Goal: Task Accomplishment & Management: Manage account settings

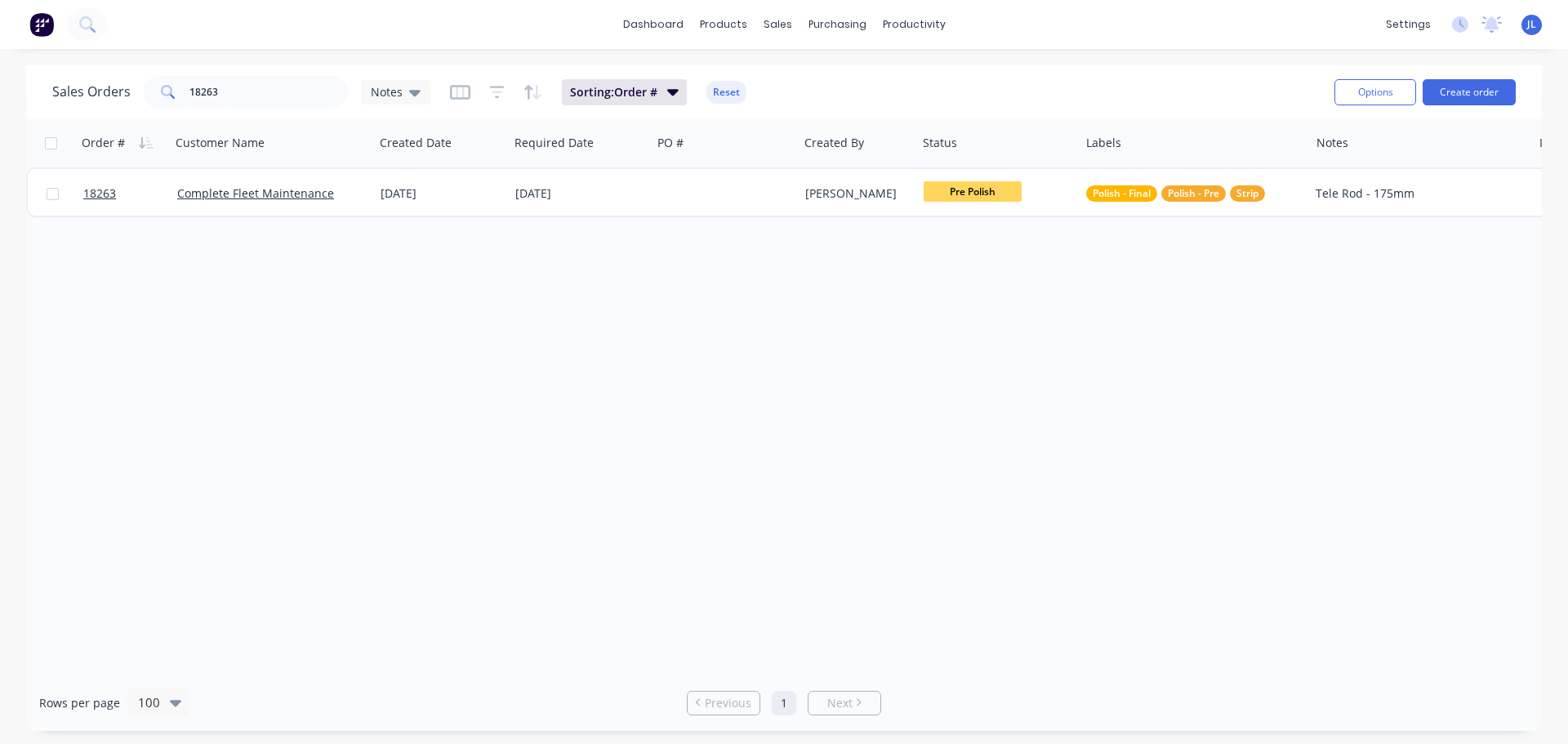
click at [45, 30] on img at bounding box center [41, 25] width 25 height 25
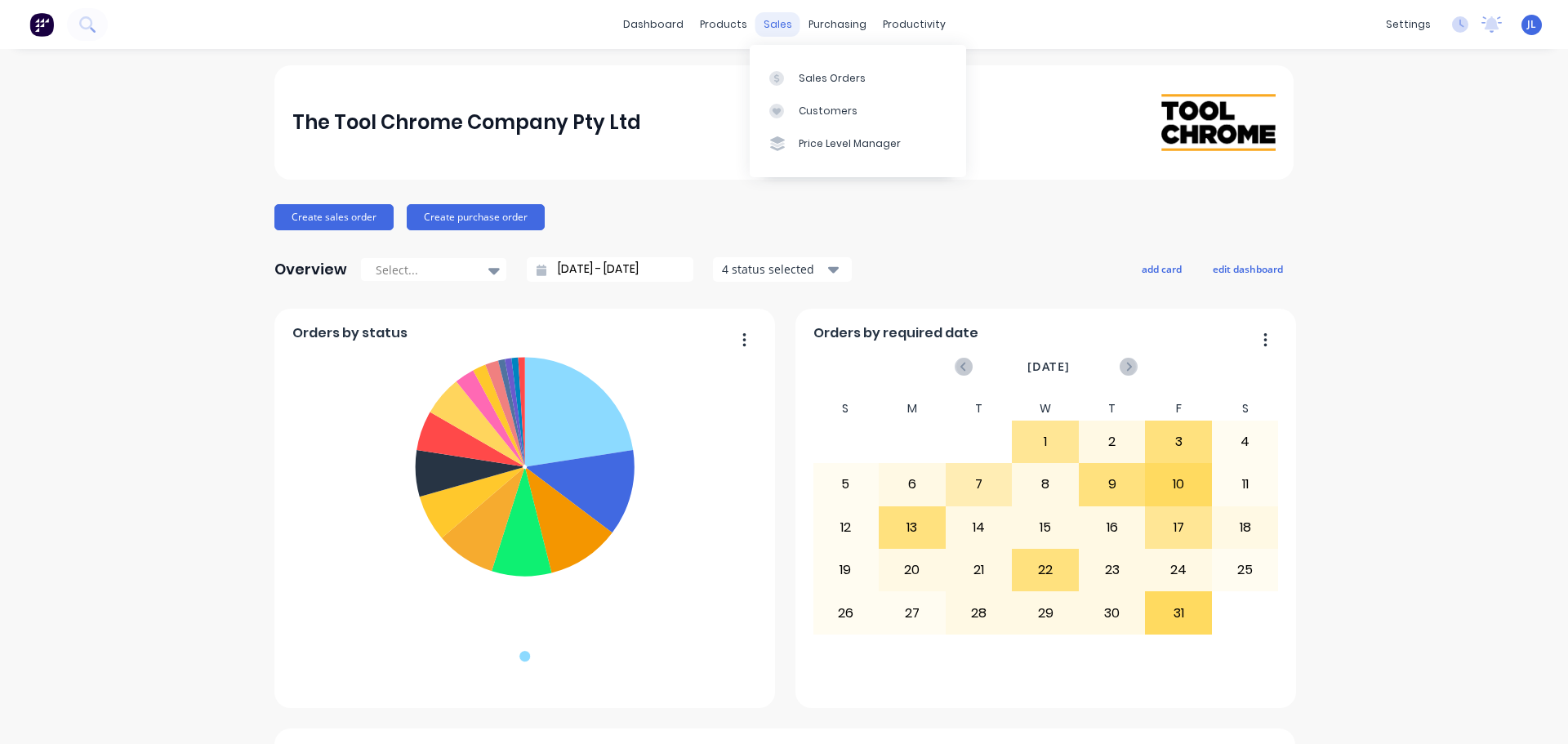
click at [768, 24] on div "sales" at bounding box center [777, 25] width 45 height 25
click at [815, 91] on link "Sales Orders" at bounding box center [858, 77] width 216 height 33
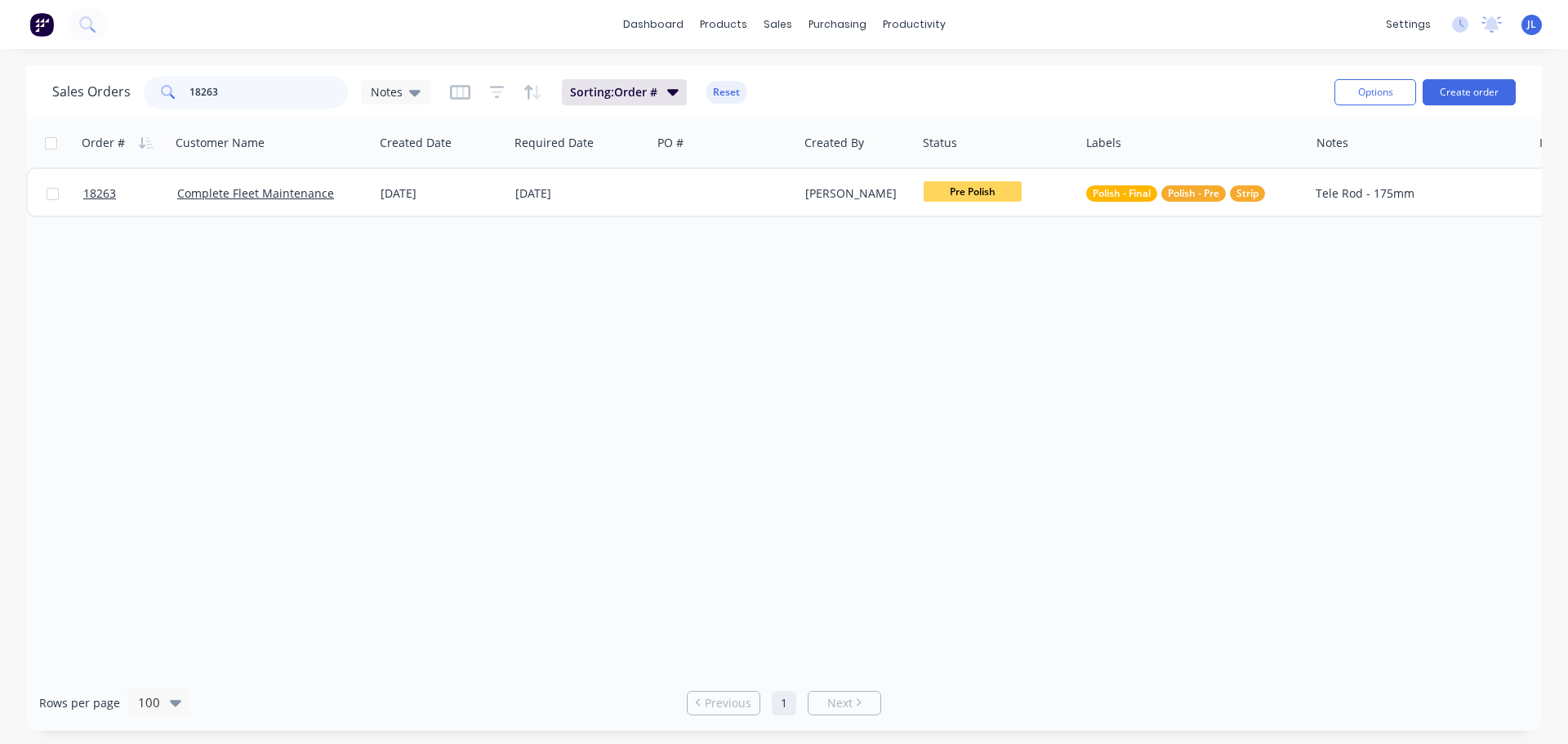
click at [267, 98] on input "18263" at bounding box center [268, 91] width 159 height 33
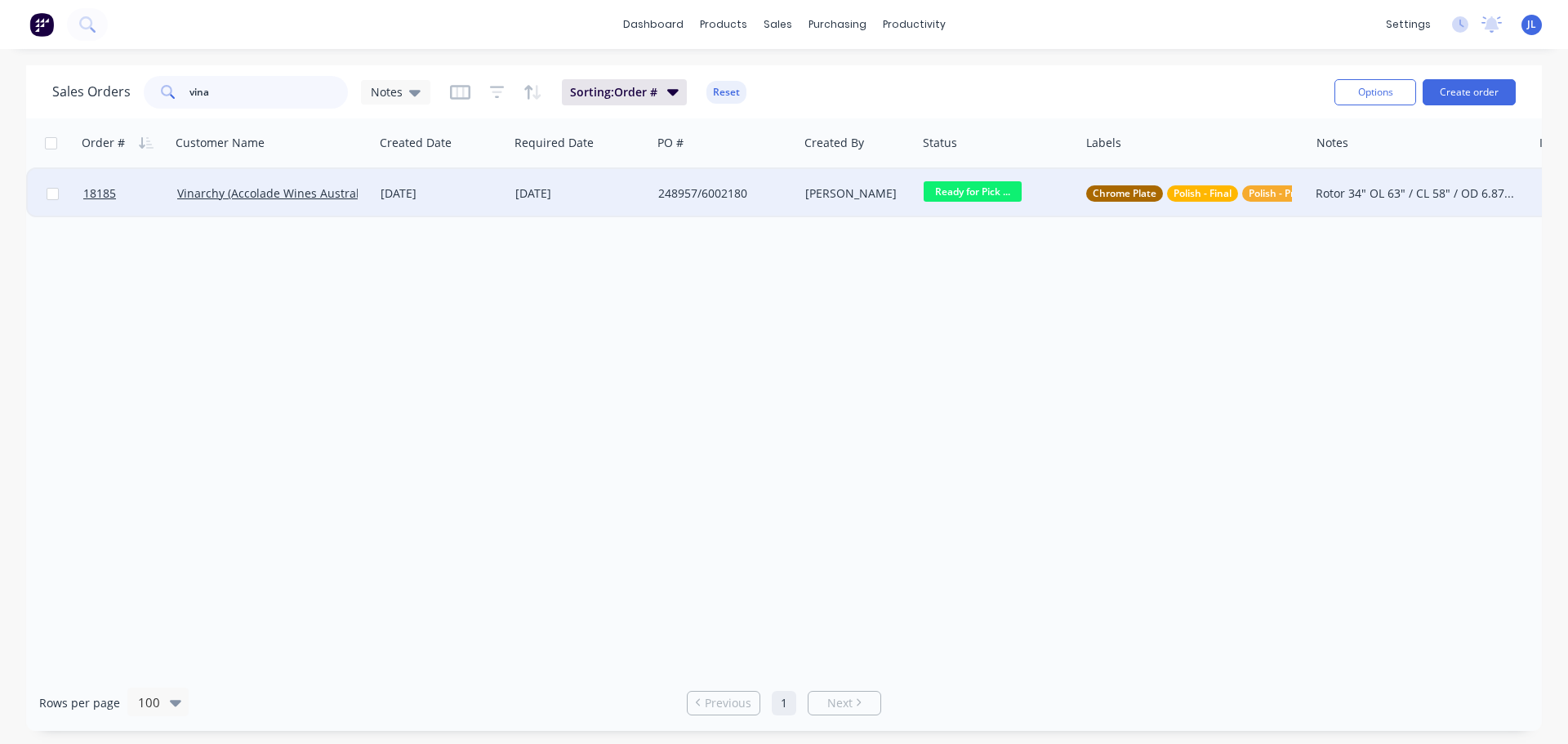
type input "vina"
click at [701, 201] on div "248957/6002180" at bounding box center [722, 193] width 127 height 17
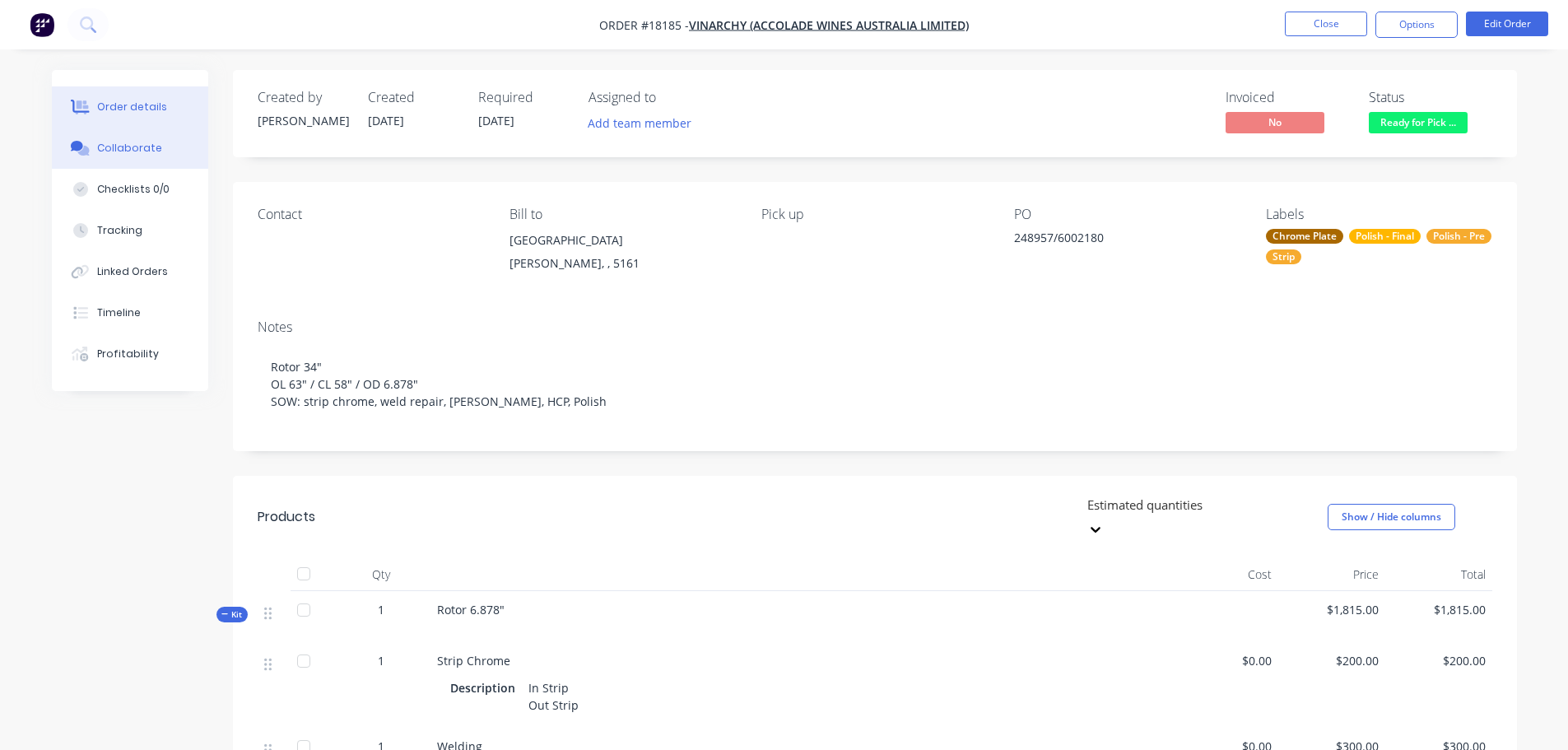
click at [131, 158] on button "Collaborate" at bounding box center [130, 148] width 156 height 41
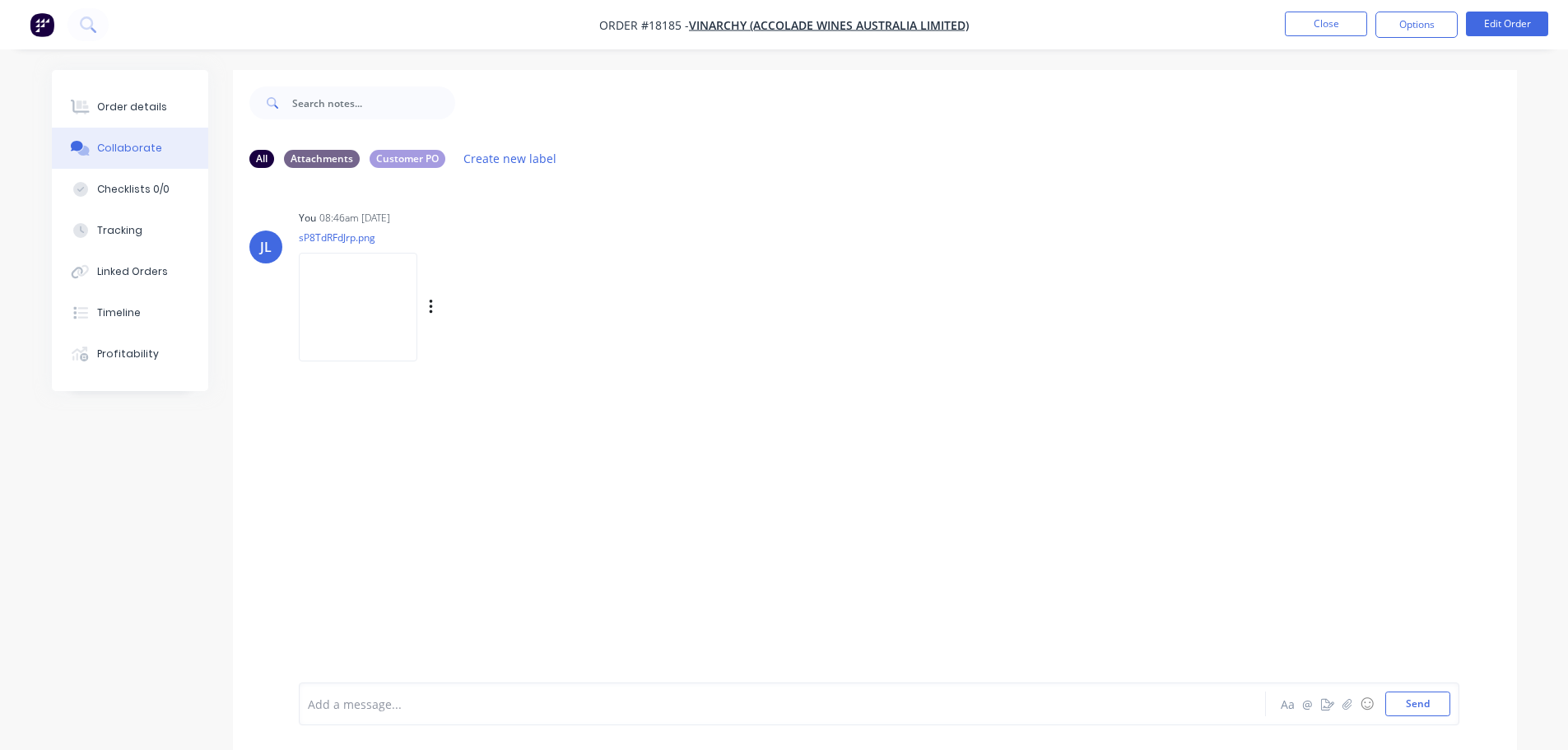
click at [378, 315] on img at bounding box center [358, 307] width 119 height 108
click at [719, 29] on span "Vinarchy (Accolade Wines Australia Limited)" at bounding box center [829, 26] width 280 height 16
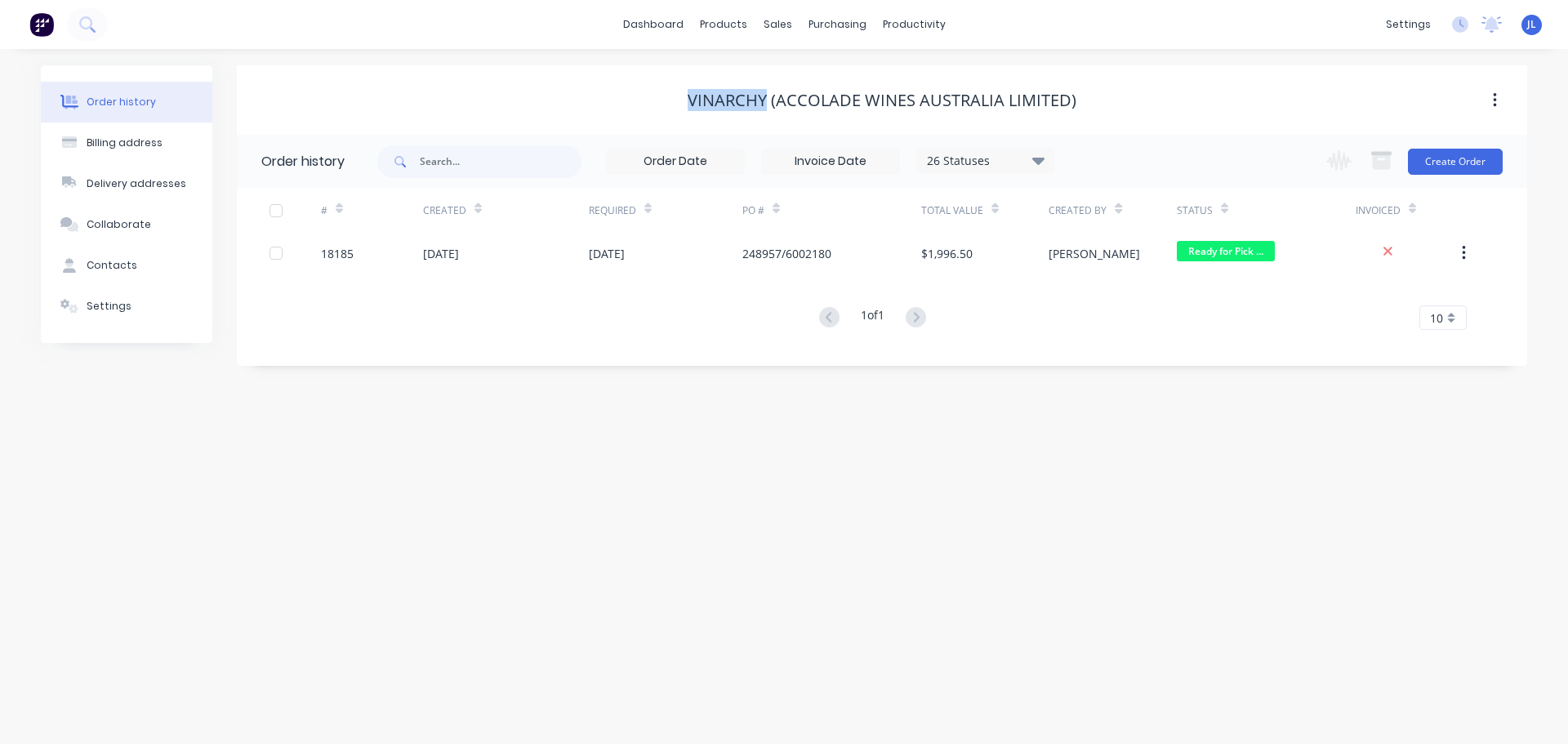
drag, startPoint x: 691, startPoint y: 98, endPoint x: 768, endPoint y: 94, distance: 77.1
click at [768, 94] on div "Vinarchy (Accolade Wines Australia Limited)" at bounding box center [882, 100] width 389 height 19
copy div "Vinarchy"
click at [153, 179] on div "Delivery addresses" at bounding box center [135, 184] width 99 height 15
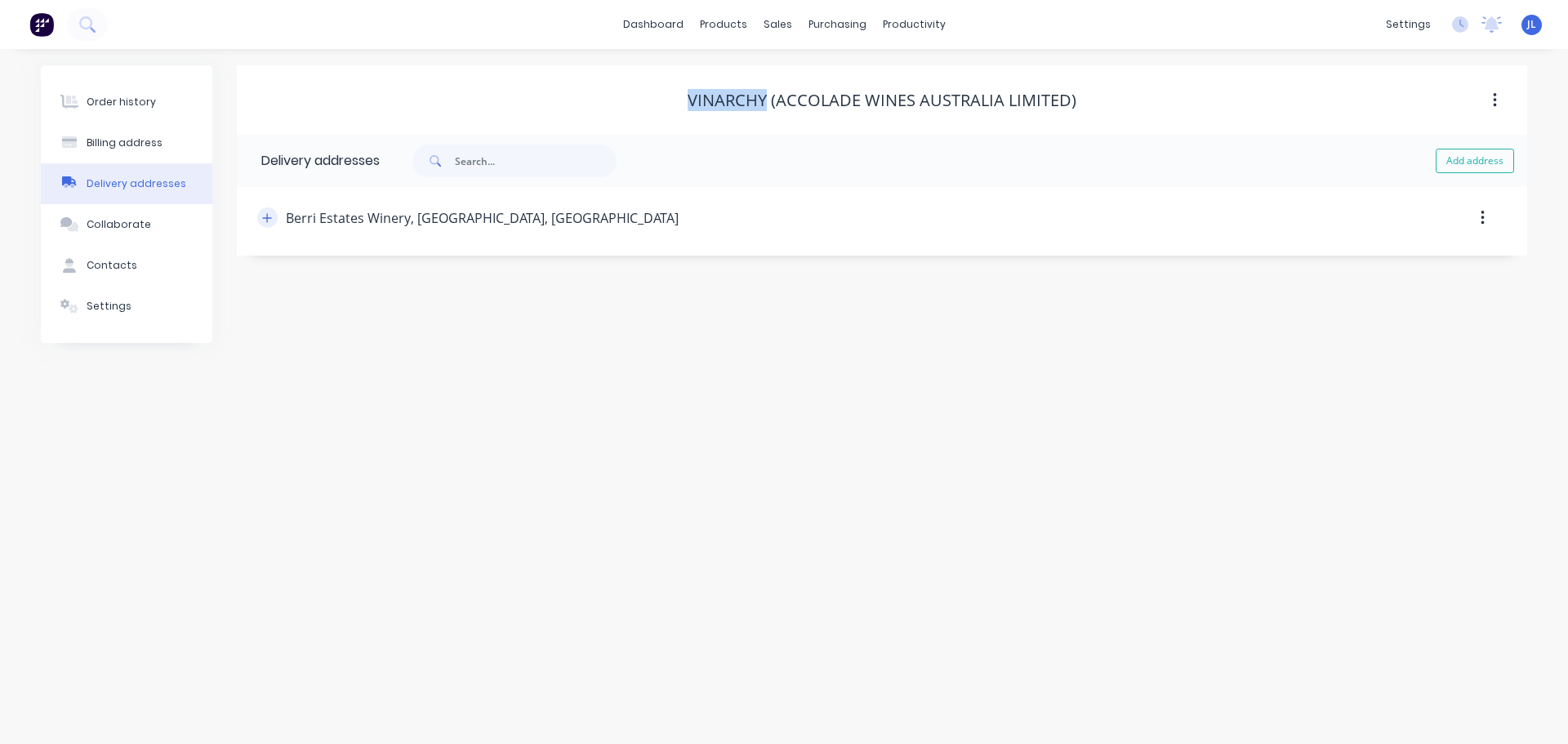
click at [262, 216] on icon "button" at bounding box center [266, 217] width 10 height 11
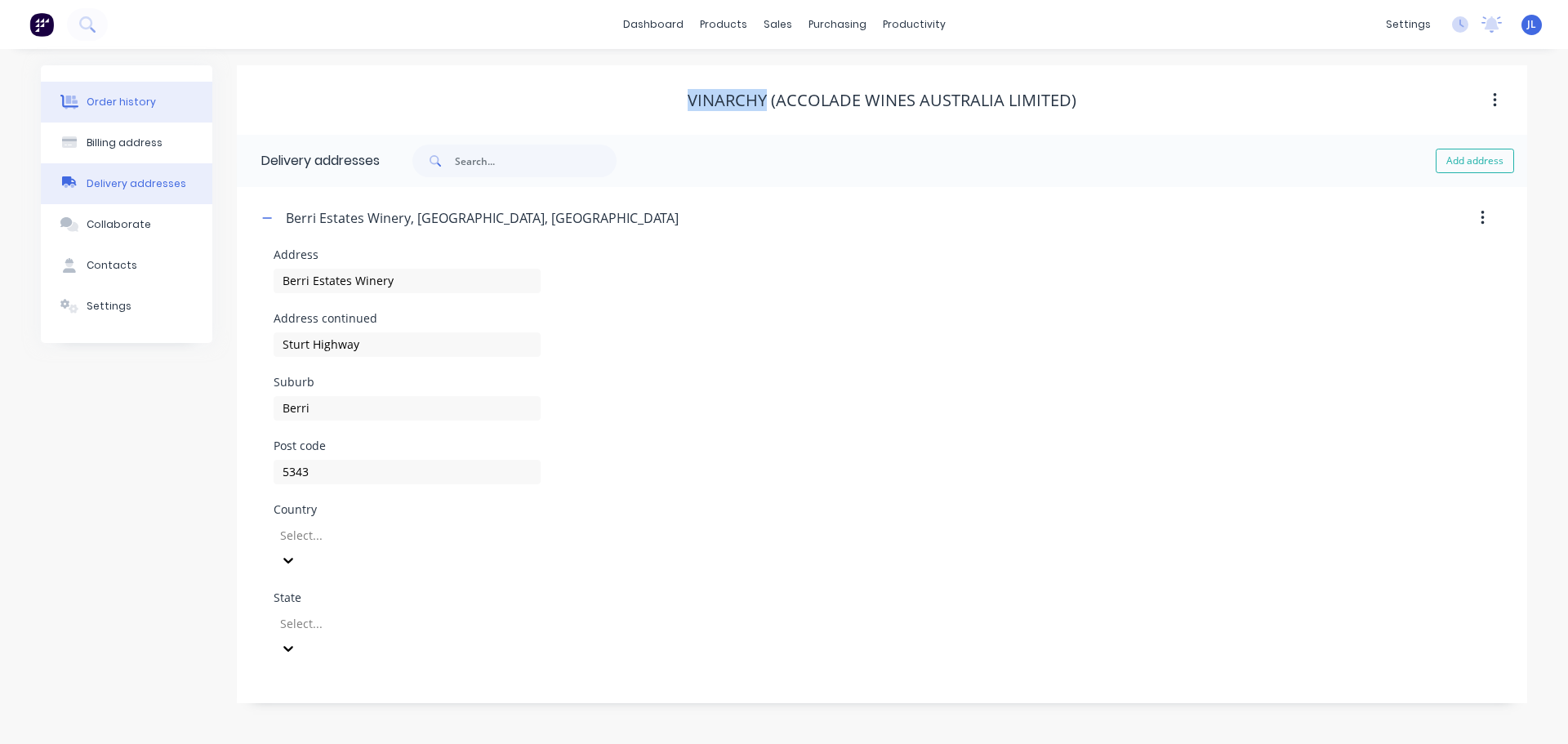
click at [138, 113] on button "Order history" at bounding box center [126, 102] width 171 height 40
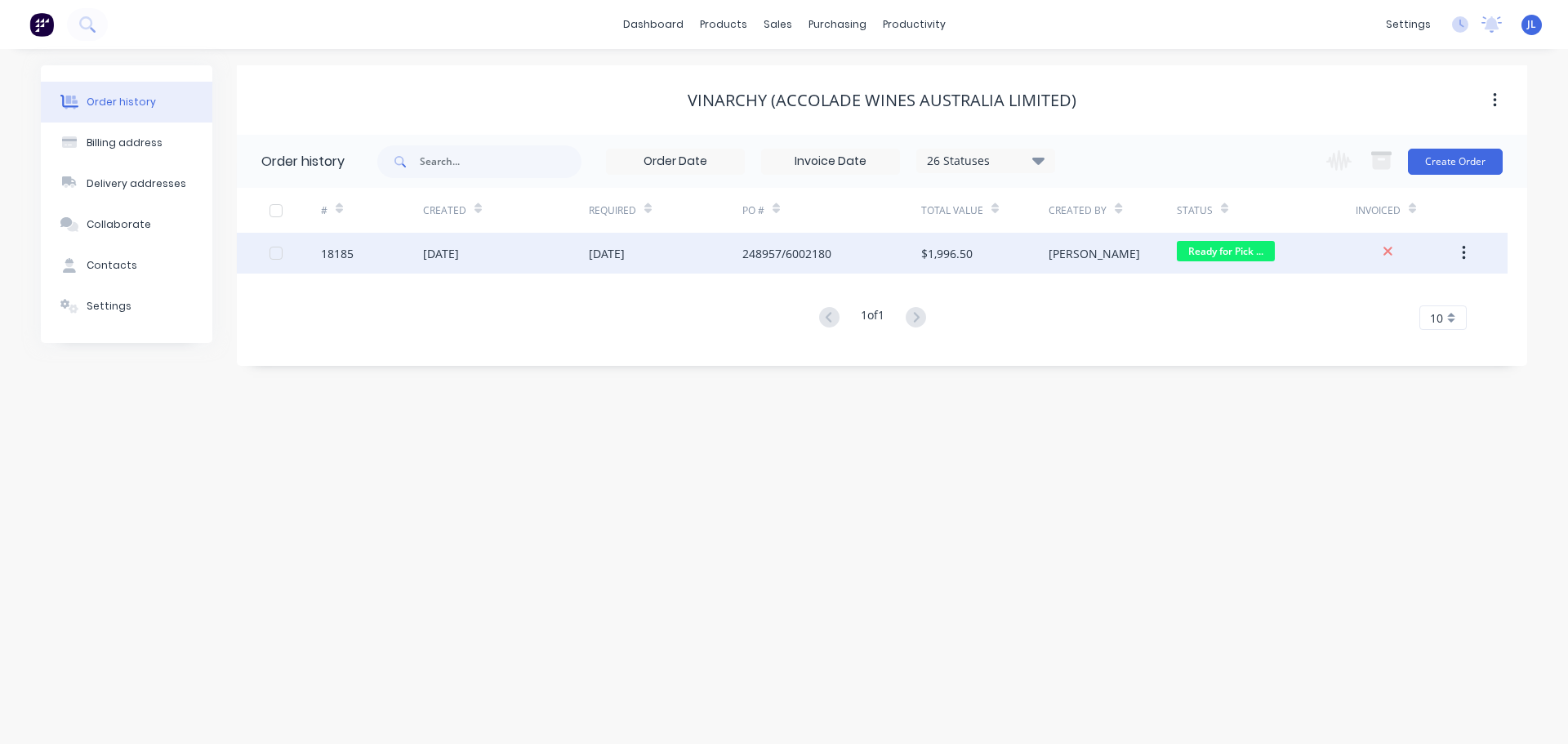
click at [629, 263] on div "[DATE]" at bounding box center [666, 253] width 154 height 40
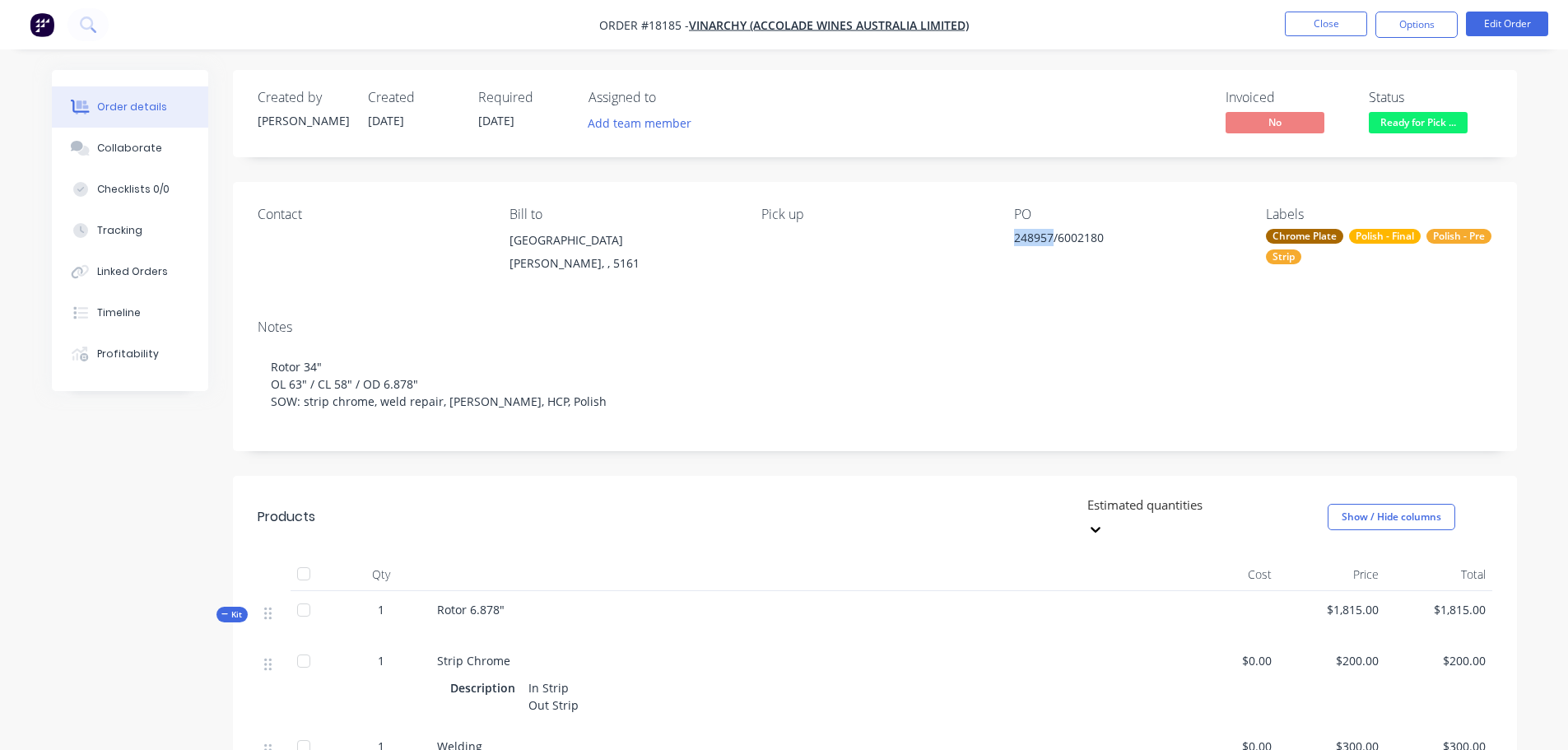
drag, startPoint x: 1015, startPoint y: 235, endPoint x: 1054, endPoint y: 235, distance: 39.0
click at [1054, 235] on div "248957/6002180" at bounding box center [1117, 240] width 206 height 23
copy div "248957"
click at [41, 34] on img "button" at bounding box center [42, 25] width 25 height 25
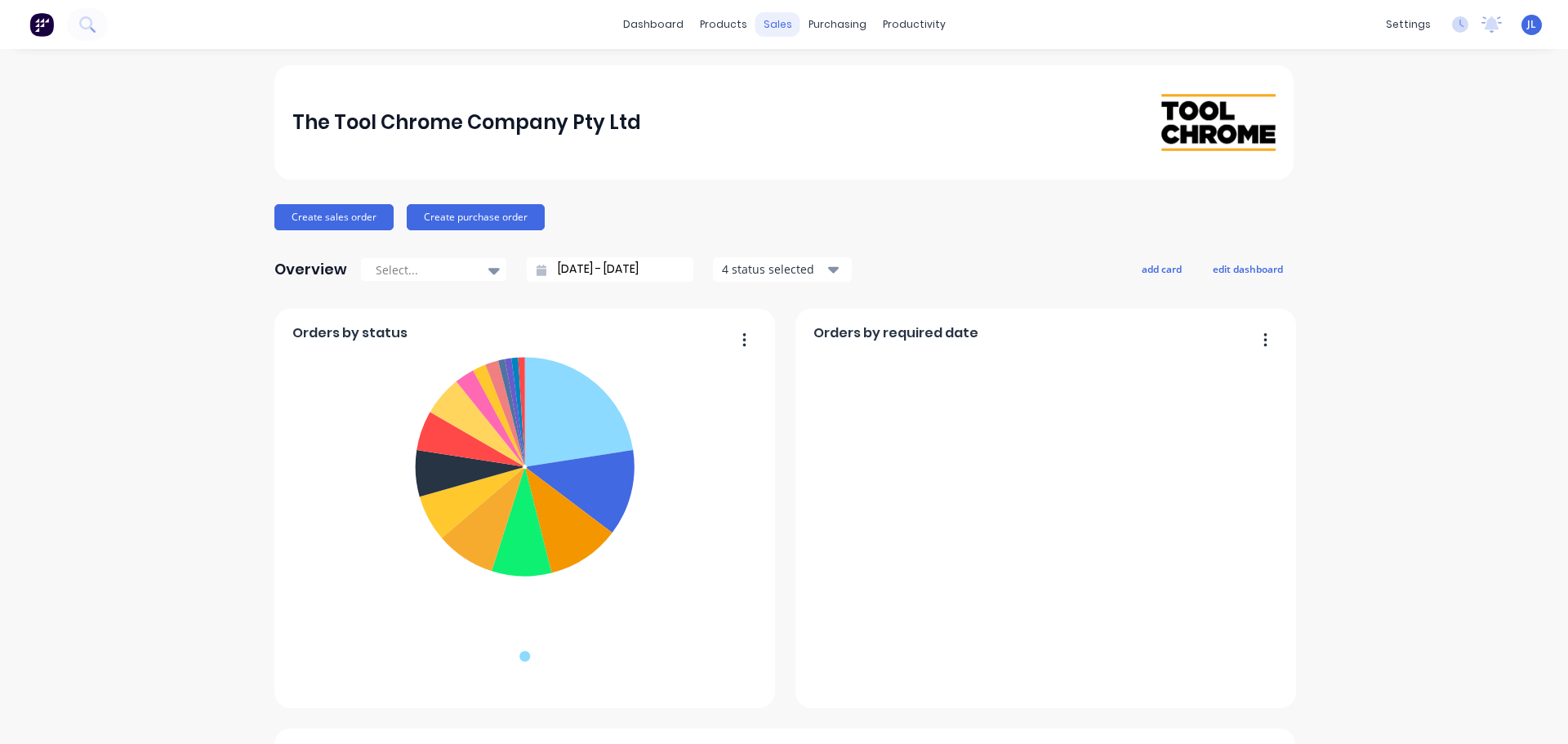
click at [767, 24] on div "sales" at bounding box center [777, 25] width 45 height 25
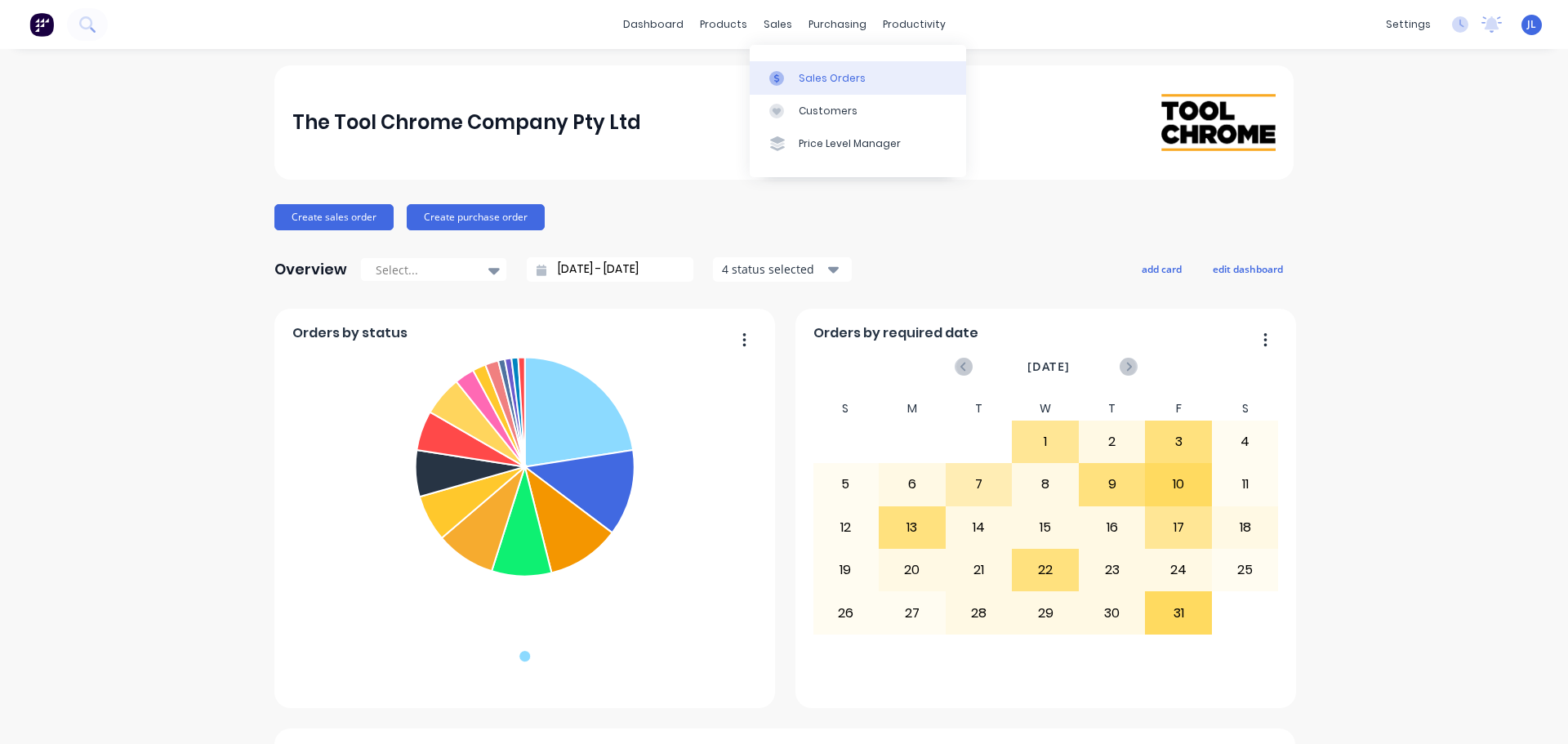
click at [775, 71] on icon at bounding box center [777, 78] width 15 height 15
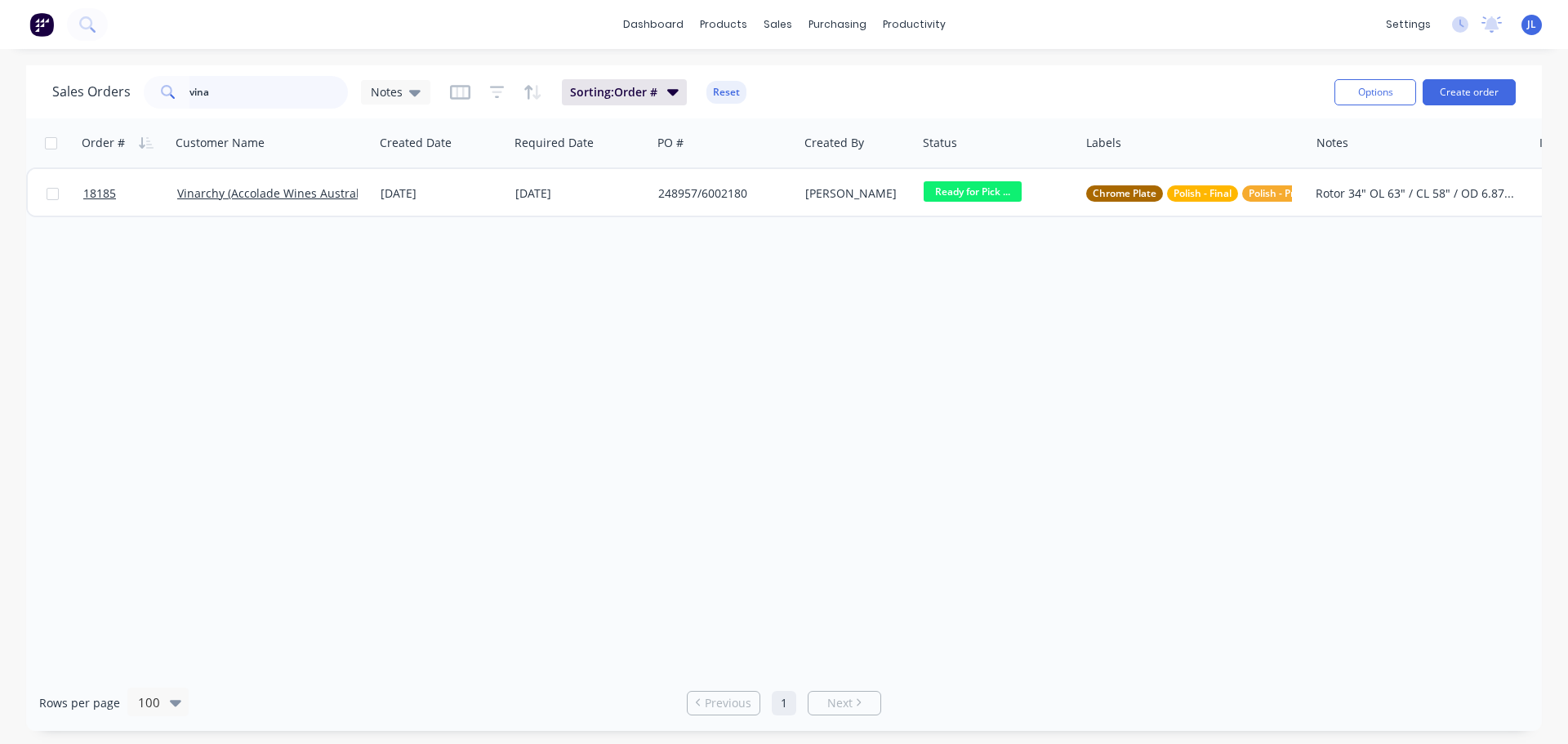
click at [263, 101] on input "vina" at bounding box center [268, 91] width 159 height 33
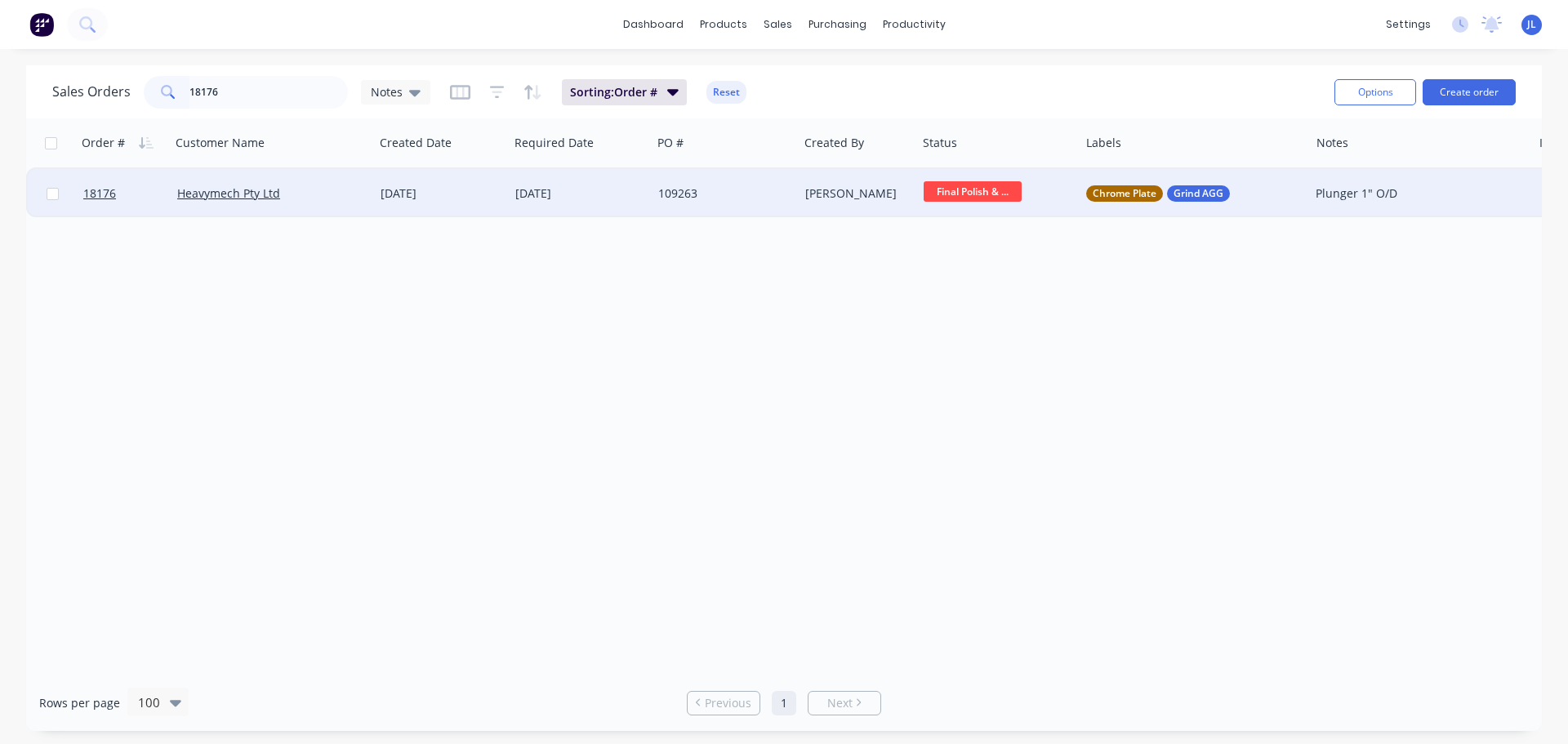
click at [997, 197] on span "Final Polish & ..." at bounding box center [972, 191] width 98 height 20
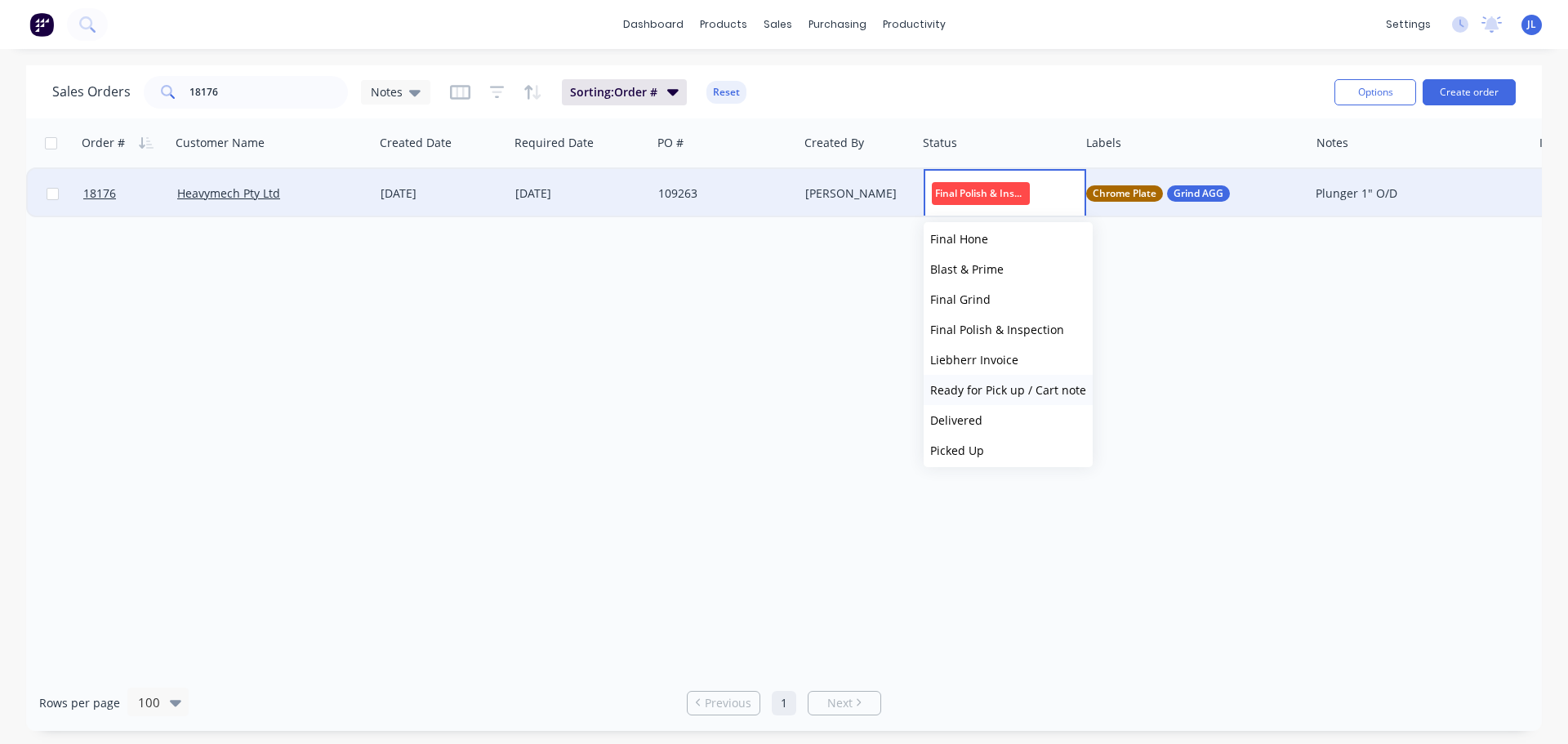
scroll to position [403, 0]
click at [1003, 383] on span "Ready for Pick up / Cart note" at bounding box center [1008, 385] width 156 height 16
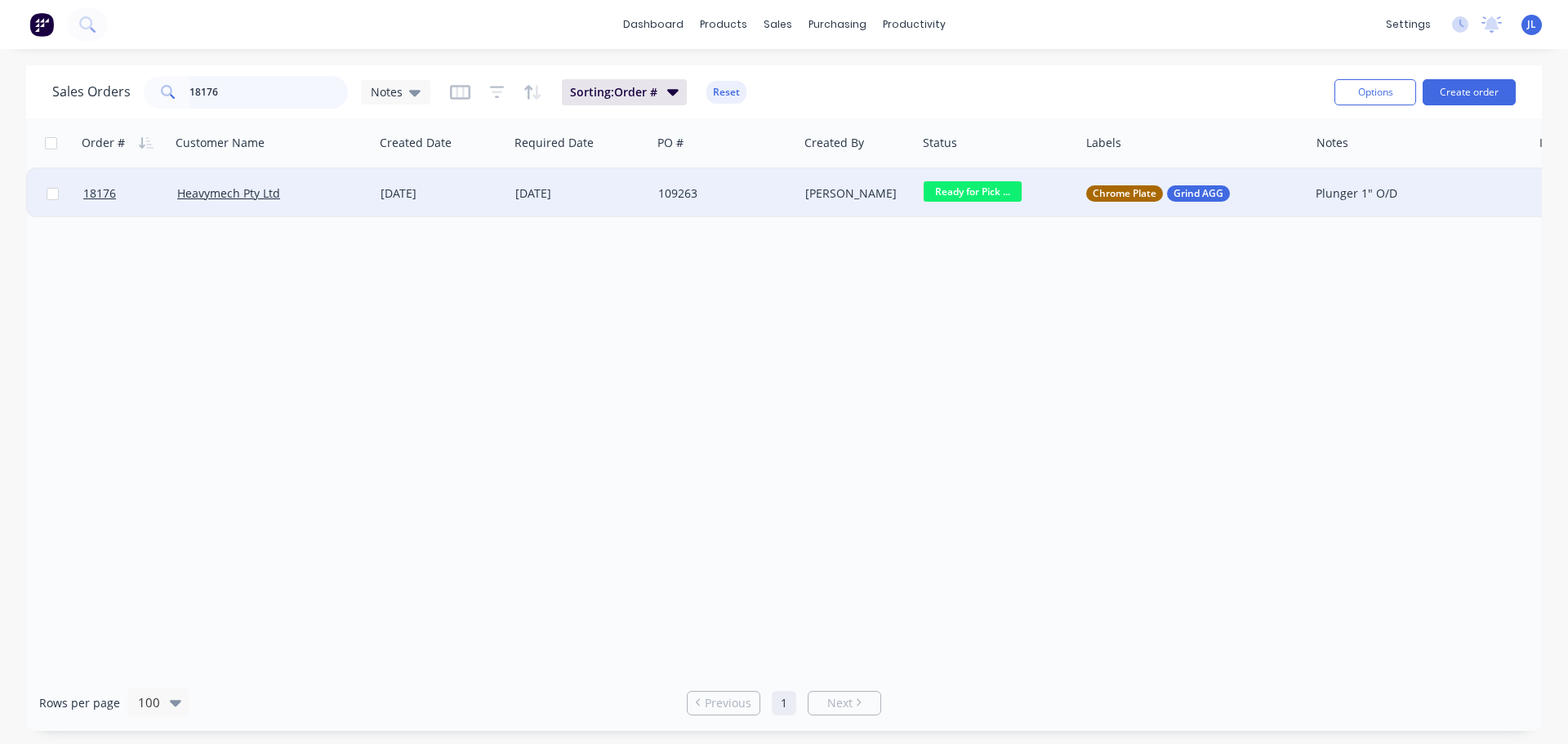
click at [263, 98] on input "18176" at bounding box center [268, 91] width 159 height 33
click at [967, 201] on span "Final Polish & ..." at bounding box center [972, 191] width 98 height 20
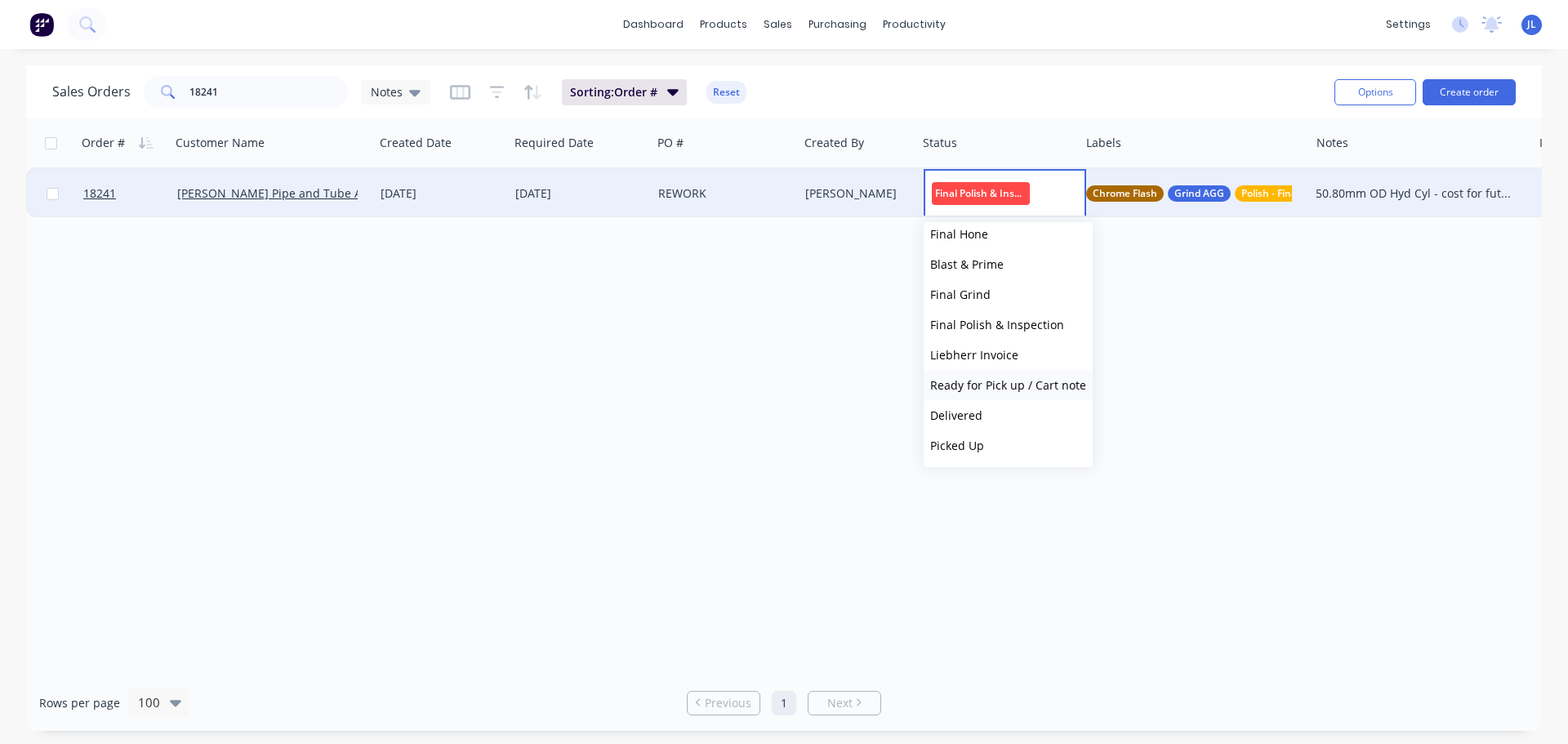
click at [992, 383] on span "Ready for Pick up / Cart note" at bounding box center [1008, 385] width 156 height 16
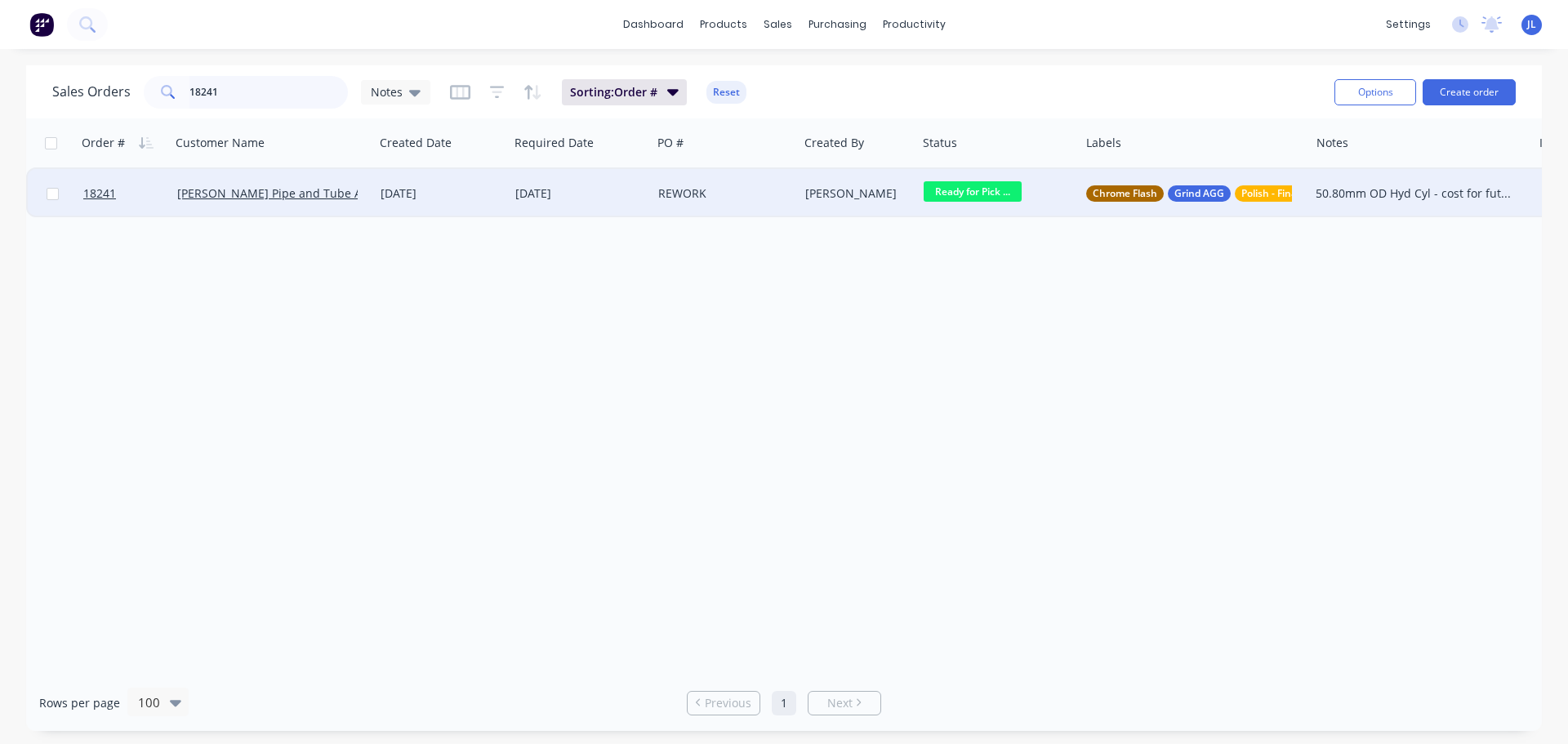
click at [245, 93] on input "18241" at bounding box center [268, 91] width 159 height 33
type input "18176"
click at [590, 200] on div "[DATE]" at bounding box center [580, 193] width 130 height 17
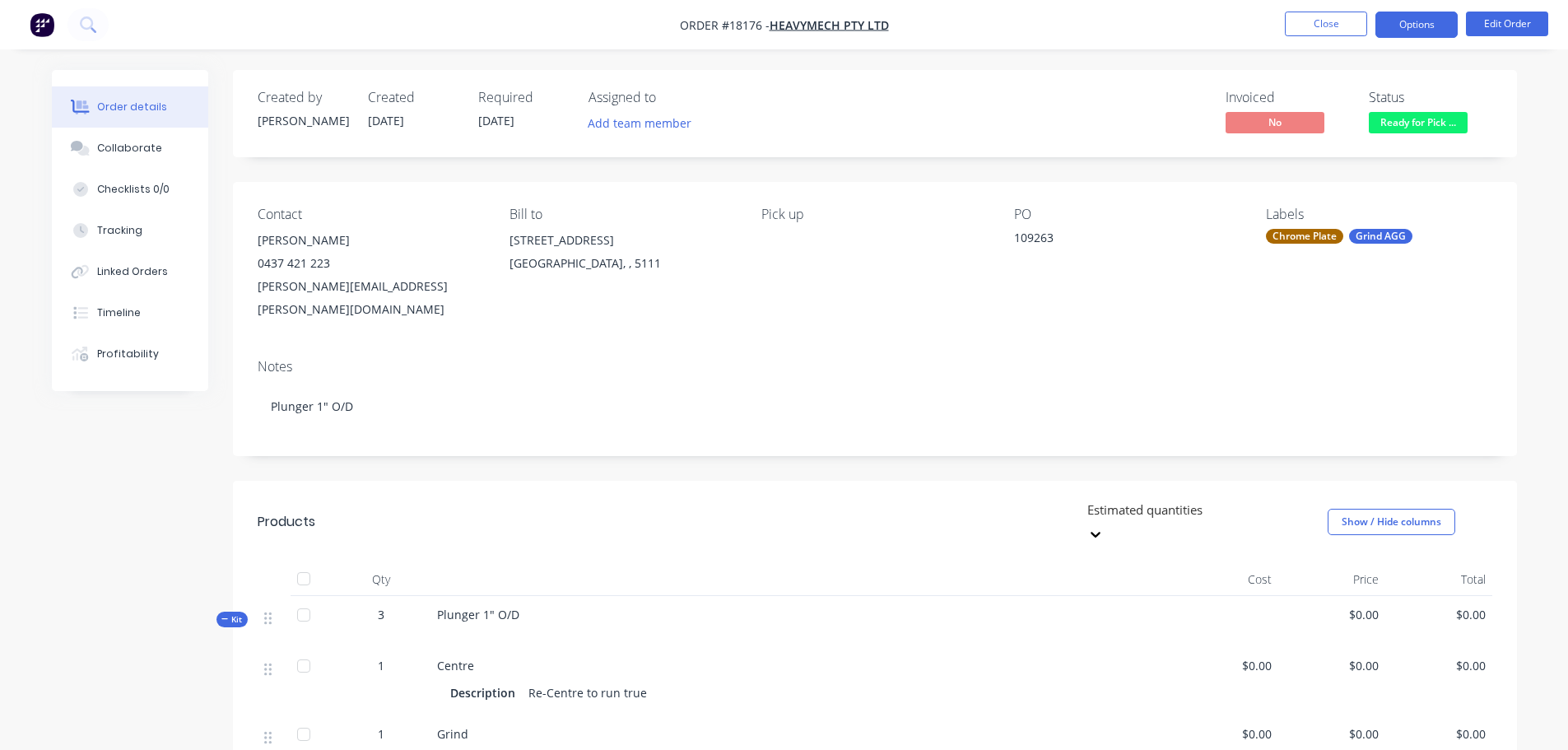
click at [1449, 18] on button "Options" at bounding box center [1416, 25] width 82 height 27
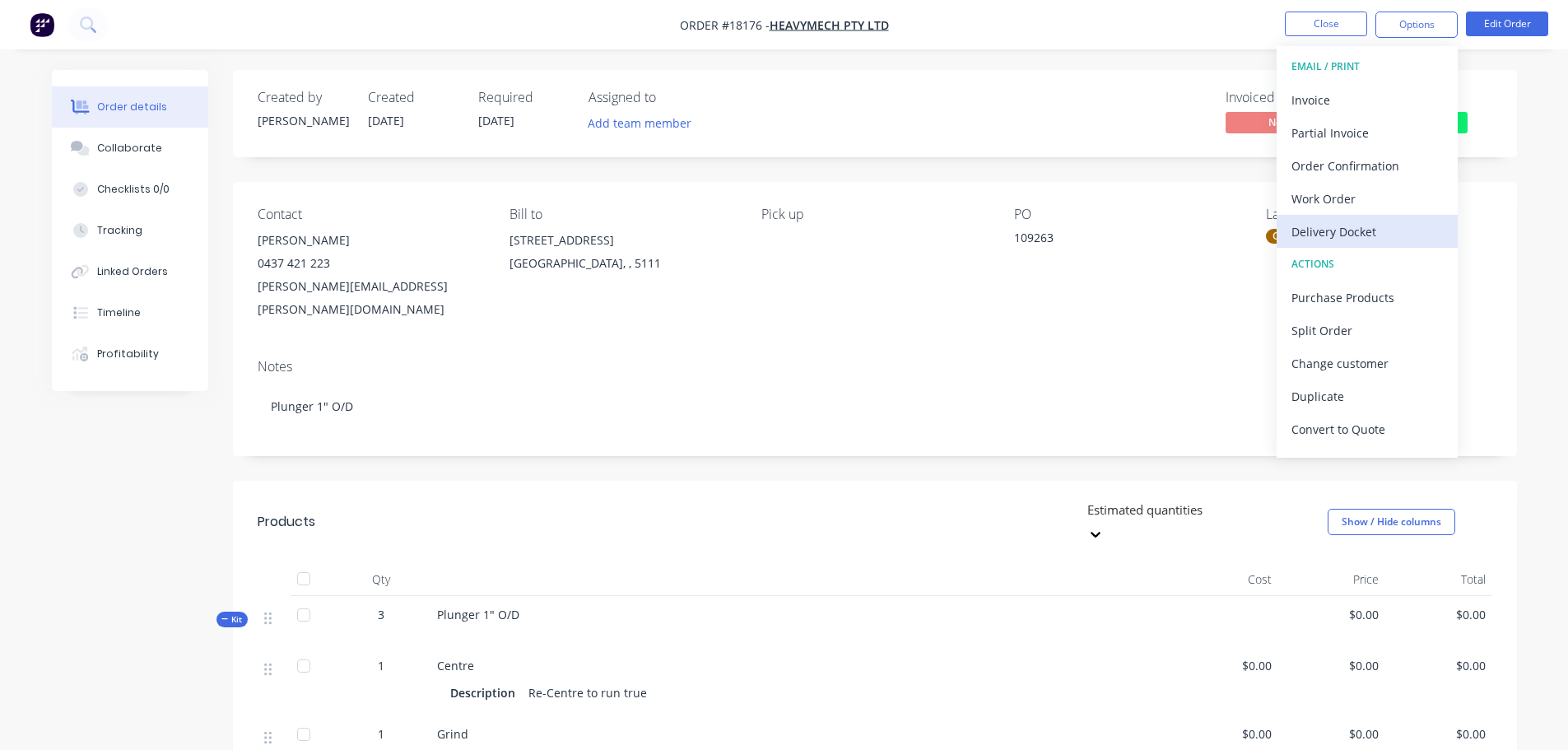
click at [1395, 229] on div "Delivery Docket" at bounding box center [1367, 231] width 152 height 24
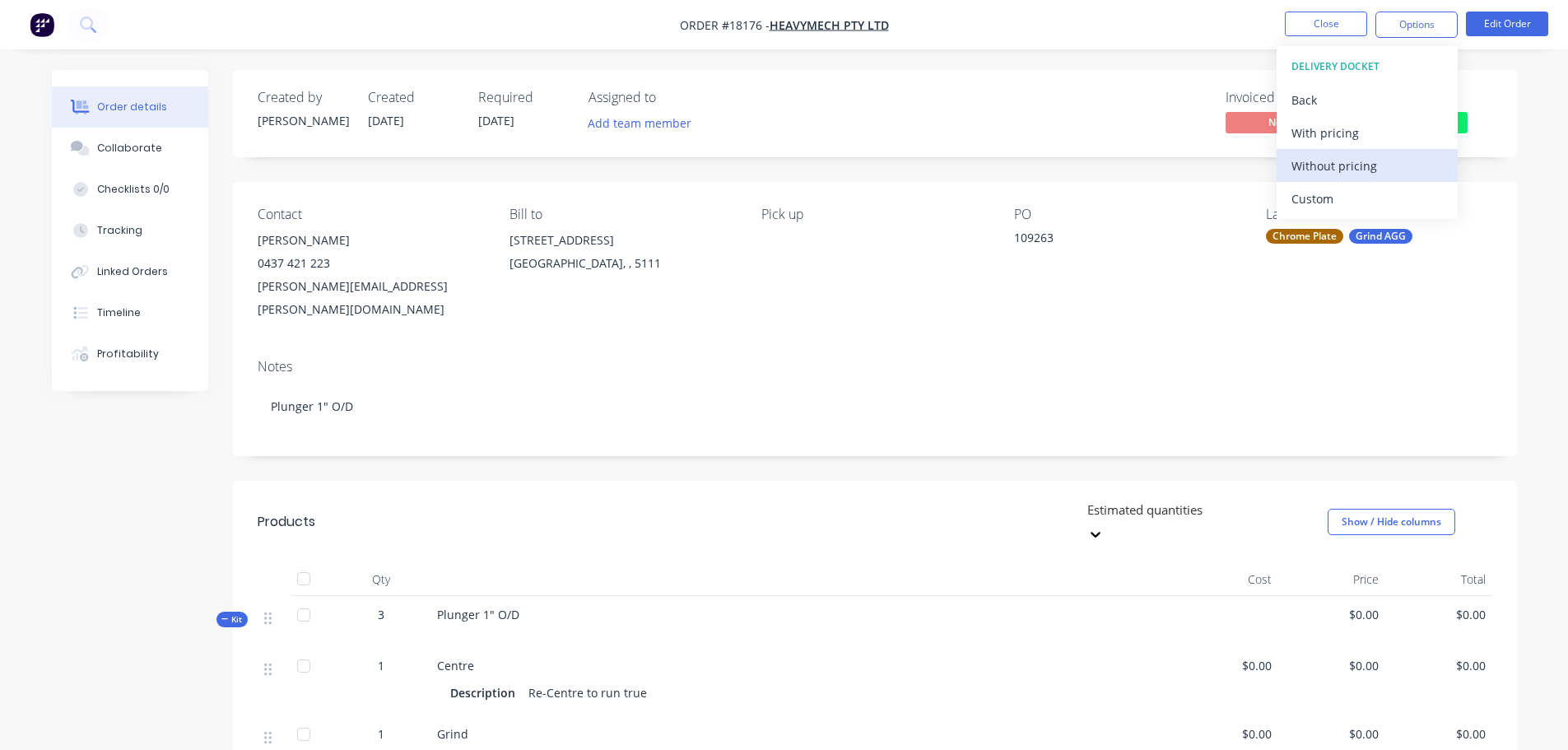
click at [1325, 165] on div "Without pricing" at bounding box center [1367, 166] width 152 height 24
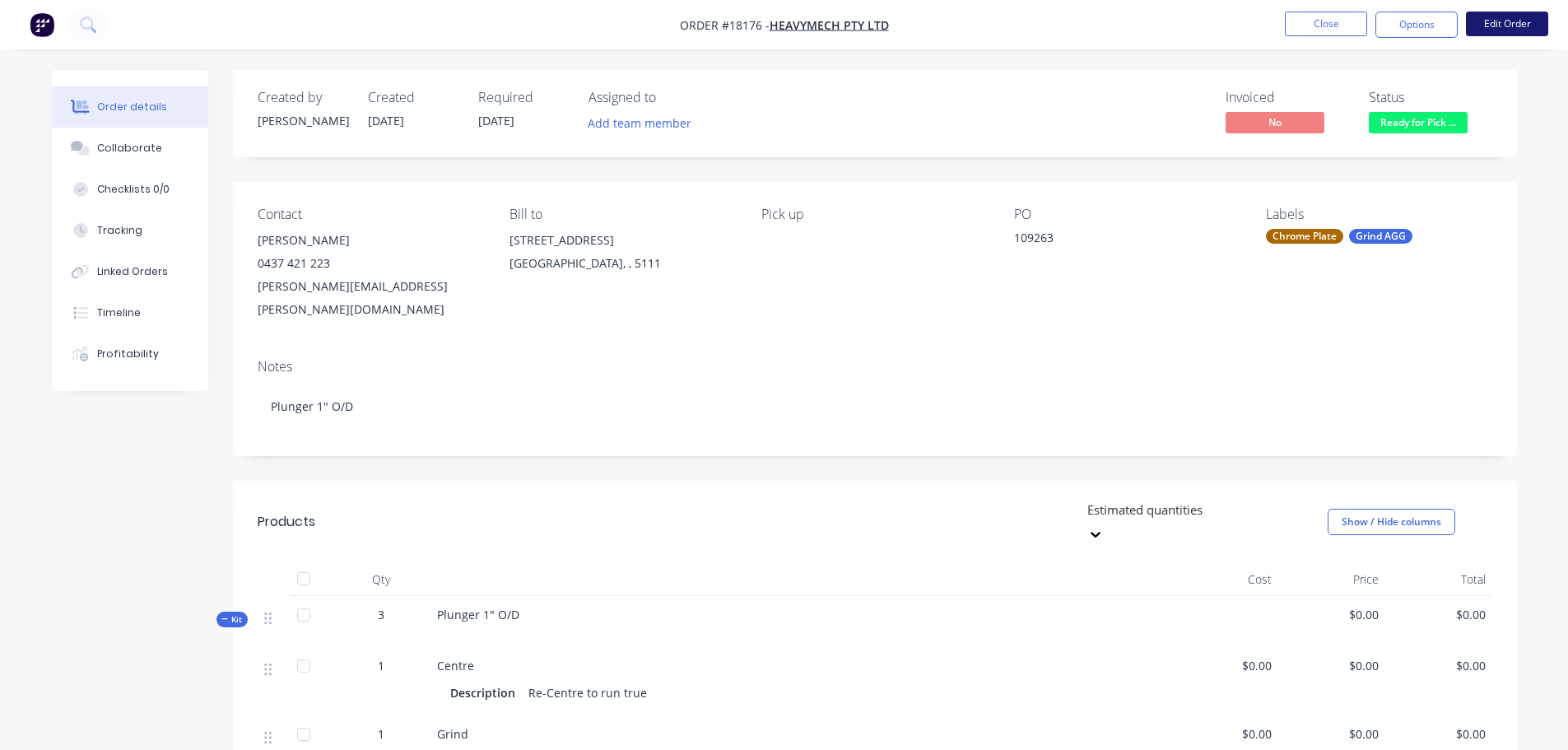
click at [1478, 19] on button "Edit Order" at bounding box center [1507, 24] width 82 height 25
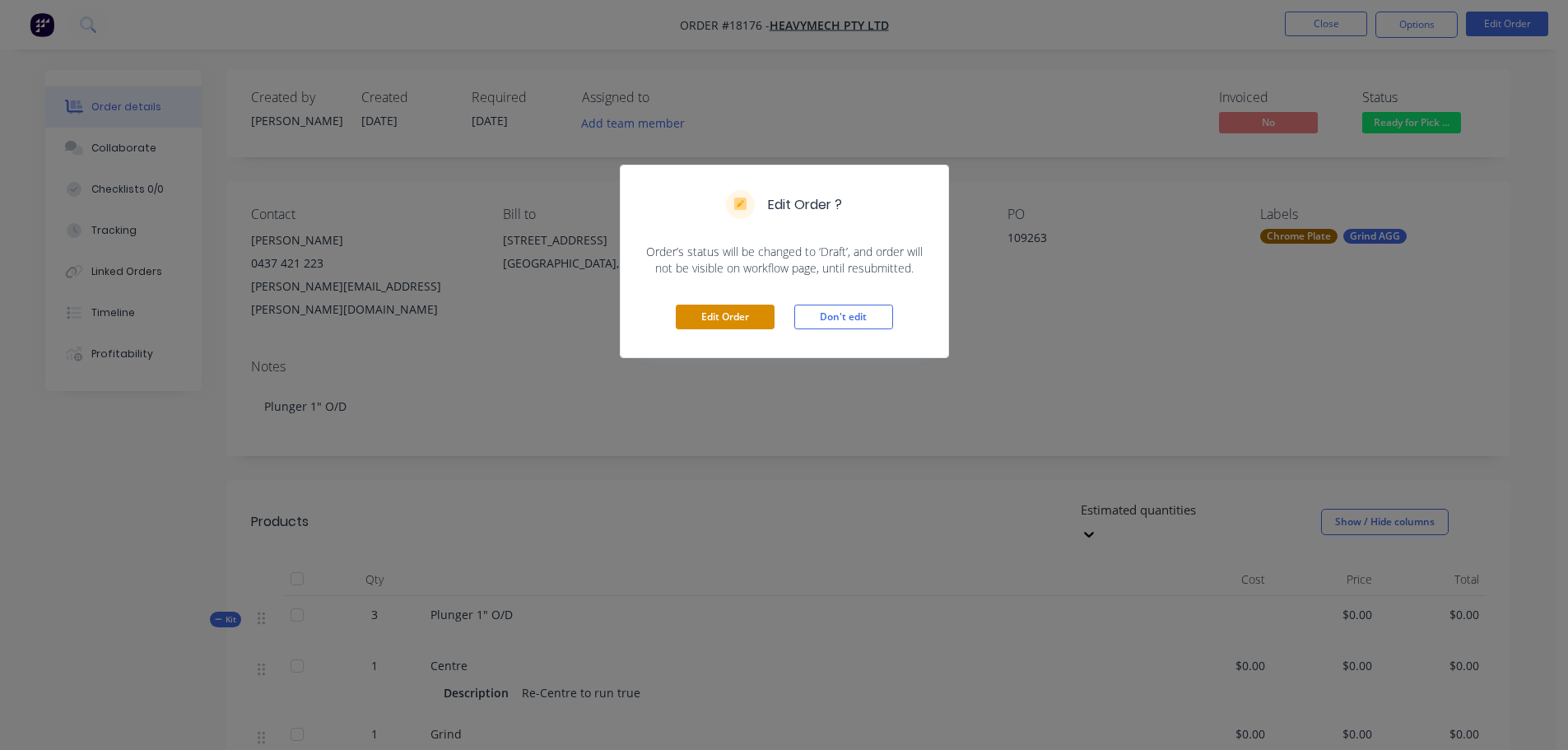
click at [762, 324] on button "Edit Order" at bounding box center [725, 317] width 98 height 25
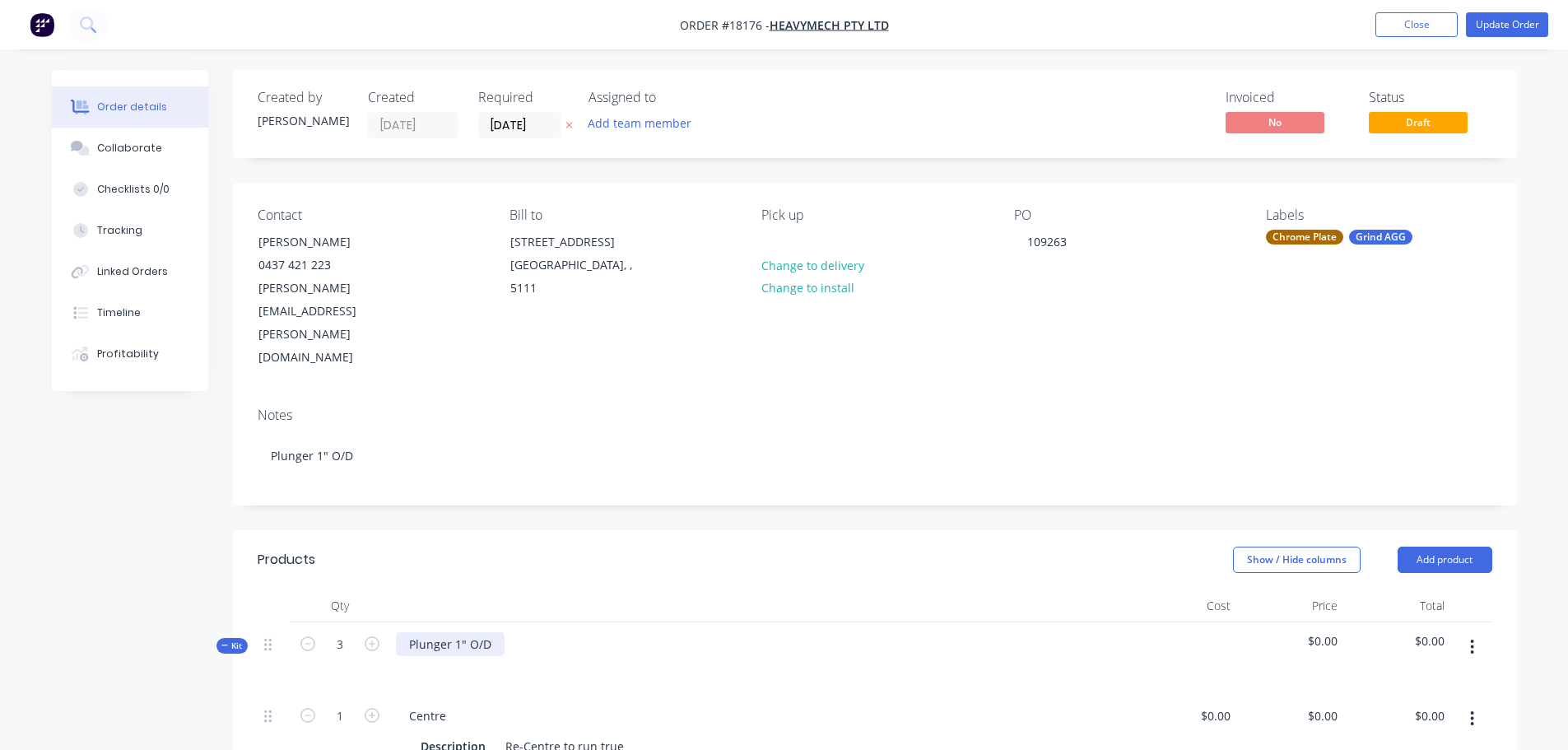
click at [487, 632] on div "Plunger 1" O/D" at bounding box center [450, 644] width 109 height 24
click at [499, 632] on div "Plunger 1" O/D\ Chrome Plate as per quote" at bounding box center [483, 652] width 174 height 41
click at [588, 547] on div "Show / Hide columns Add product" at bounding box center [1005, 560] width 972 height 27
click at [1516, 28] on button "Update Order" at bounding box center [1507, 25] width 82 height 25
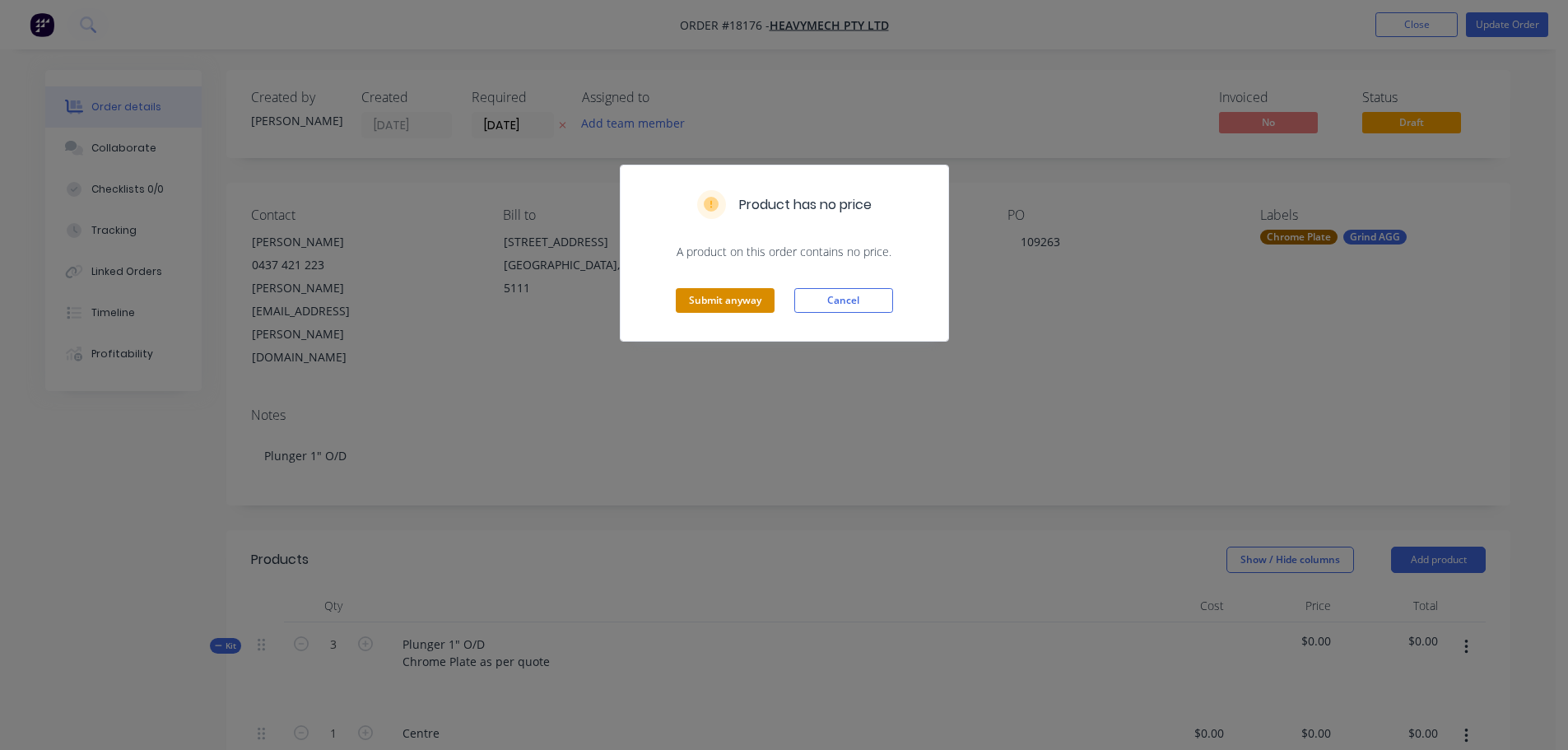
click at [739, 302] on button "Submit anyway" at bounding box center [725, 301] width 98 height 25
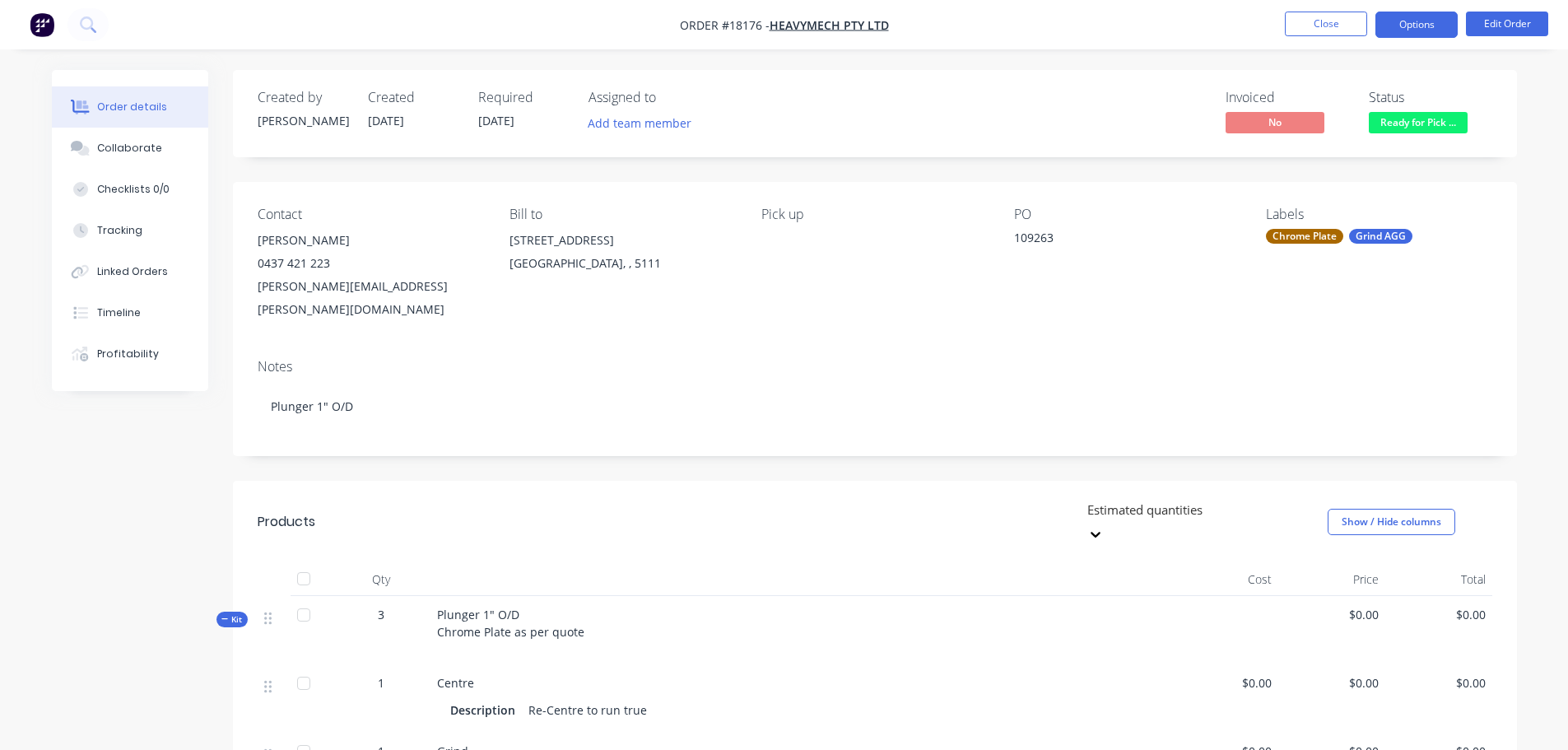
click at [1412, 30] on button "Options" at bounding box center [1416, 25] width 82 height 27
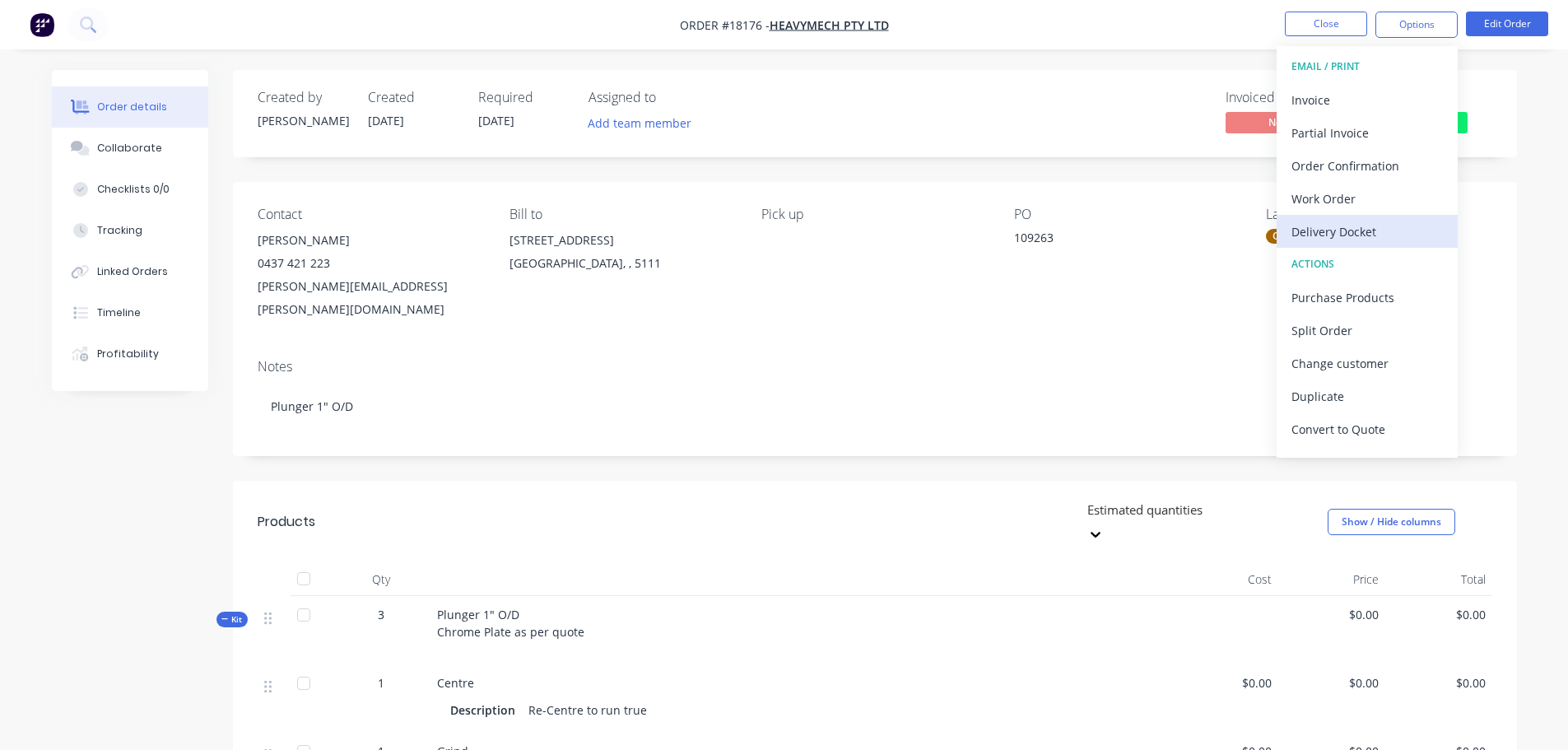
click at [1353, 232] on div "Delivery Docket" at bounding box center [1367, 231] width 152 height 24
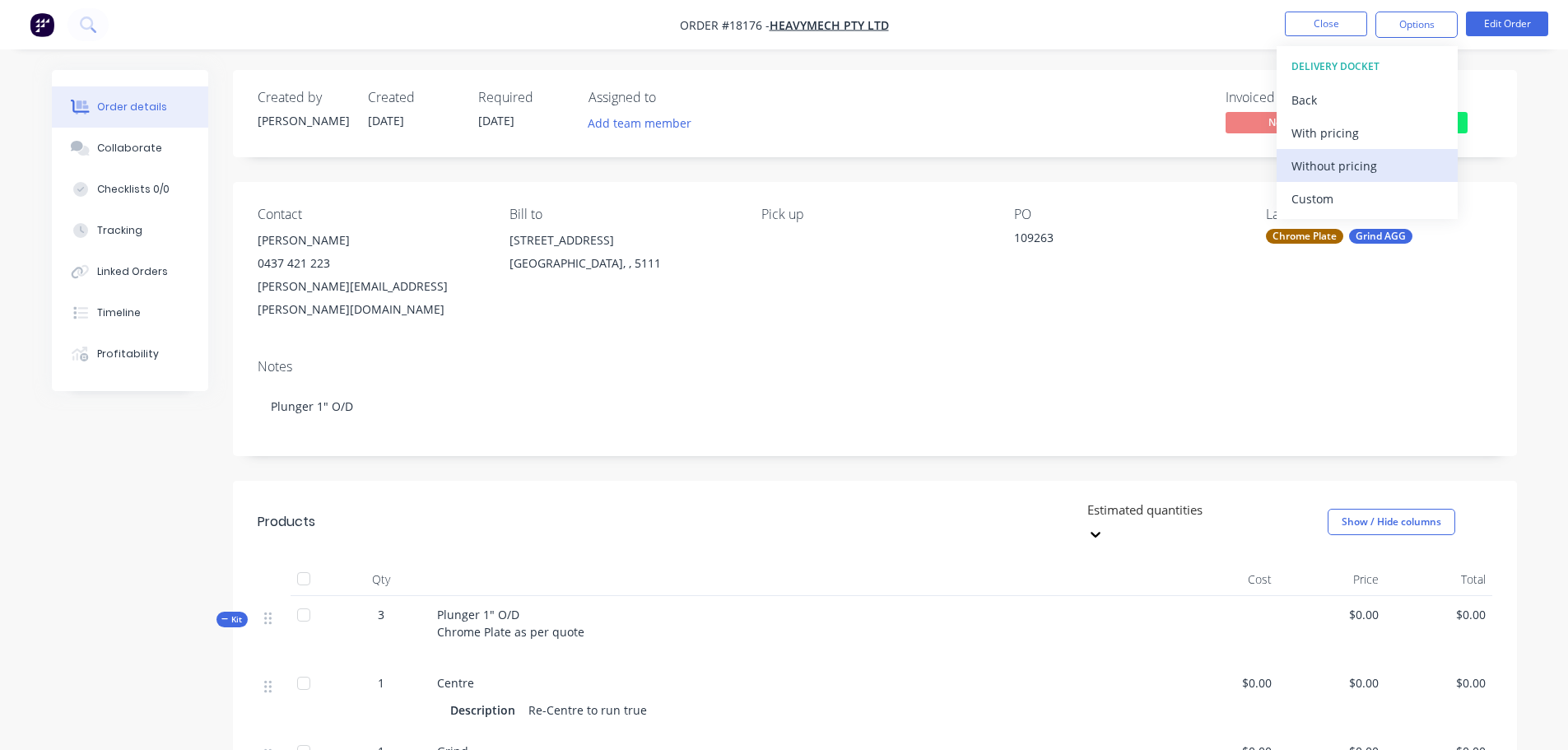
click at [1361, 161] on div "Without pricing" at bounding box center [1367, 166] width 152 height 24
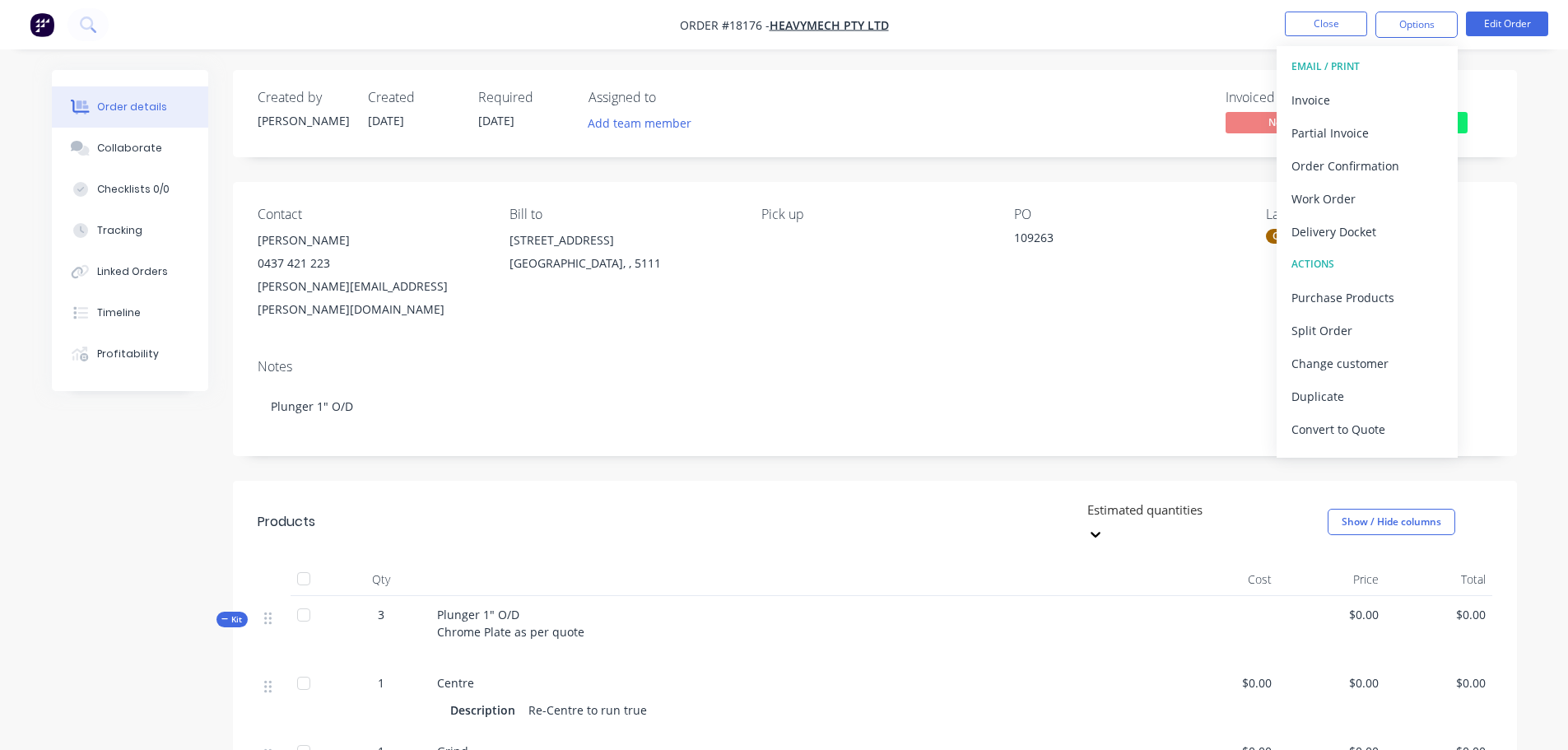
click at [904, 125] on div "Invoiced No Status Ready for Pick ..." at bounding box center [1123, 113] width 739 height 48
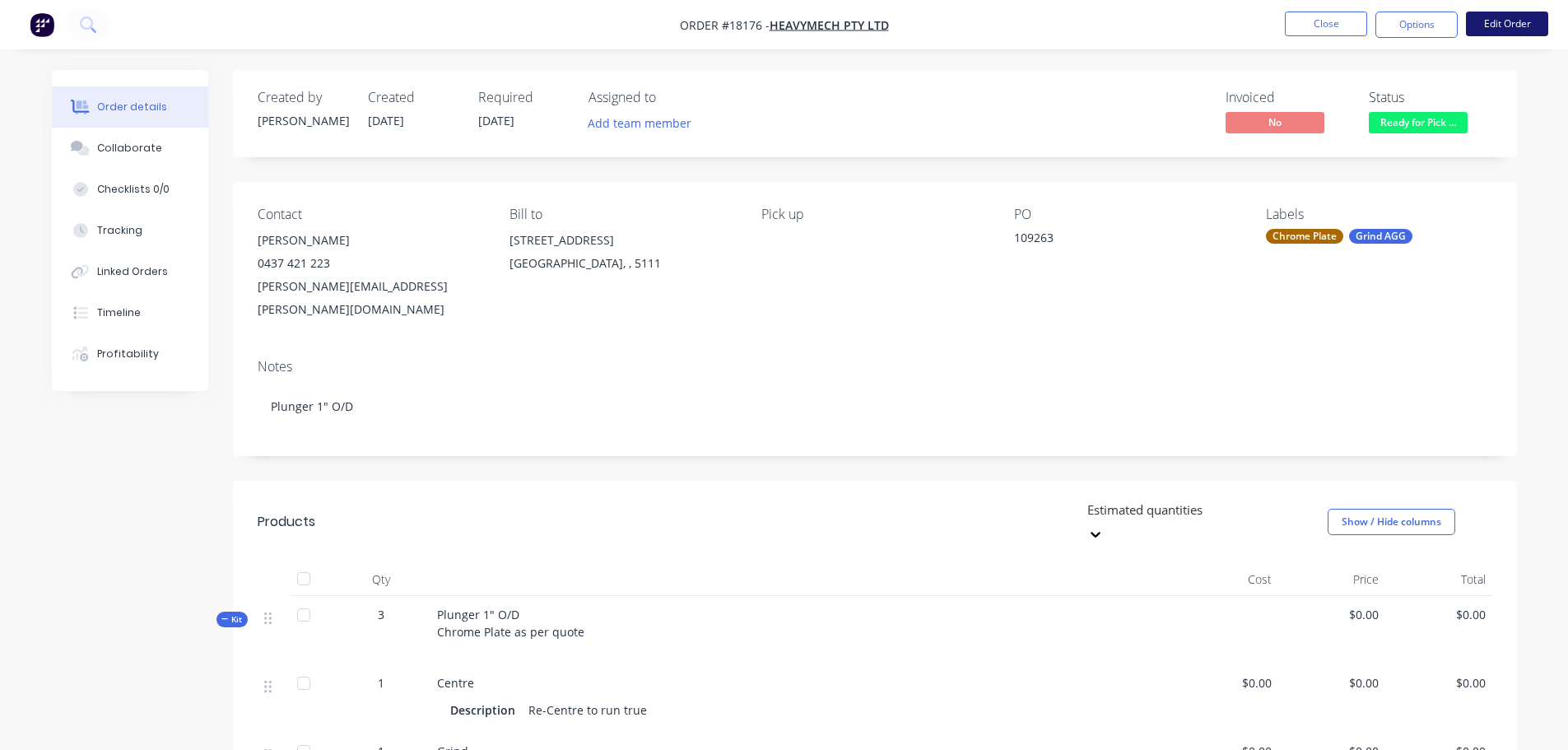
click at [1542, 26] on button "Edit Order" at bounding box center [1507, 24] width 82 height 25
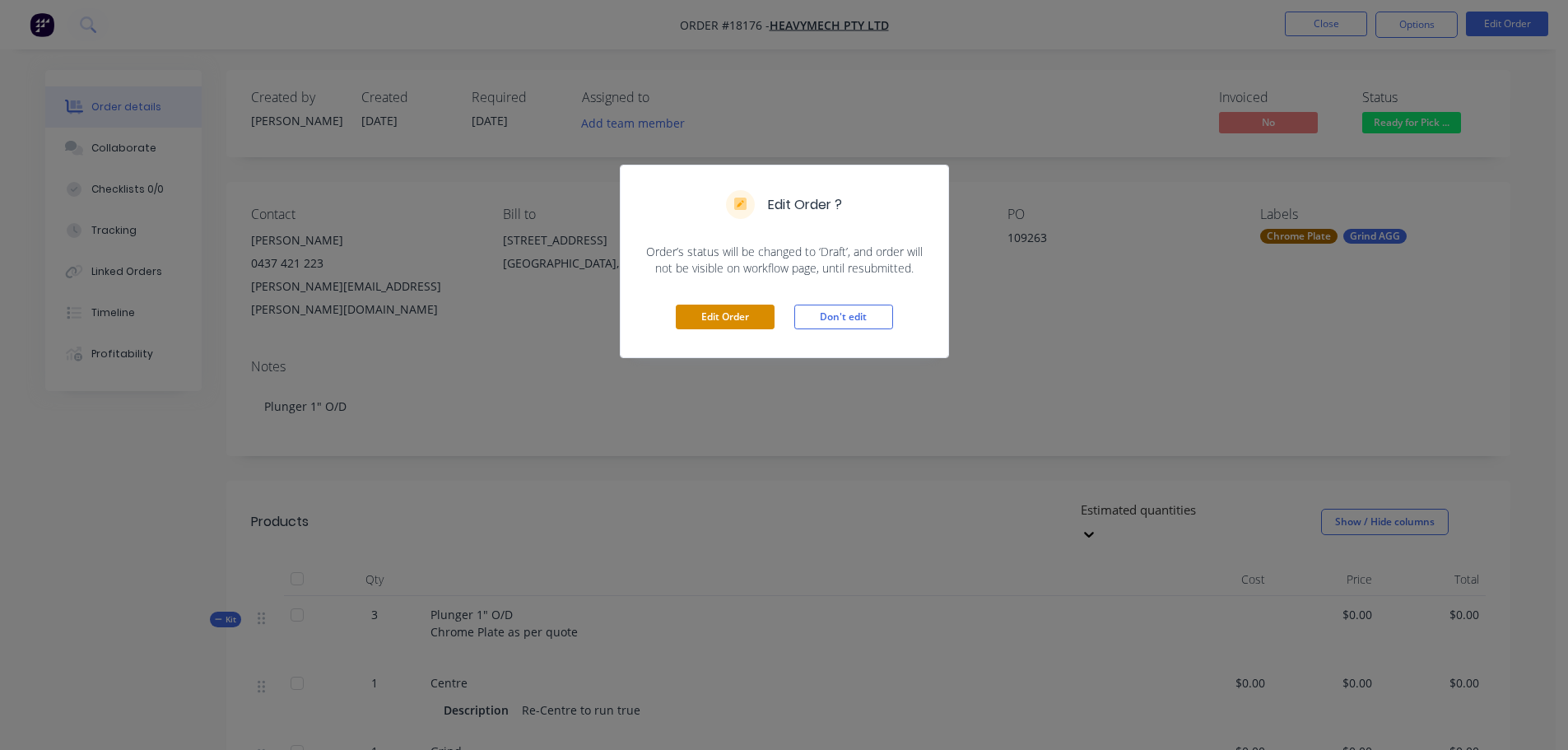
click at [742, 324] on button "Edit Order" at bounding box center [725, 317] width 98 height 25
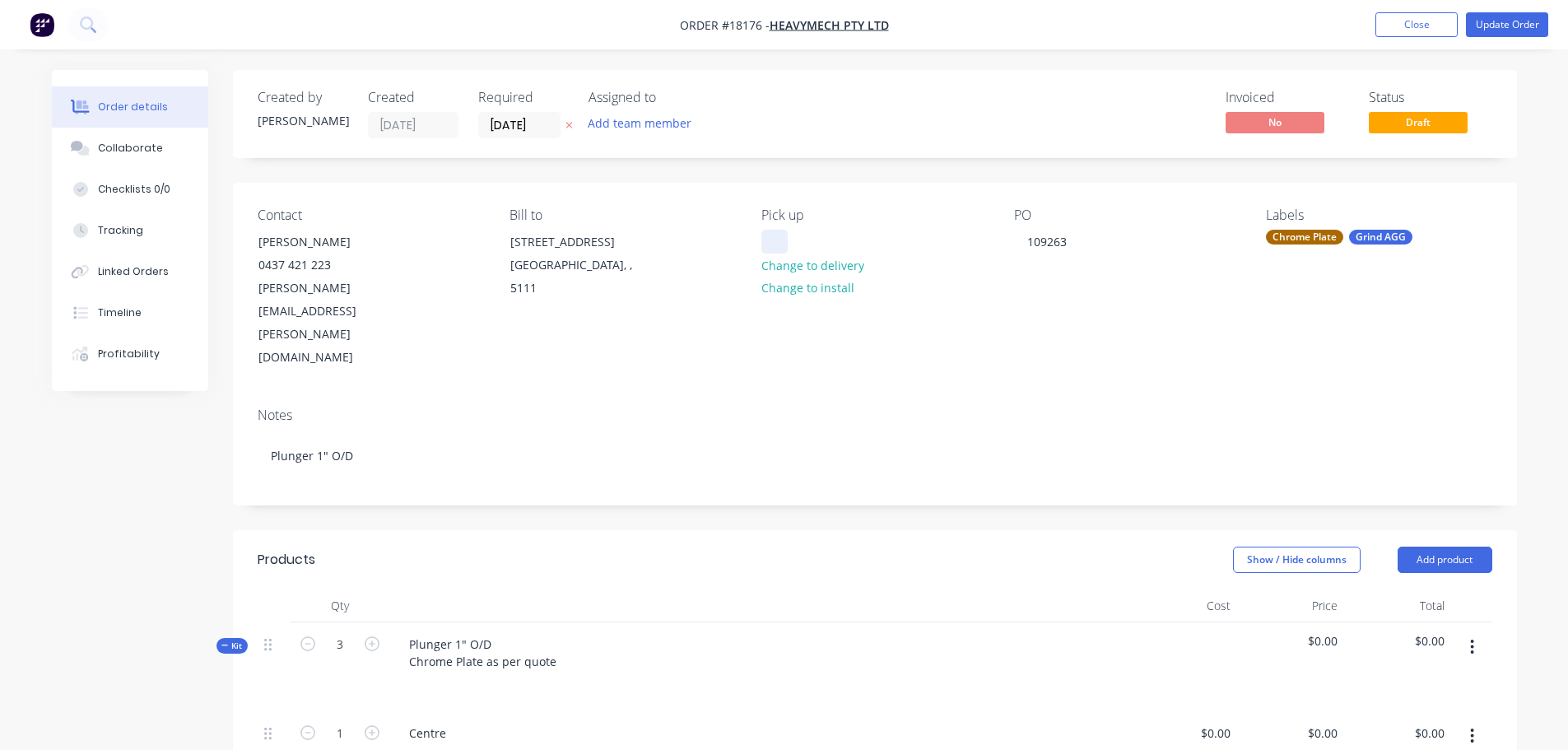
click at [783, 236] on div at bounding box center [775, 241] width 27 height 24
drag, startPoint x: 870, startPoint y: 138, endPoint x: 912, endPoint y: 136, distance: 42.0
click at [870, 137] on div "Invoiced No Status Draft" at bounding box center [1123, 113] width 739 height 49
click at [1499, 24] on button "Update Order" at bounding box center [1507, 25] width 82 height 25
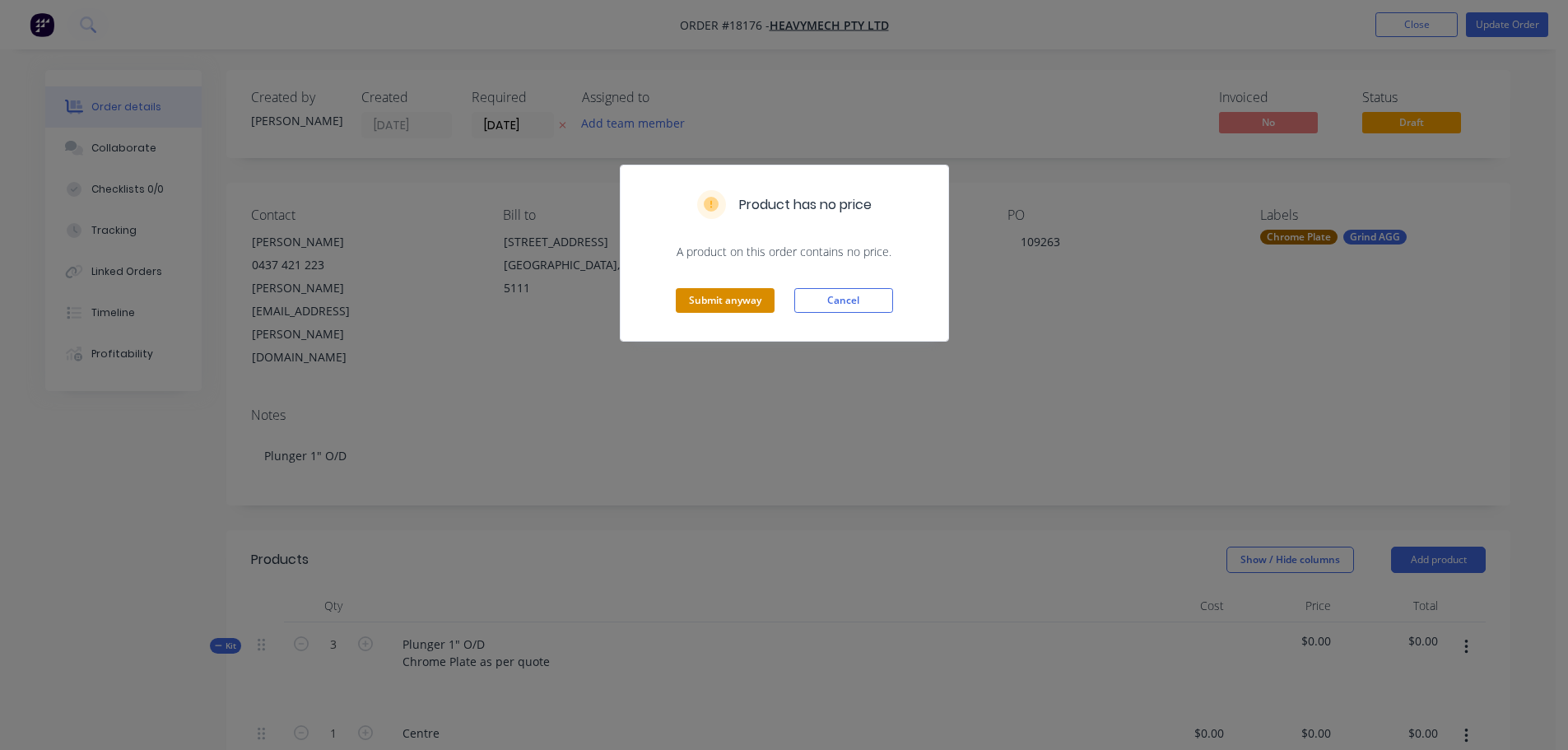
click at [751, 306] on button "Submit anyway" at bounding box center [725, 301] width 98 height 25
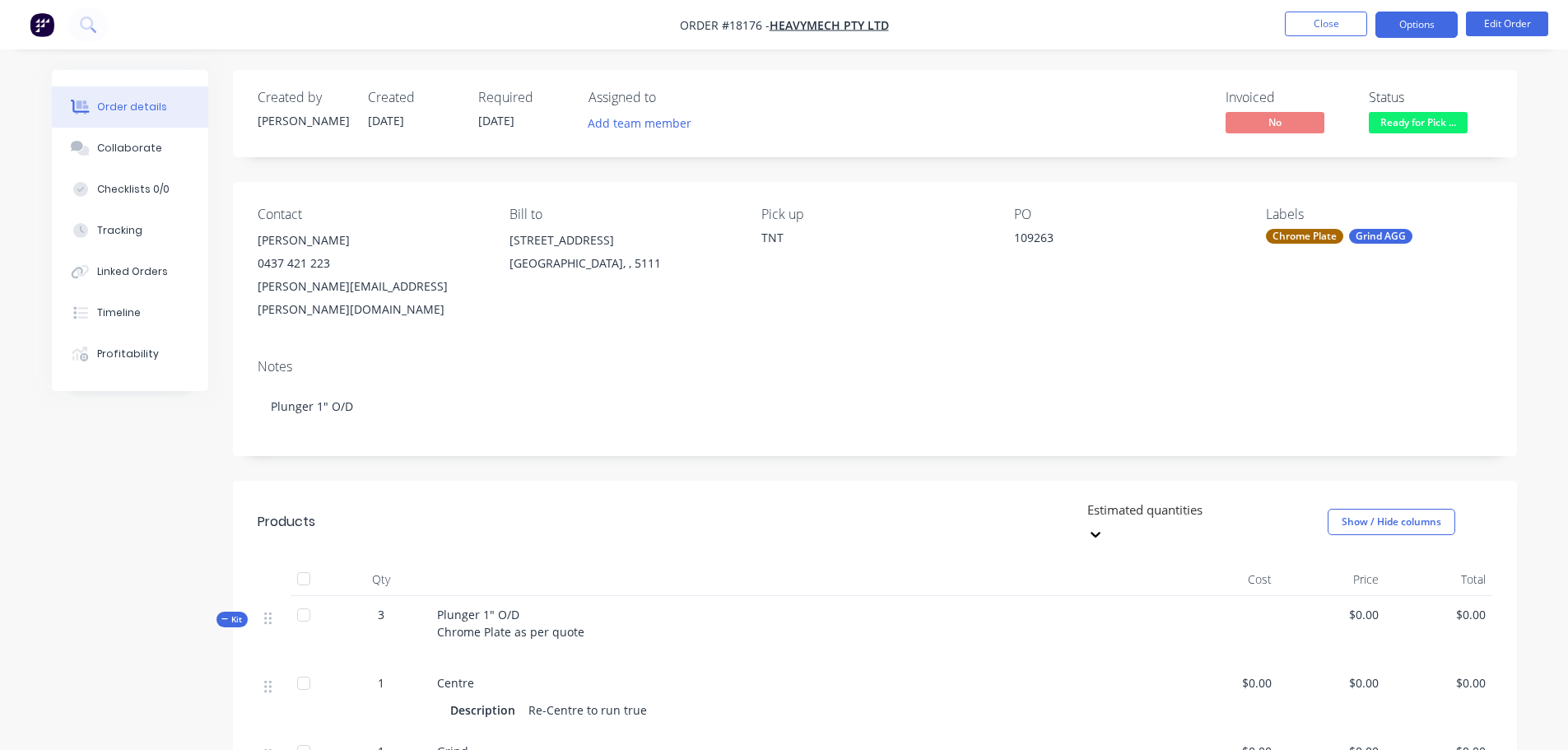
click at [1444, 32] on button "Options" at bounding box center [1416, 25] width 82 height 27
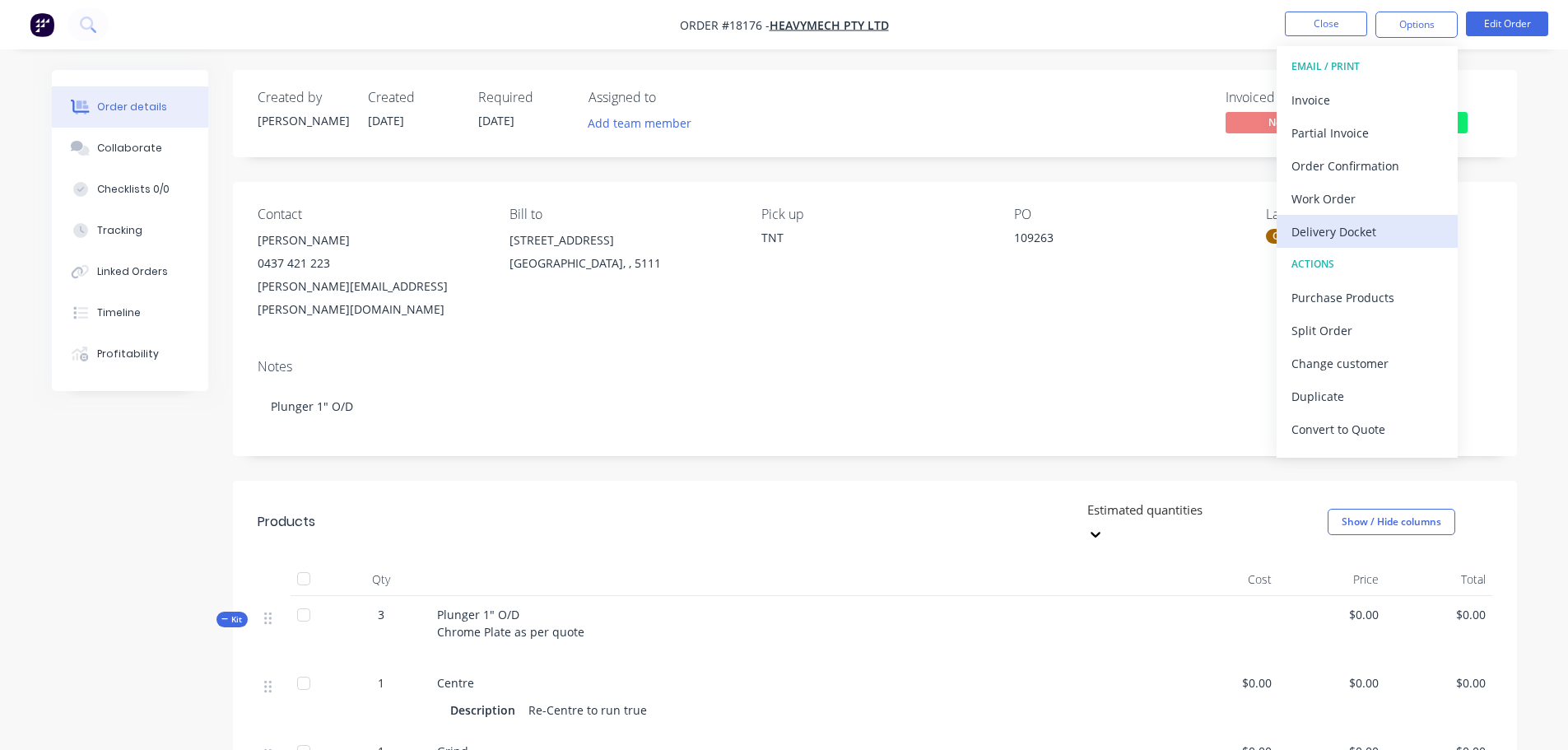
click at [1363, 239] on div "Delivery Docket" at bounding box center [1367, 231] width 152 height 24
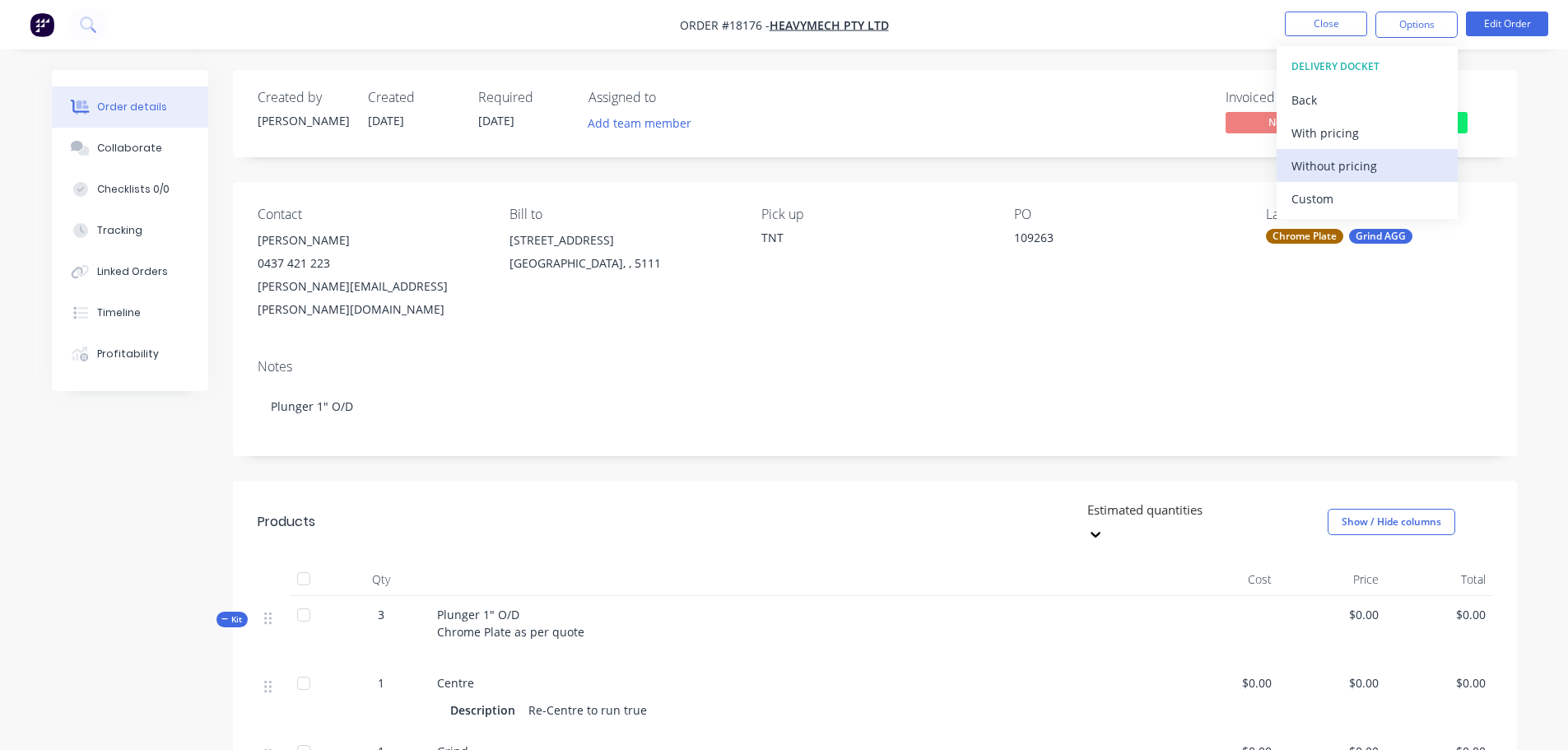
click at [1346, 176] on div "Without pricing" at bounding box center [1367, 166] width 152 height 24
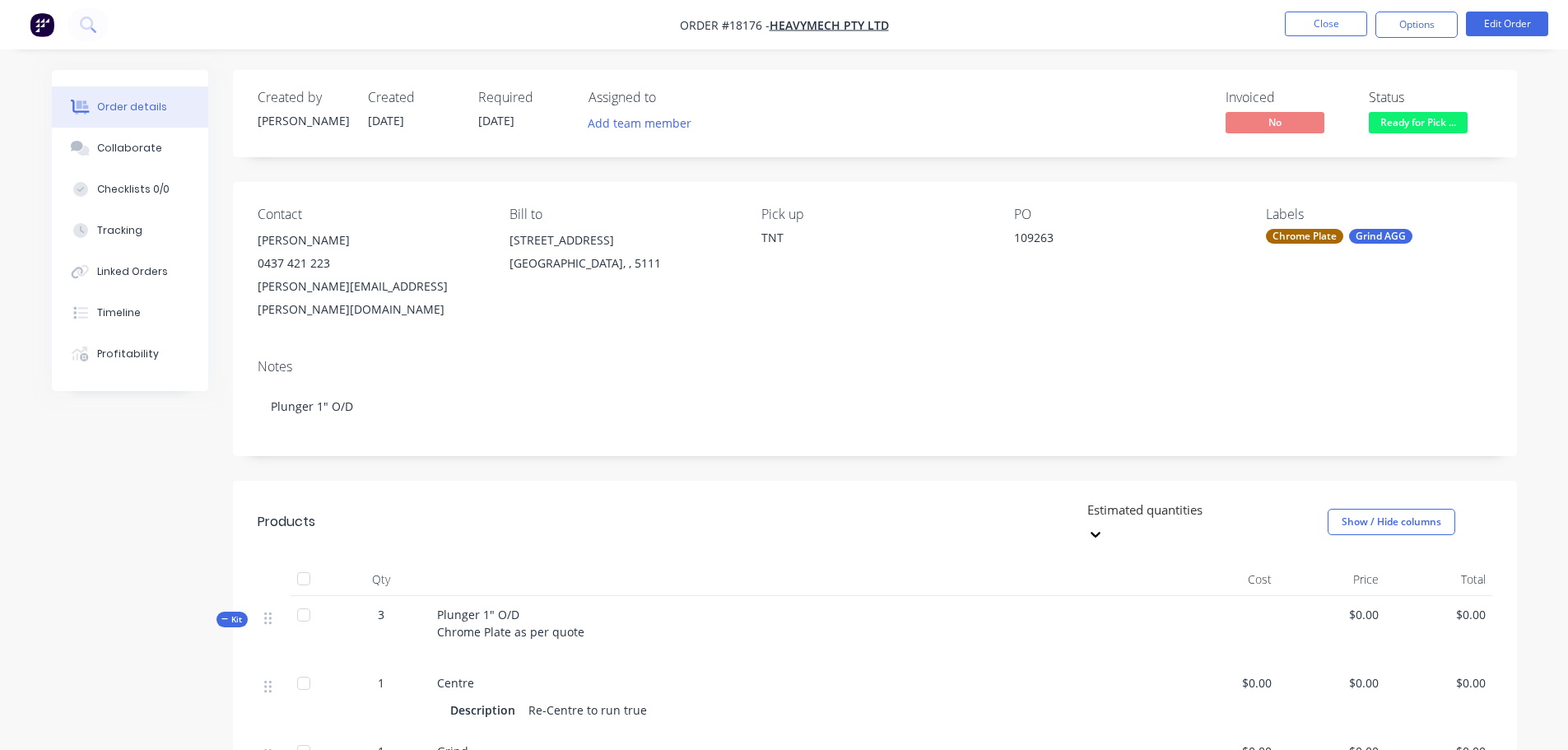
click at [1186, 29] on nav "Order #18176 - Heavymech Pty Ltd Close Options Edit Order" at bounding box center [784, 25] width 1568 height 50
click at [1304, 29] on button "Close" at bounding box center [1326, 24] width 82 height 25
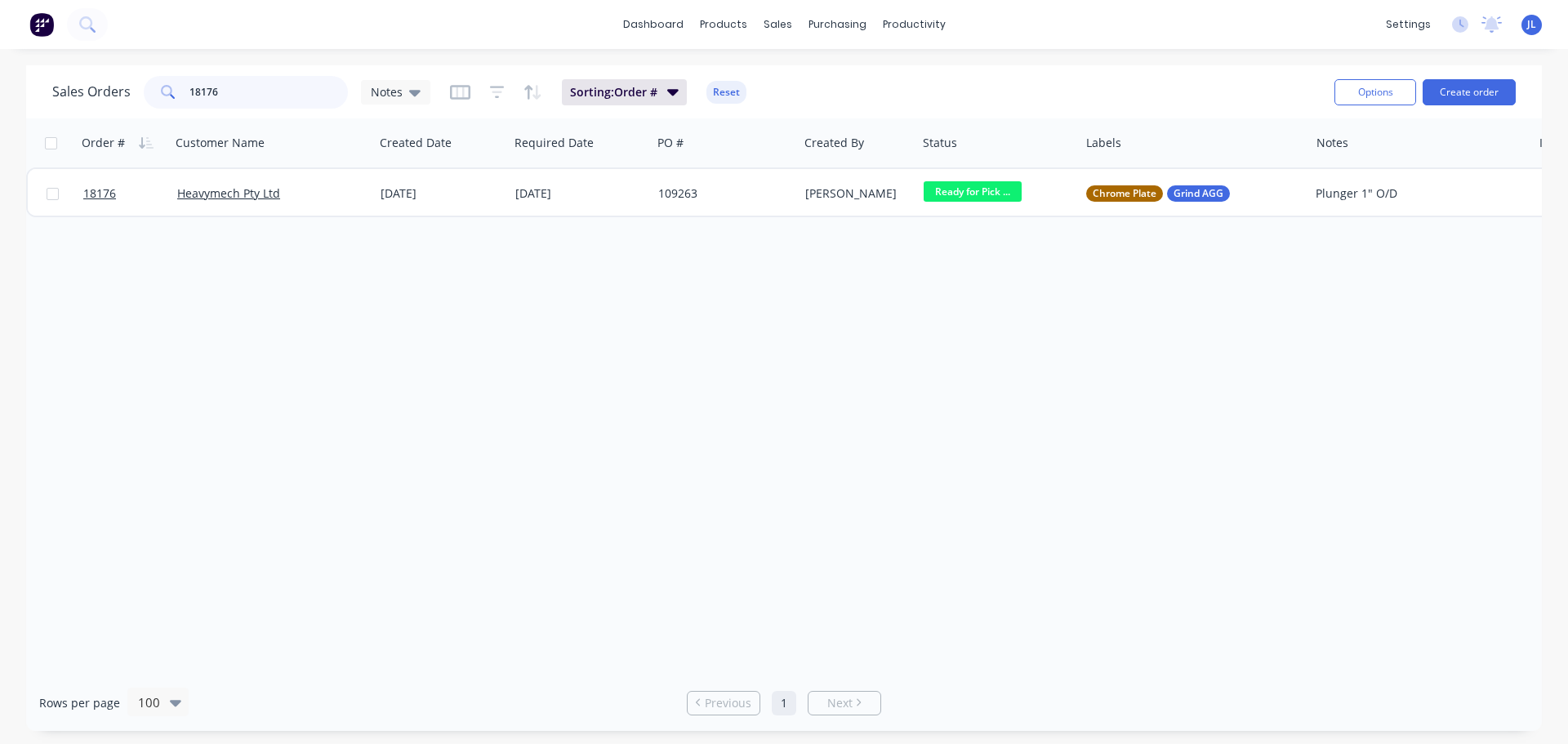
click at [299, 102] on input "18176" at bounding box center [268, 91] width 159 height 33
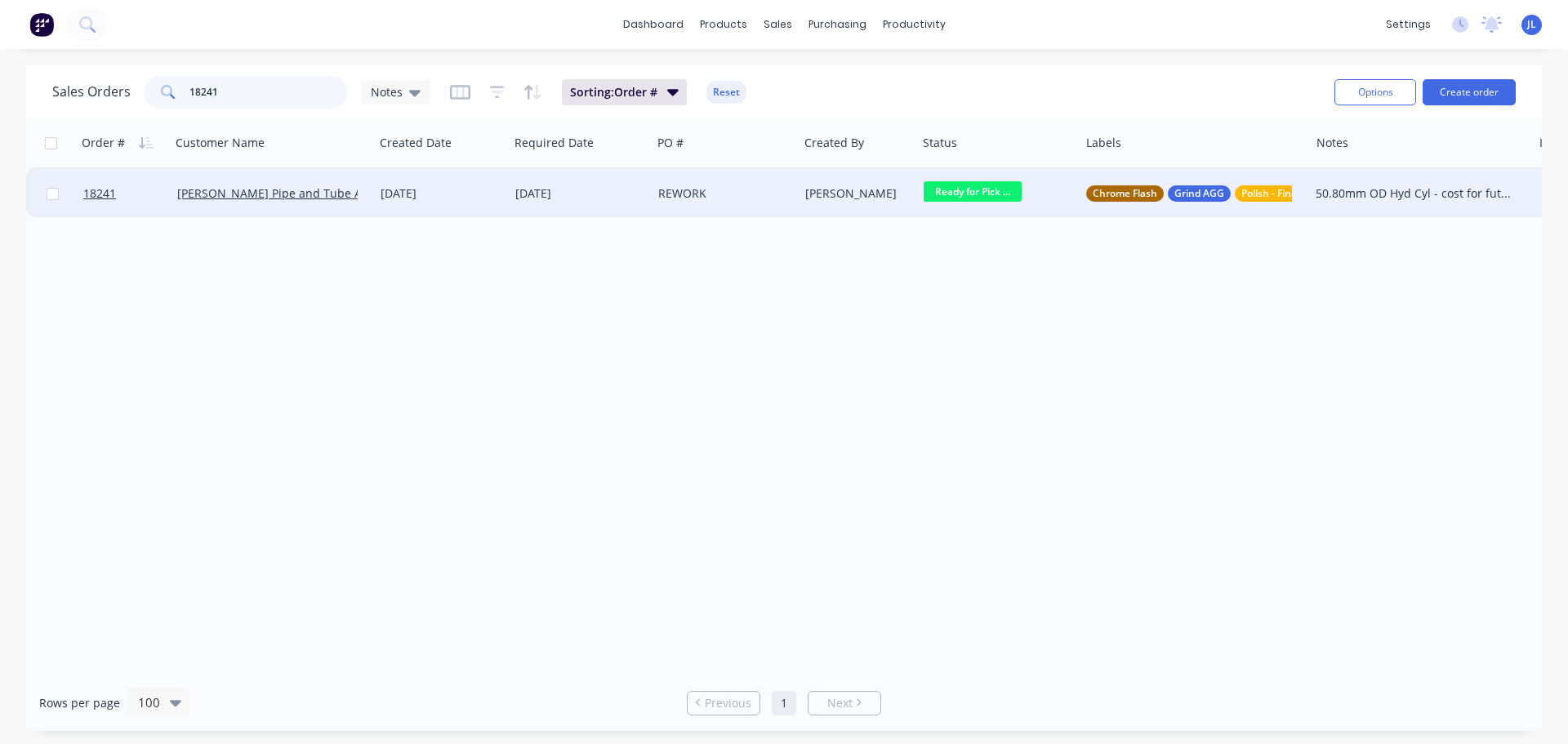
type input "18241"
click at [995, 201] on span "Ready for Pick ..." at bounding box center [972, 191] width 98 height 20
click at [590, 286] on div "Order # Customer Name Created Date Required Date PO # Created By Status Labels …" at bounding box center [784, 397] width 1516 height 556
click at [626, 201] on div "[DATE]" at bounding box center [580, 193] width 130 height 17
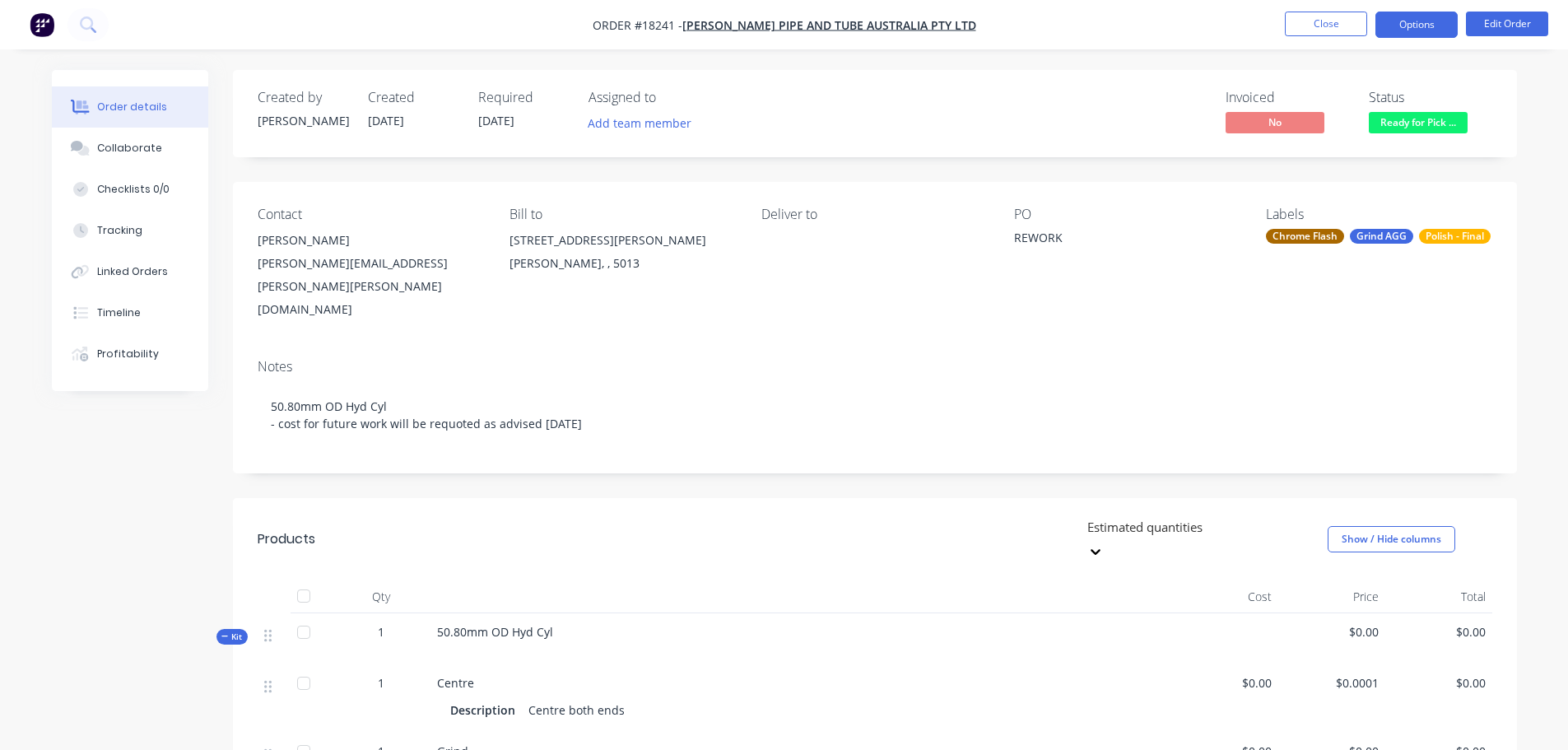
click at [1435, 15] on button "Options" at bounding box center [1416, 25] width 82 height 27
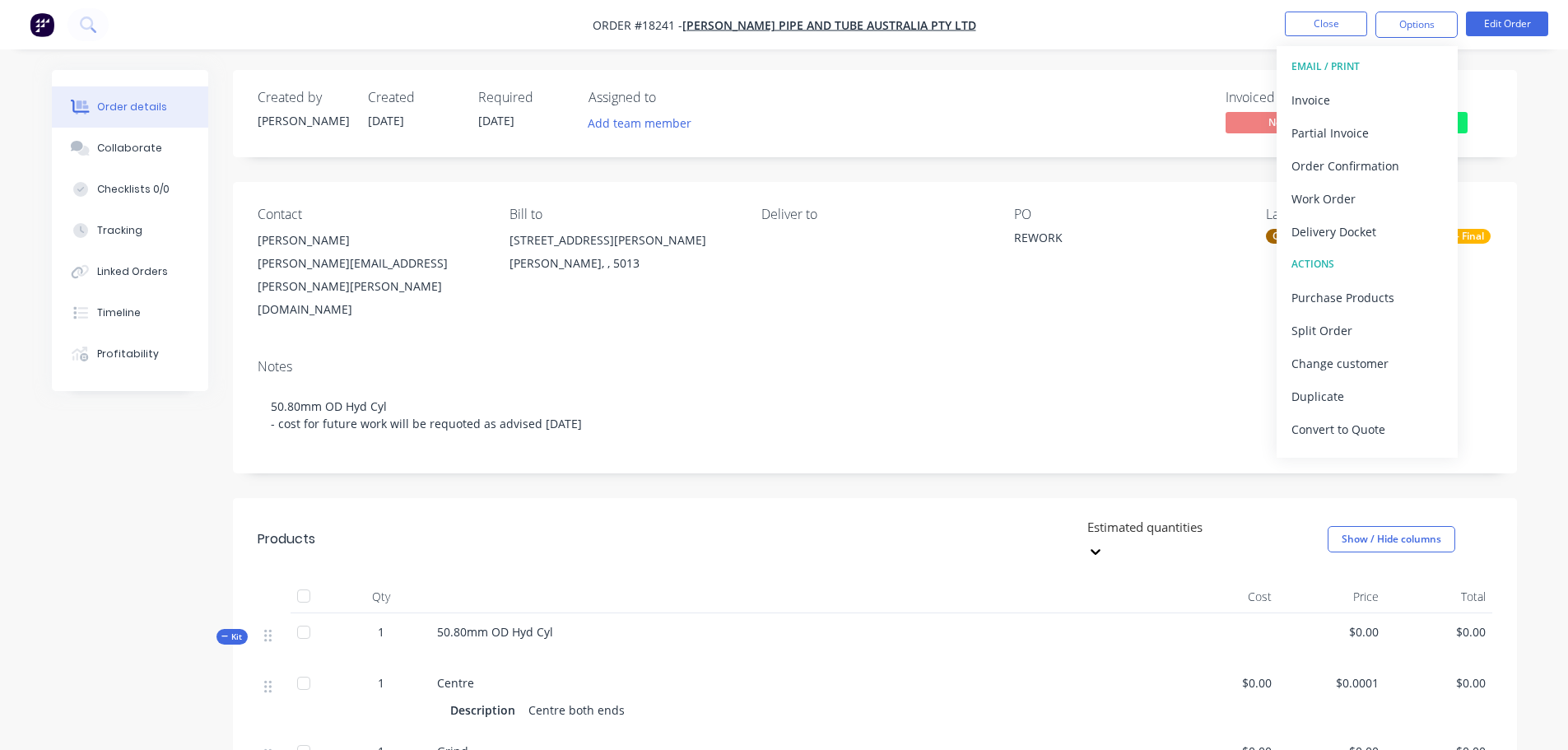
click at [870, 498] on header "Products Estimated quantities Show / Hide columns" at bounding box center [875, 539] width 1284 height 82
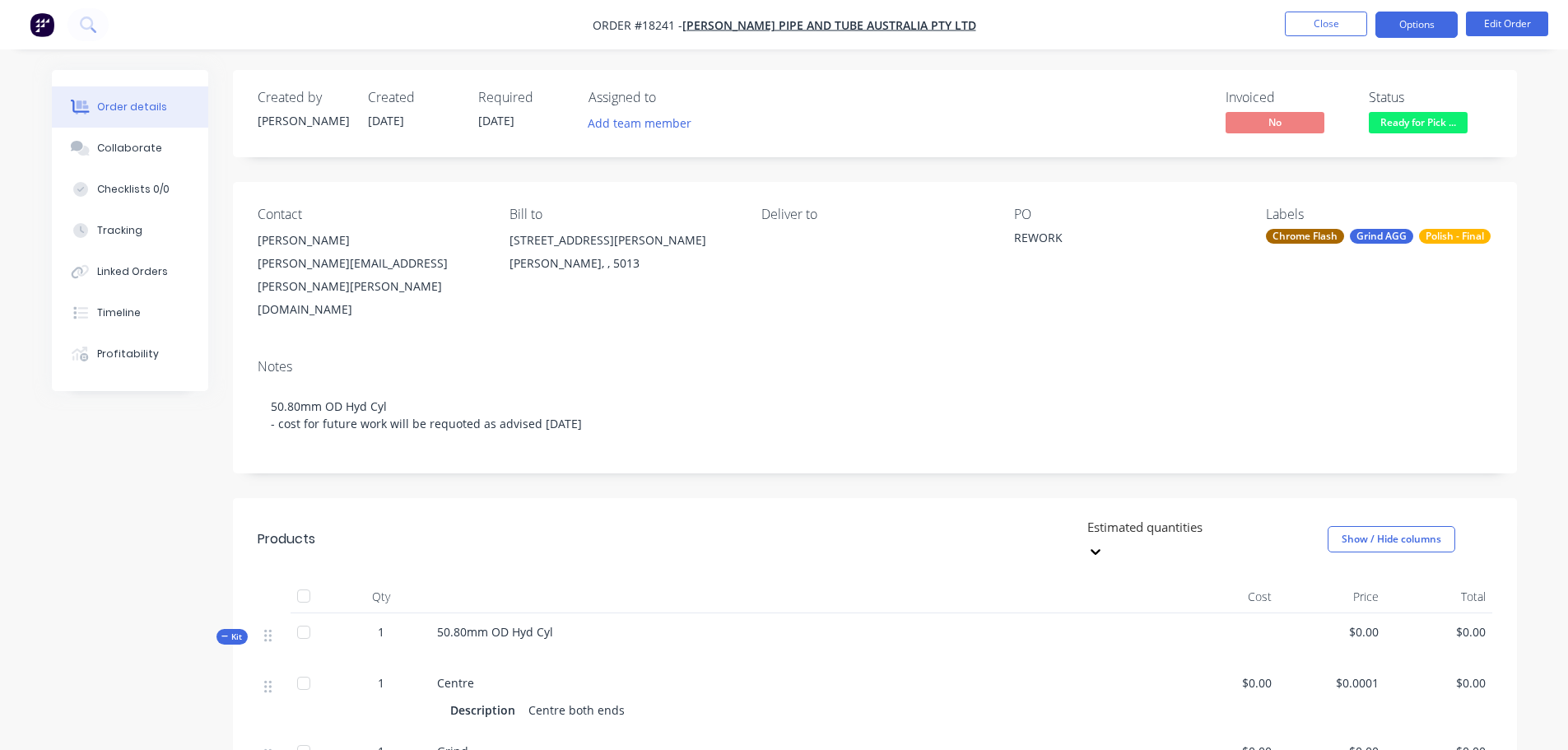
click at [1431, 32] on button "Options" at bounding box center [1416, 25] width 82 height 27
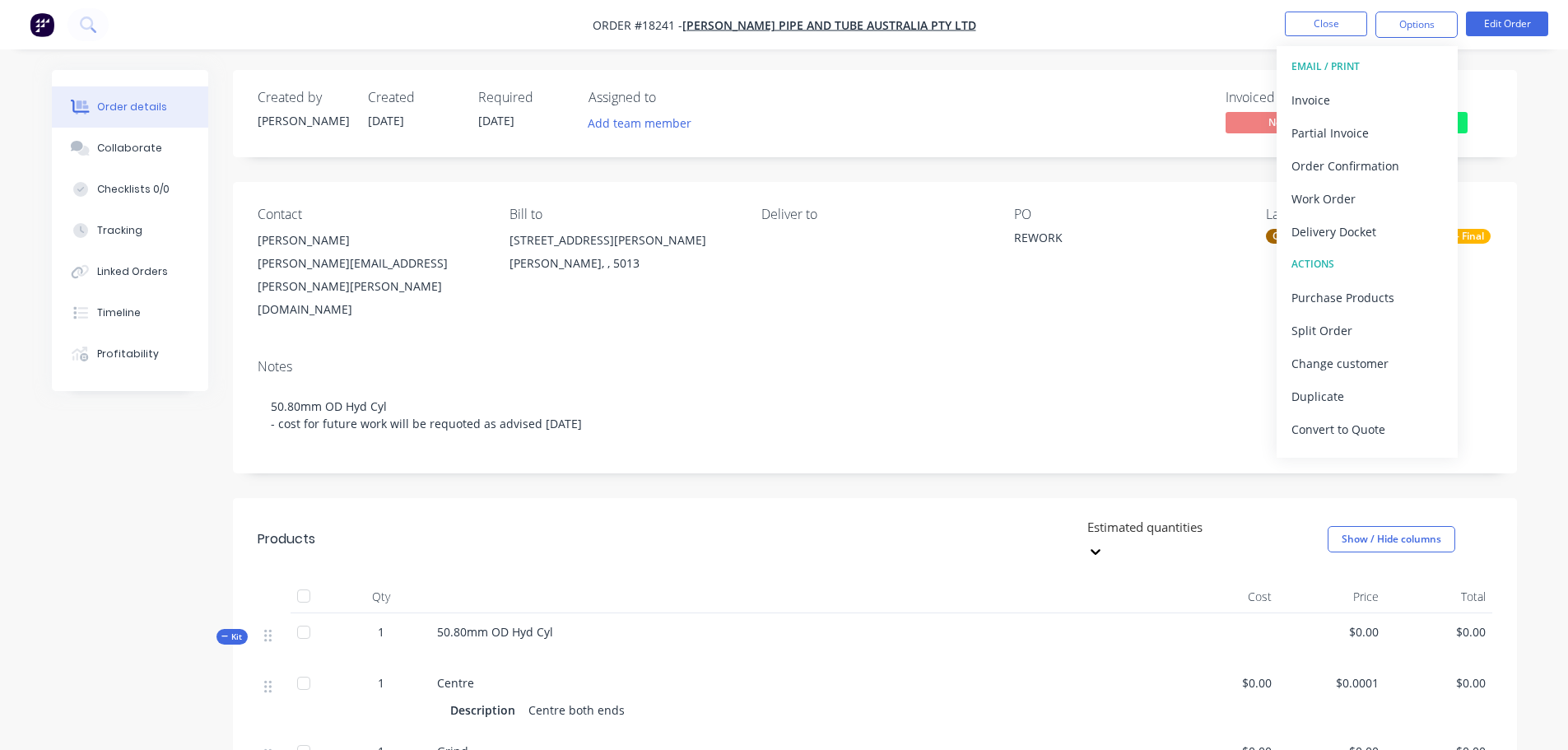
click at [1487, 39] on nav "Order #18241 - [PERSON_NAME] Pipe and Tube Australia Pty Ltd Close Options EMAI…" at bounding box center [784, 25] width 1568 height 50
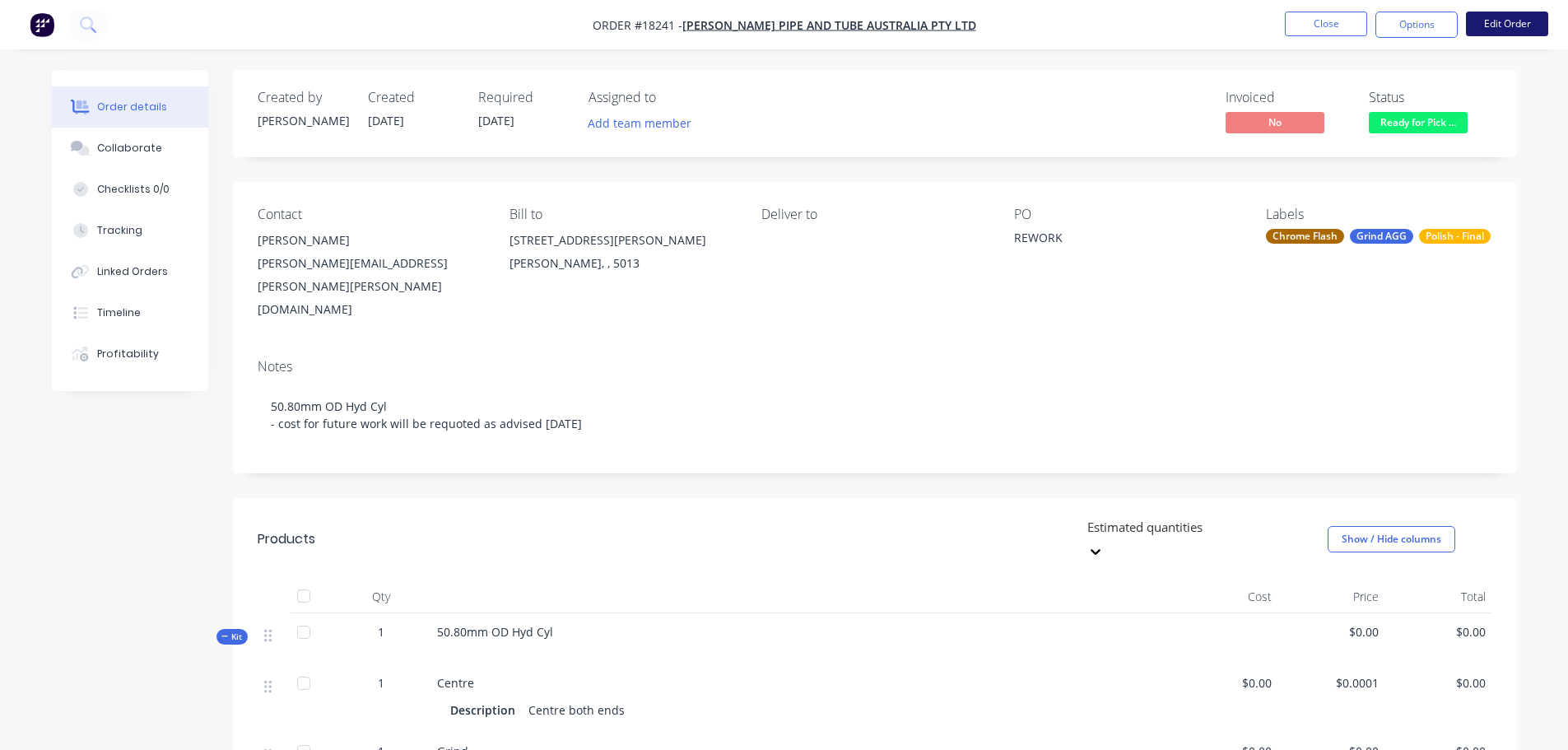
click at [1495, 30] on button "Edit Order" at bounding box center [1507, 24] width 82 height 25
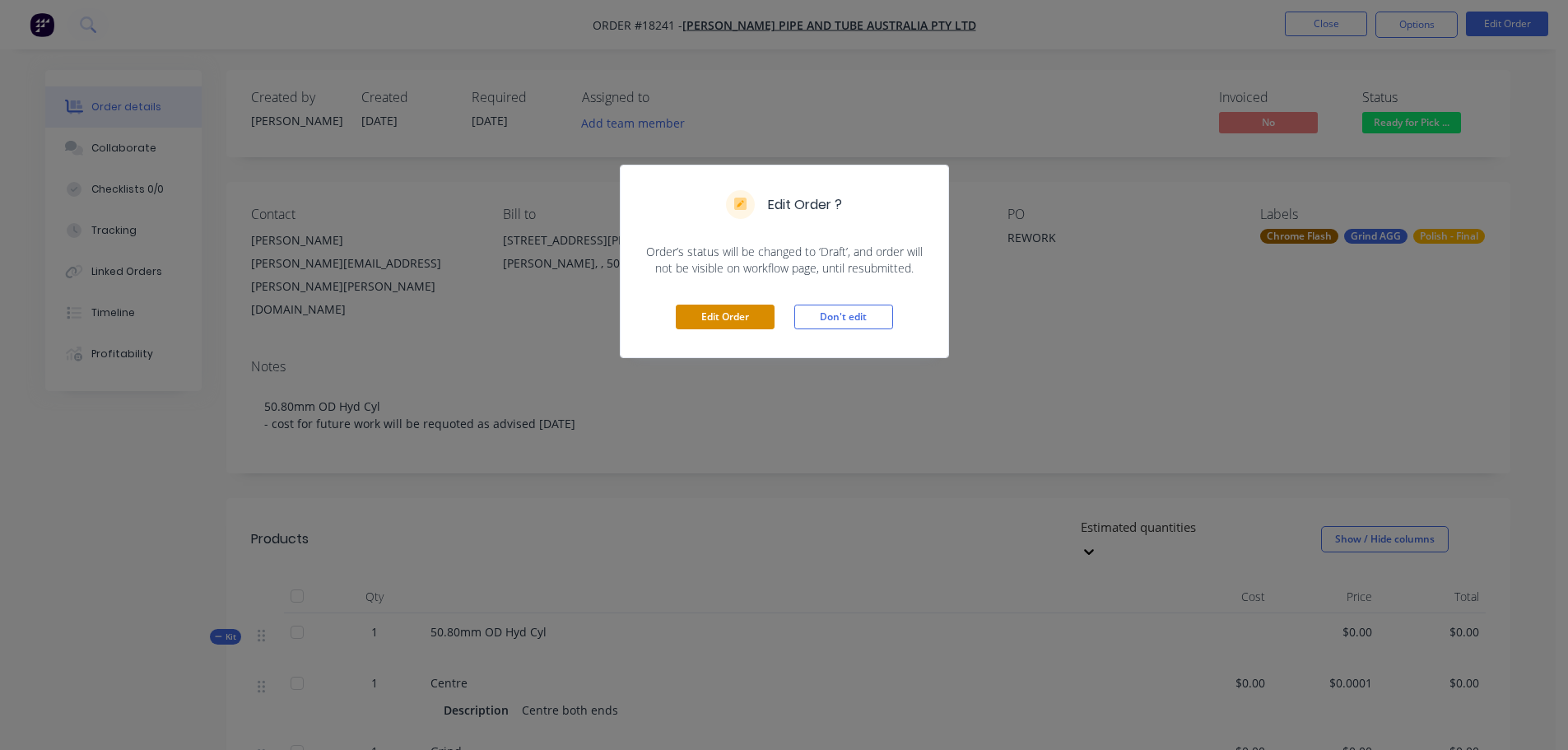
click at [753, 329] on button "Edit Order" at bounding box center [725, 317] width 98 height 25
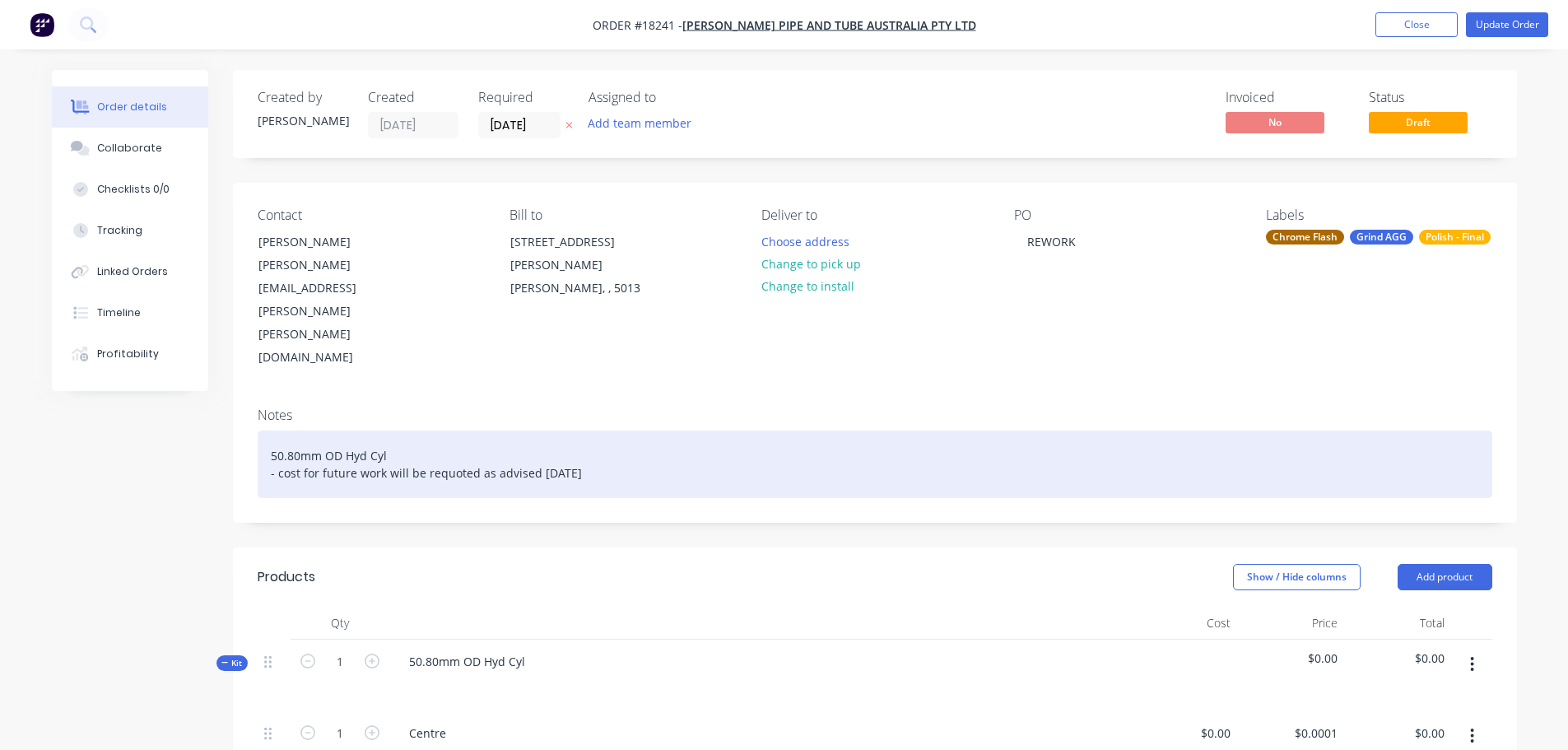
drag, startPoint x: 595, startPoint y: 403, endPoint x: 257, endPoint y: 422, distance: 338.5
click at [258, 431] on div "50.80mm OD Hyd Cyl - cost for future work will be requoted as advised [DATE]" at bounding box center [875, 465] width 1235 height 67
copy div "- cost for future work will be requoted as advised [DATE]"
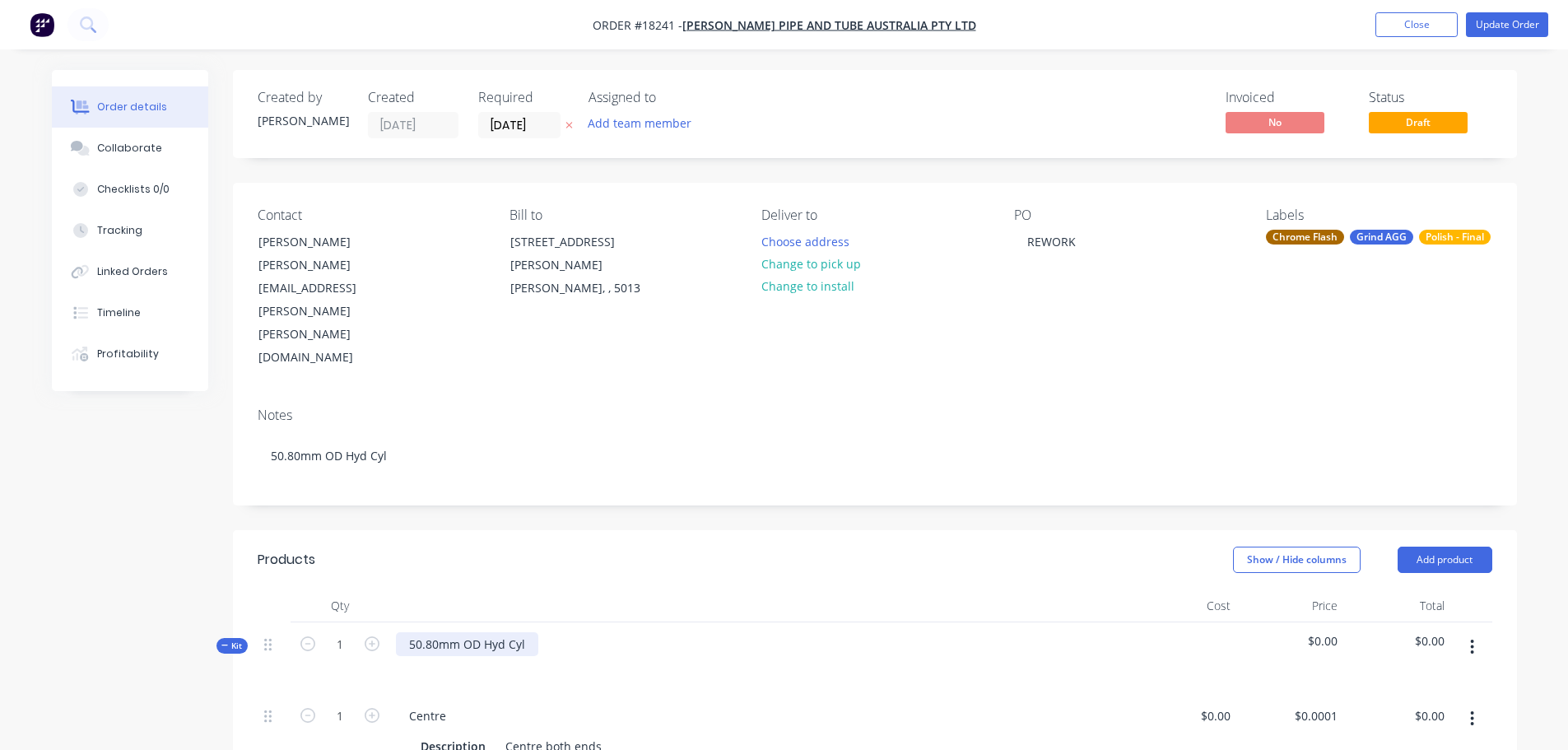
click at [528, 632] on div "50.80mm OD Hyd Cyl" at bounding box center [467, 644] width 143 height 24
click at [637, 530] on header "Products Show / Hide columns Add product" at bounding box center [875, 559] width 1284 height 59
click at [1494, 33] on button "Update Order" at bounding box center [1507, 25] width 82 height 25
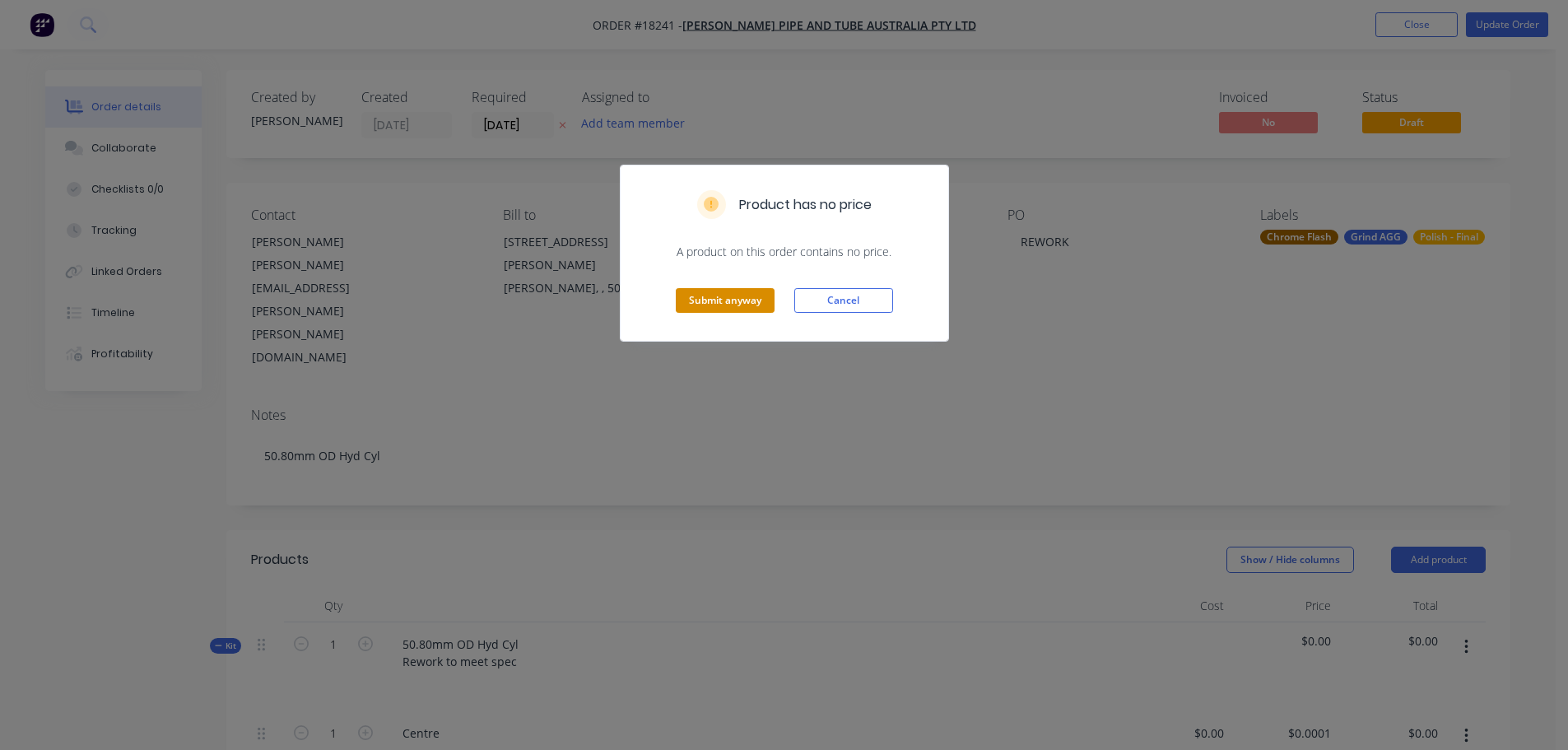
click at [708, 303] on button "Submit anyway" at bounding box center [725, 301] width 98 height 25
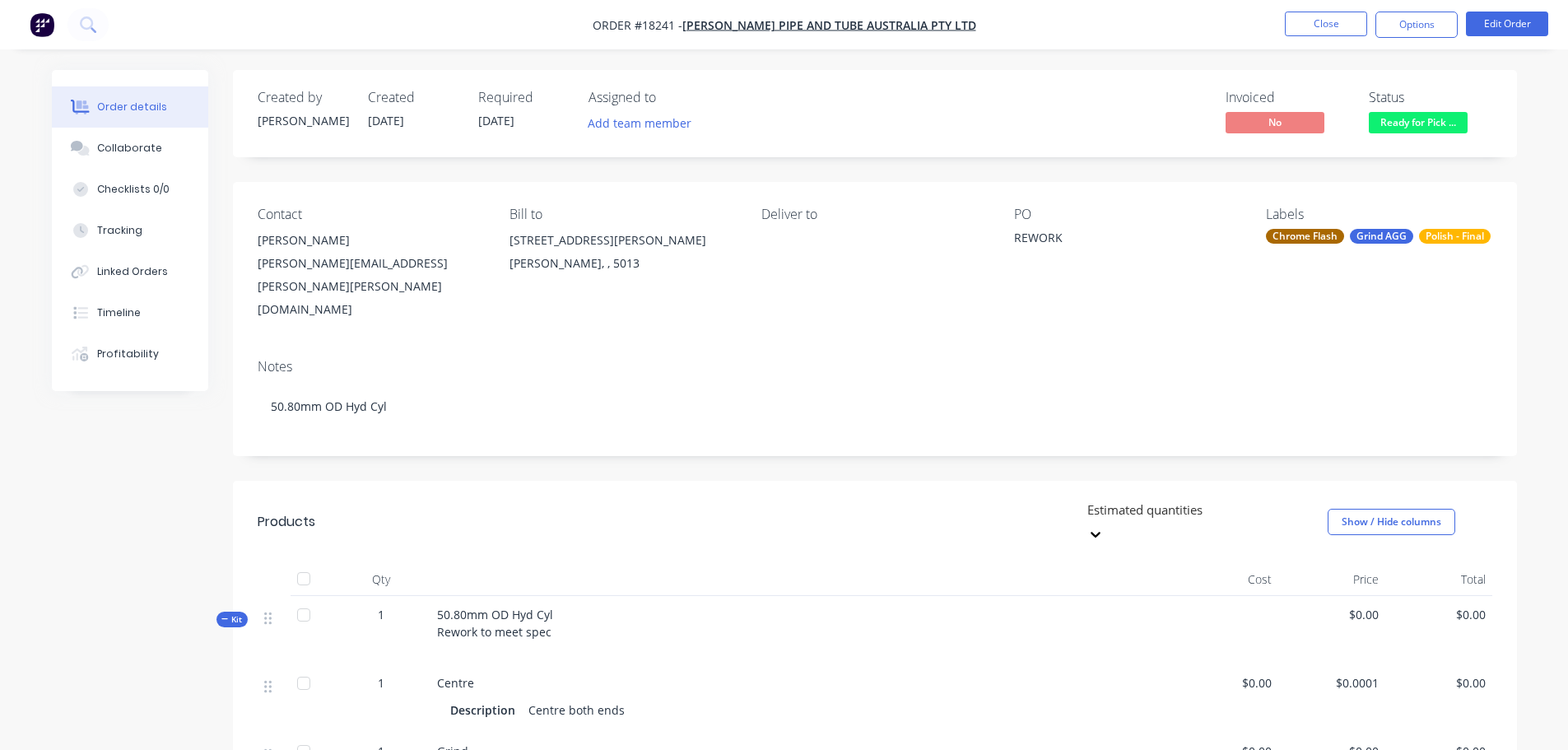
click at [1429, 38] on nav "Order #18241 - [PERSON_NAME] Pipe and Tube Australia Pty Ltd Close Options Edit…" at bounding box center [784, 25] width 1568 height 50
click at [1429, 31] on button "Options" at bounding box center [1416, 25] width 82 height 27
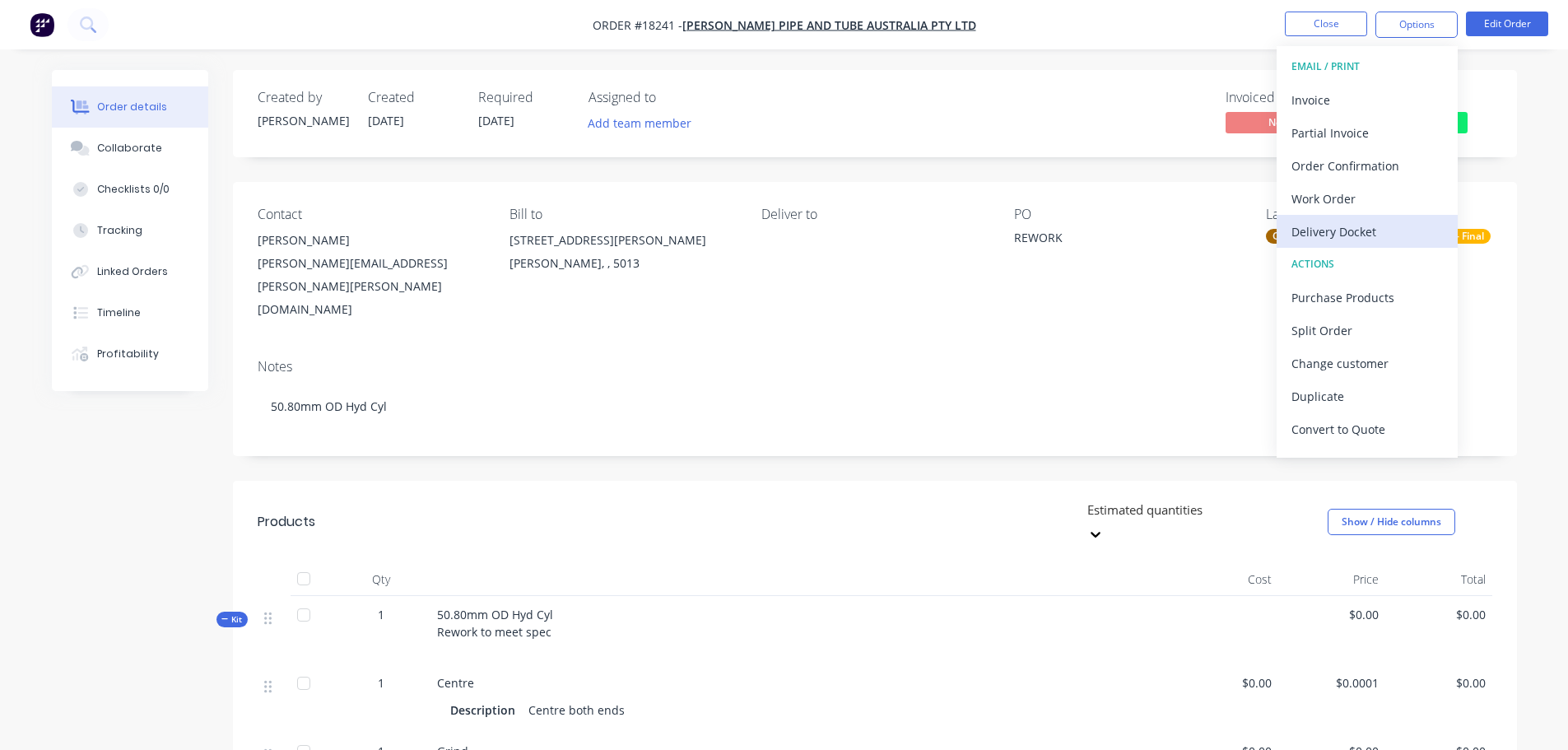
click at [1365, 232] on div "Delivery Docket" at bounding box center [1367, 231] width 152 height 24
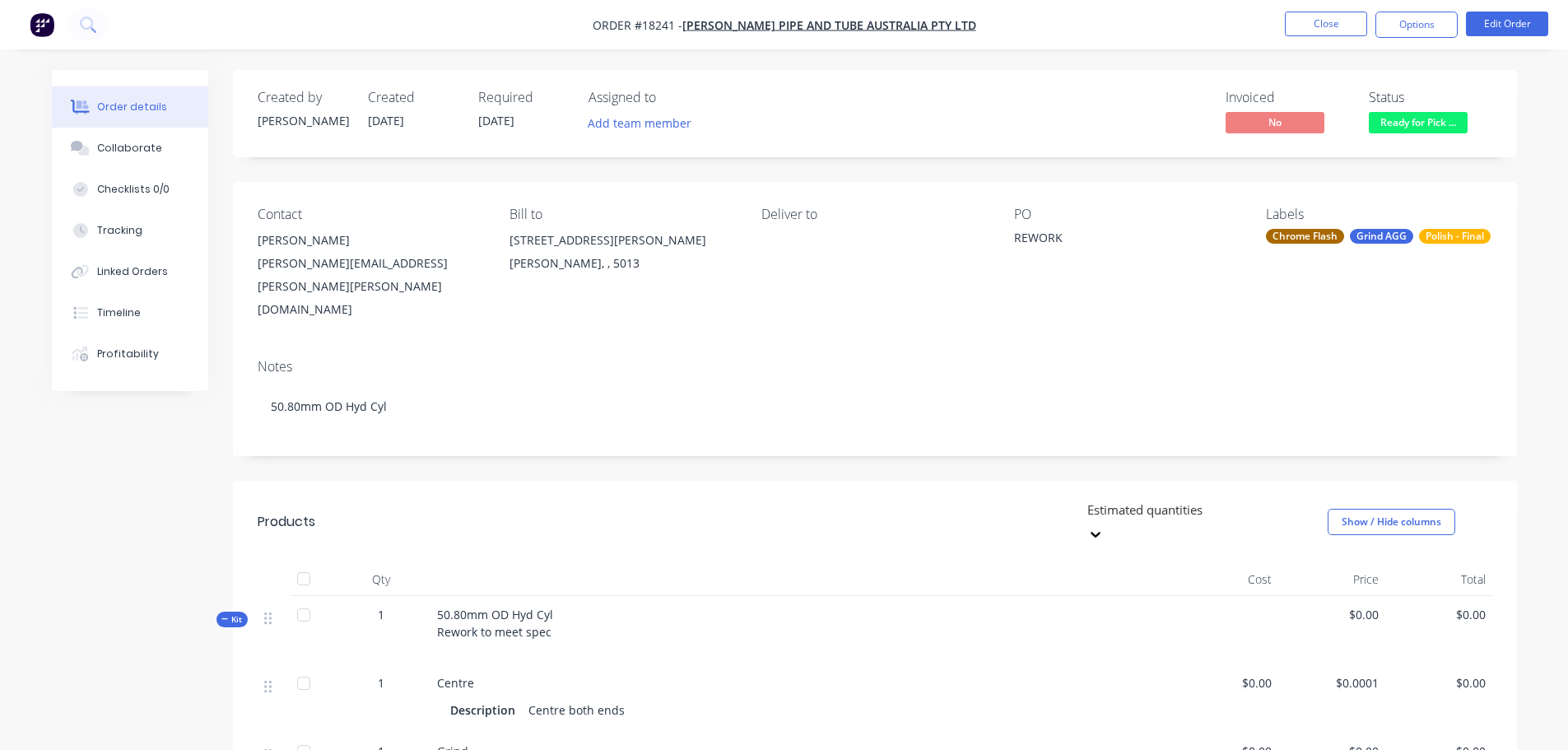
click at [731, 183] on div "Contact [PERSON_NAME] [PERSON_NAME][EMAIL_ADDRESS][PERSON_NAME][PERSON_NAME][DO…" at bounding box center [875, 263] width 1284 height 164
click at [1416, 28] on button "Options" at bounding box center [1416, 25] width 82 height 27
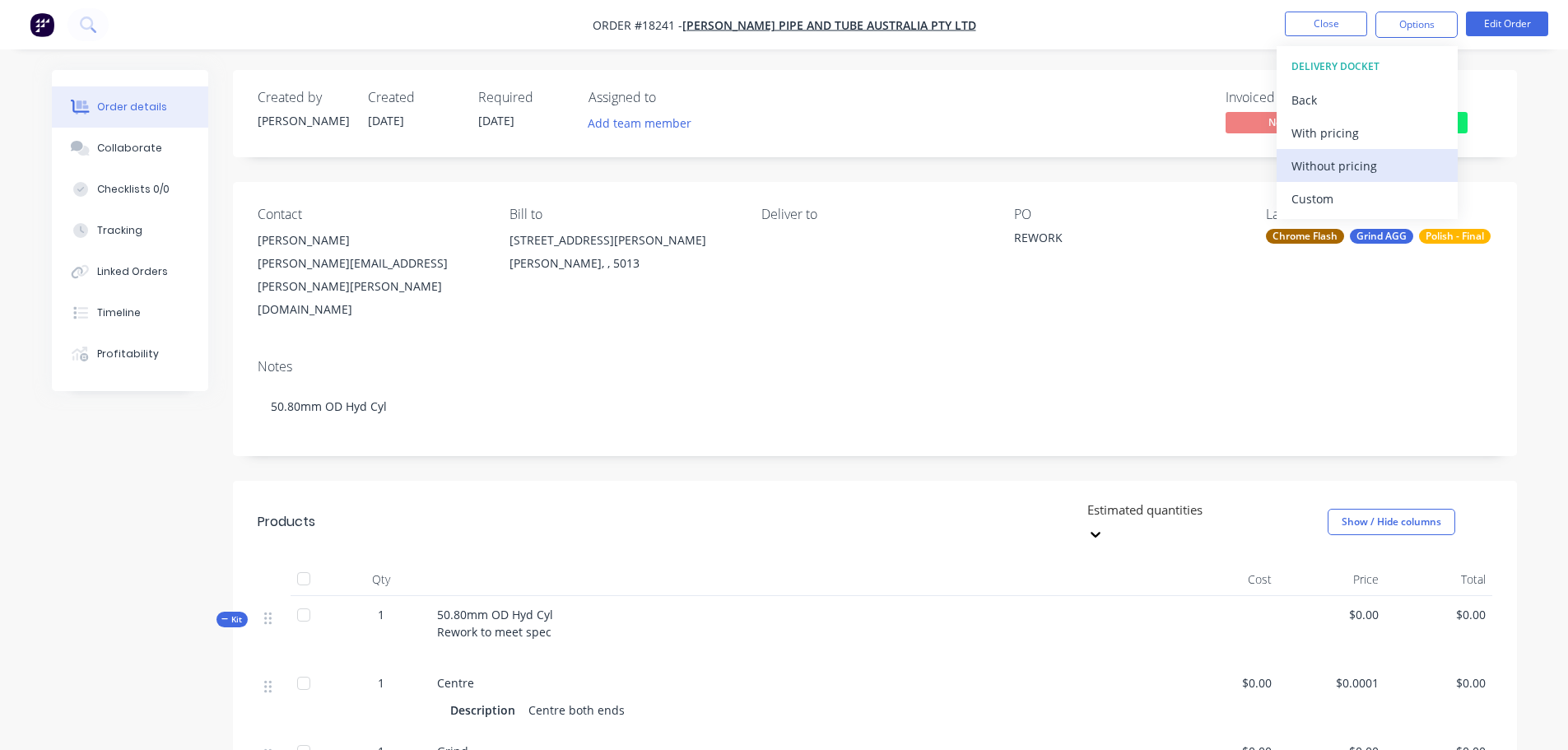
click at [1357, 170] on div "Without pricing" at bounding box center [1367, 166] width 152 height 24
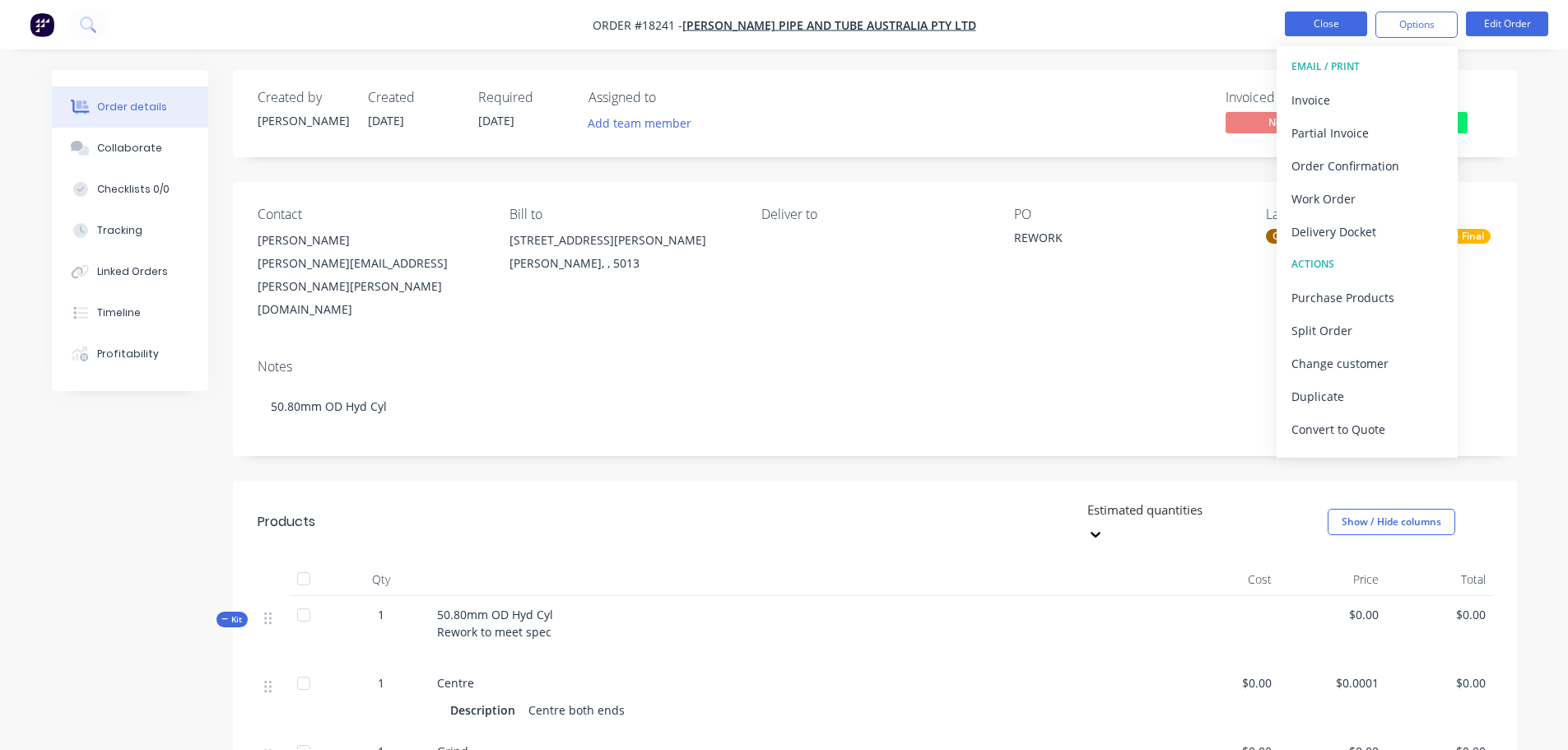
click at [1305, 21] on button "Close" at bounding box center [1326, 24] width 82 height 25
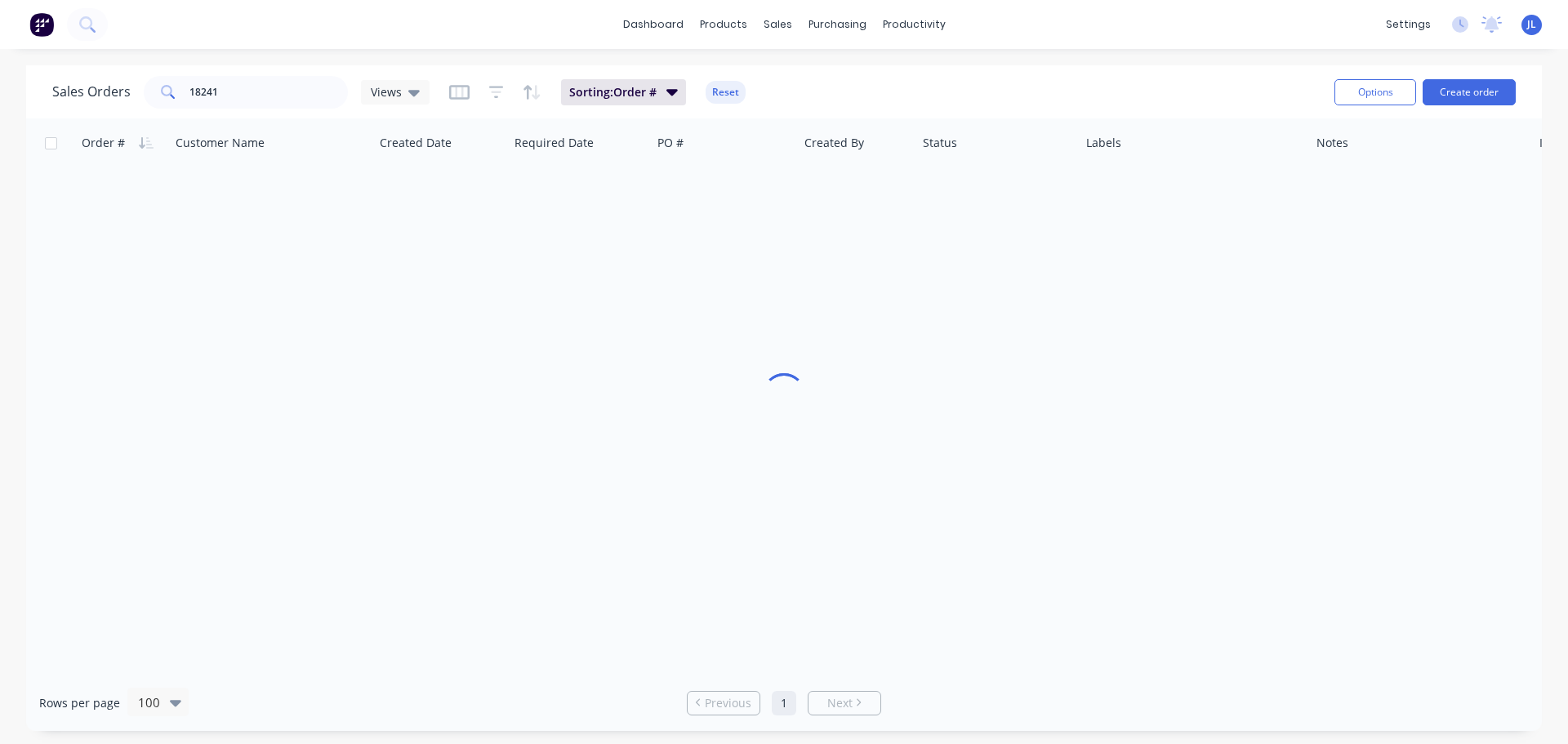
click at [1036, 21] on div "dashboard products sales purchasing productivity dashboard products Product Cat…" at bounding box center [784, 25] width 1568 height 49
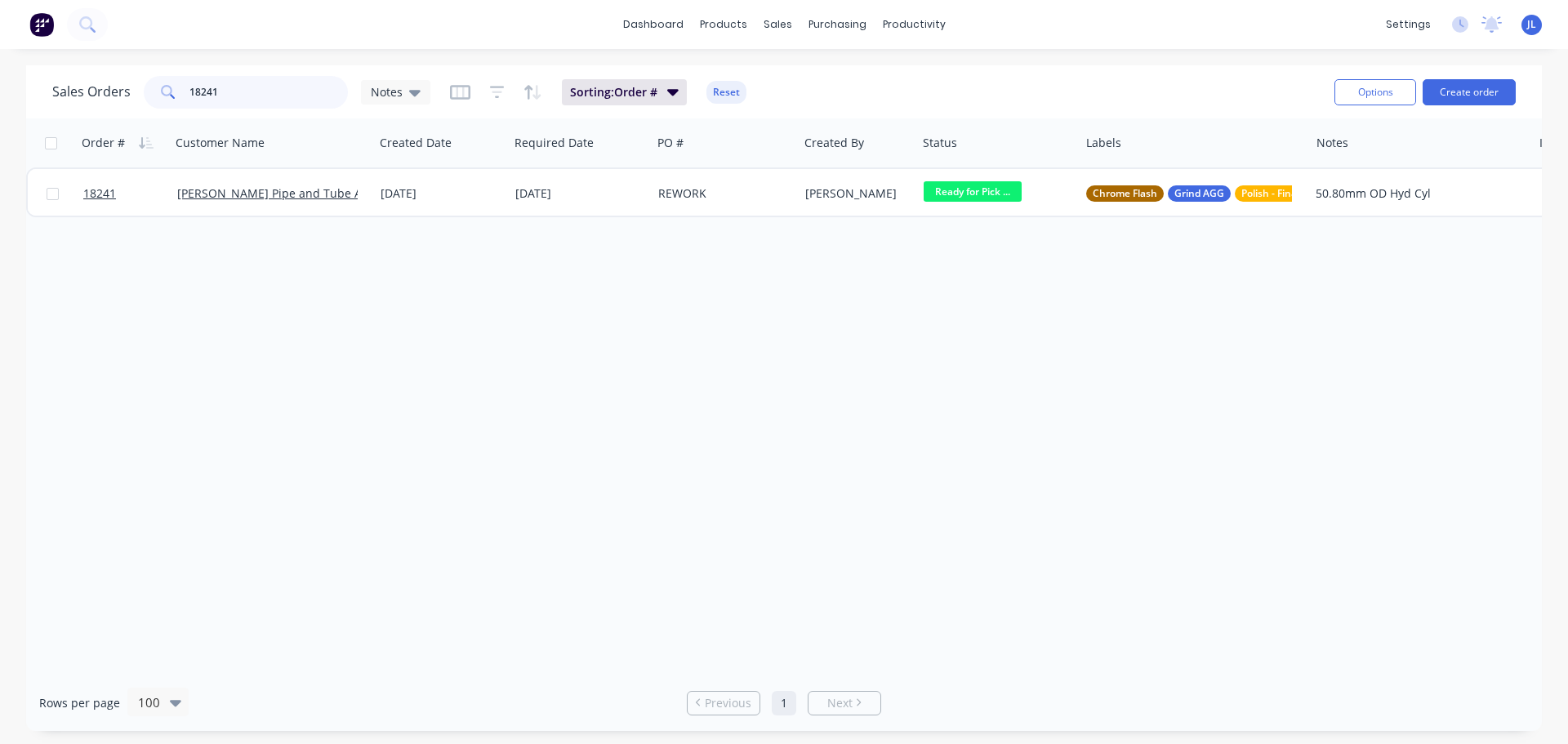
click at [230, 88] on input "18241" at bounding box center [268, 91] width 159 height 33
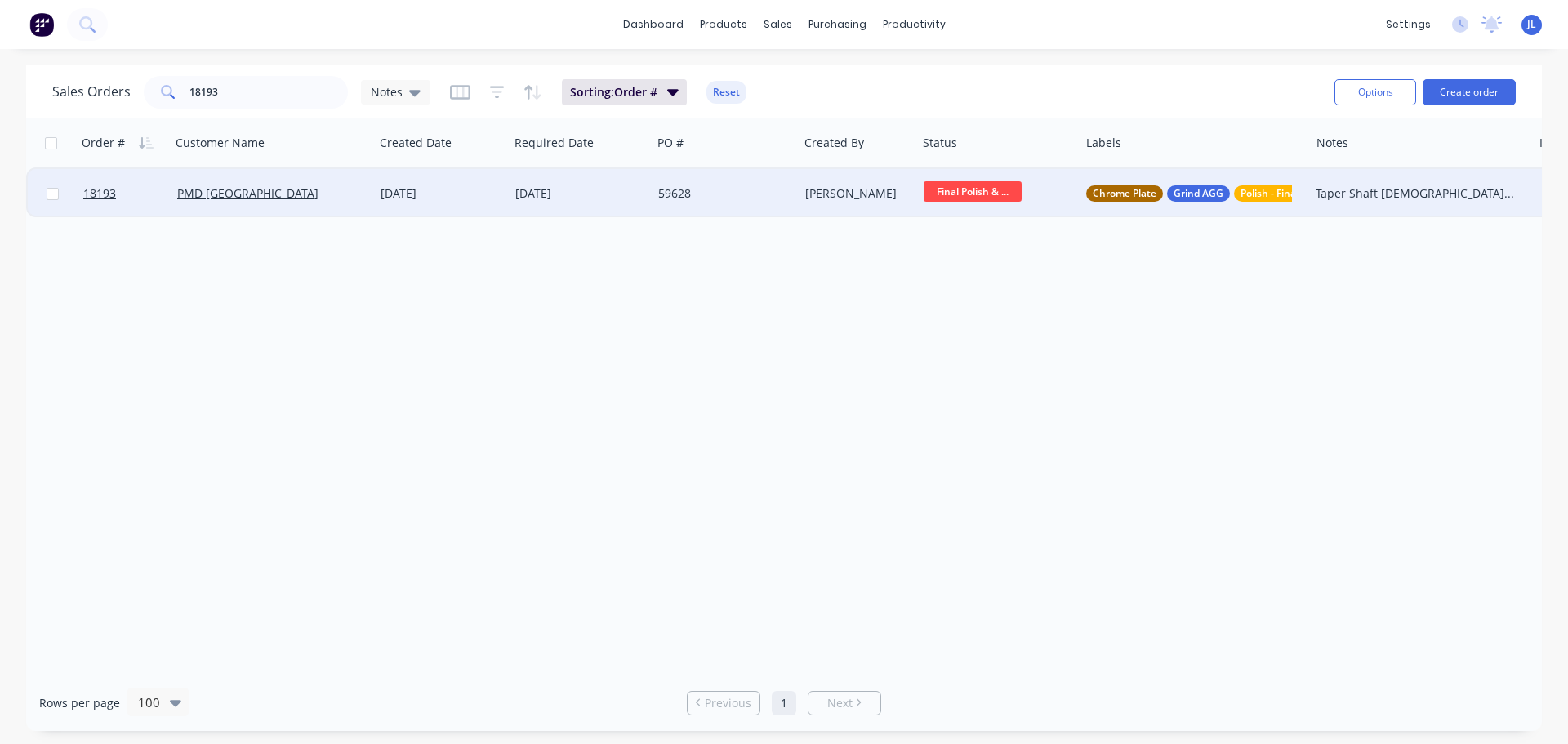
click at [940, 198] on span "Final Polish & ..." at bounding box center [972, 191] width 98 height 20
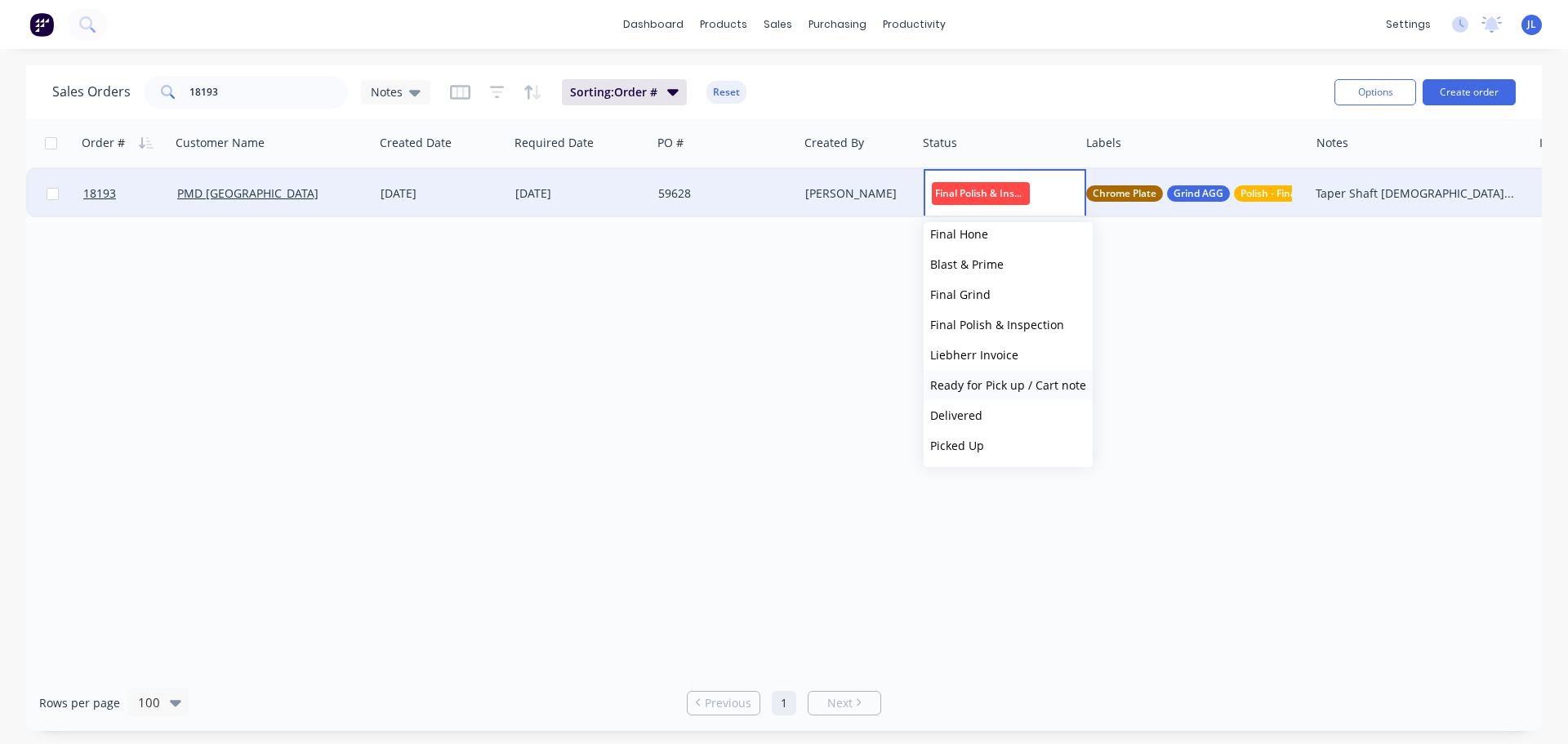
click at [993, 378] on span "Ready for Pick up / Cart note" at bounding box center [1008, 385] width 156 height 16
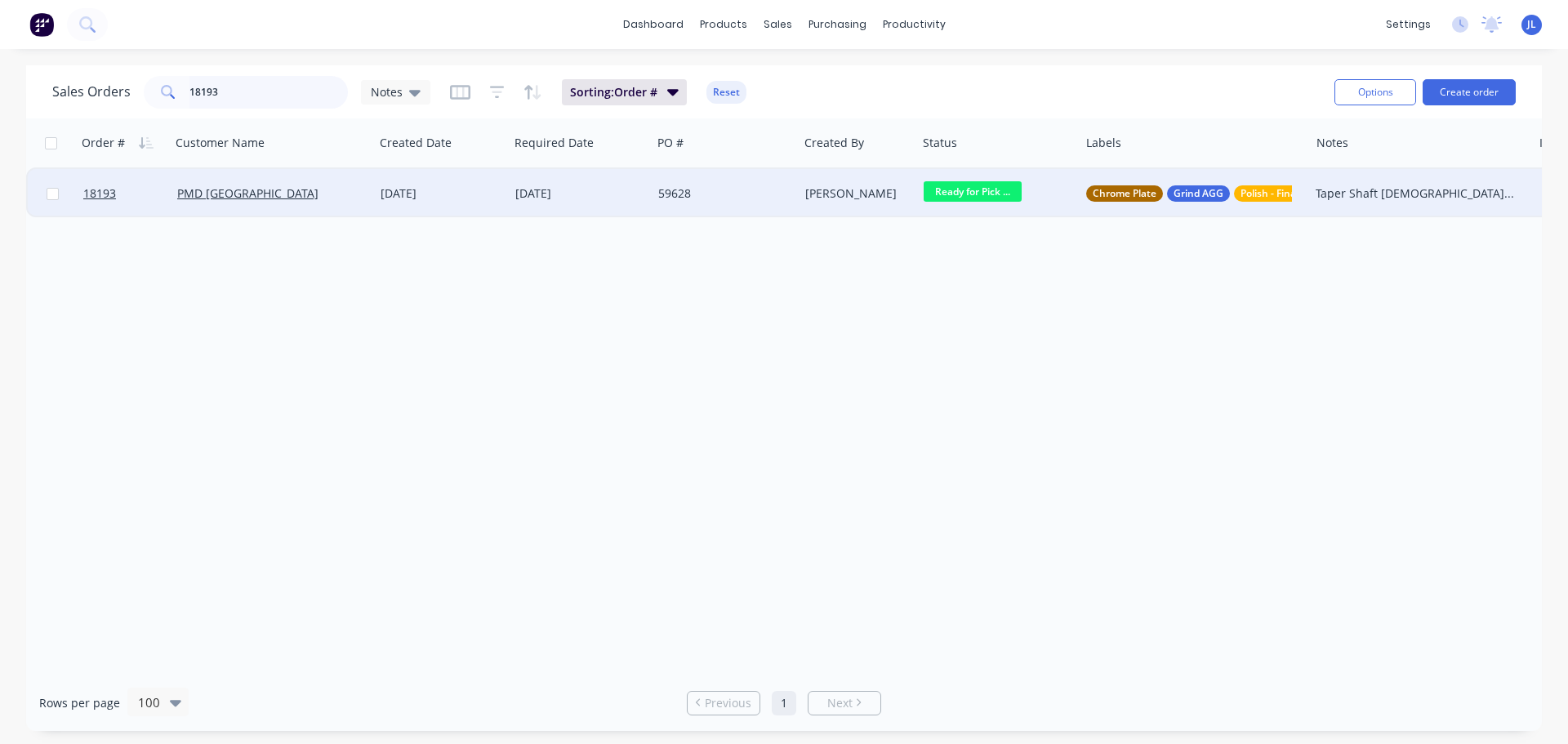
click at [230, 84] on input "18193" at bounding box center [268, 91] width 159 height 33
type input "18192"
click at [988, 190] on span "Final Polish & ..." at bounding box center [972, 191] width 98 height 20
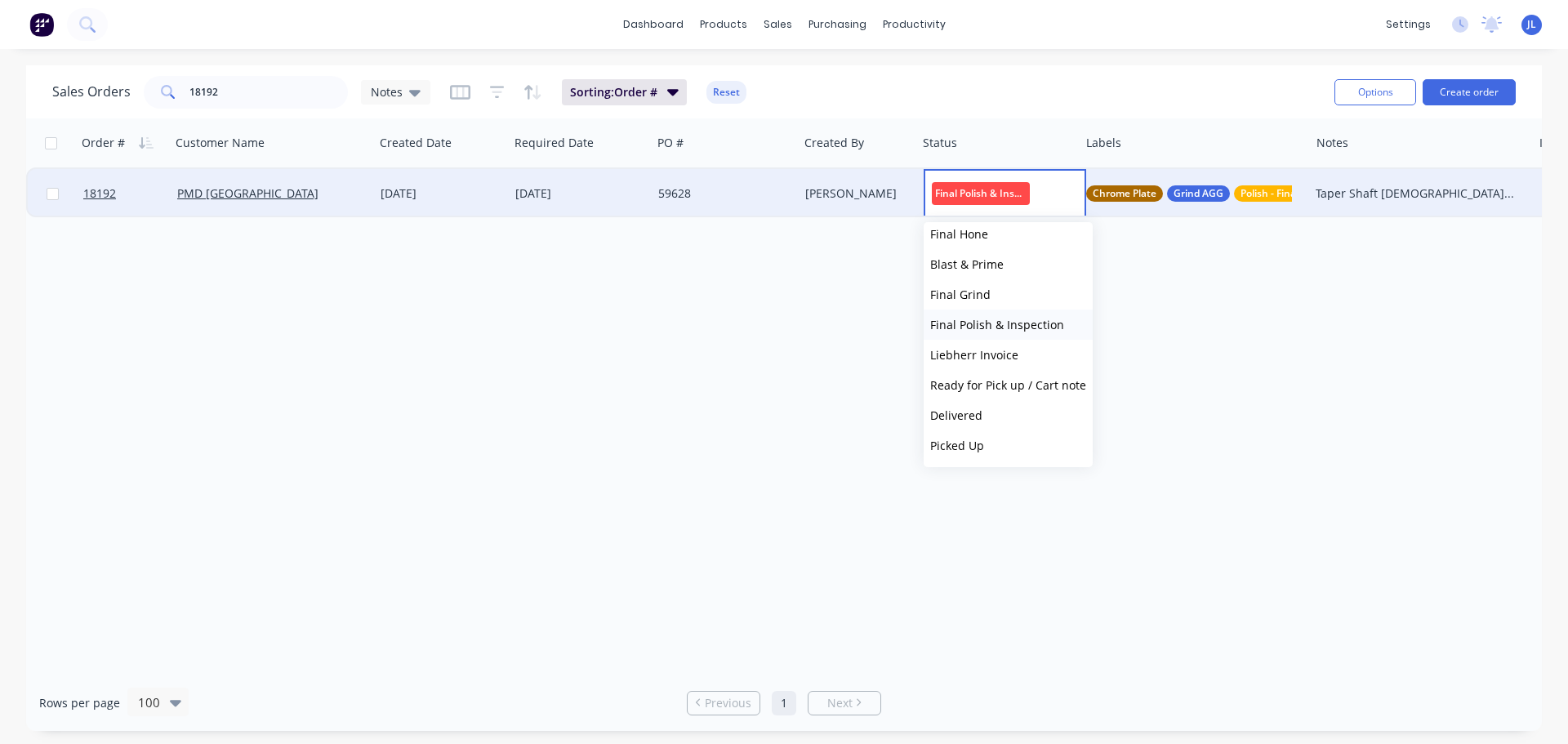
click at [1013, 332] on span "Final Polish & Inspection" at bounding box center [997, 325] width 134 height 16
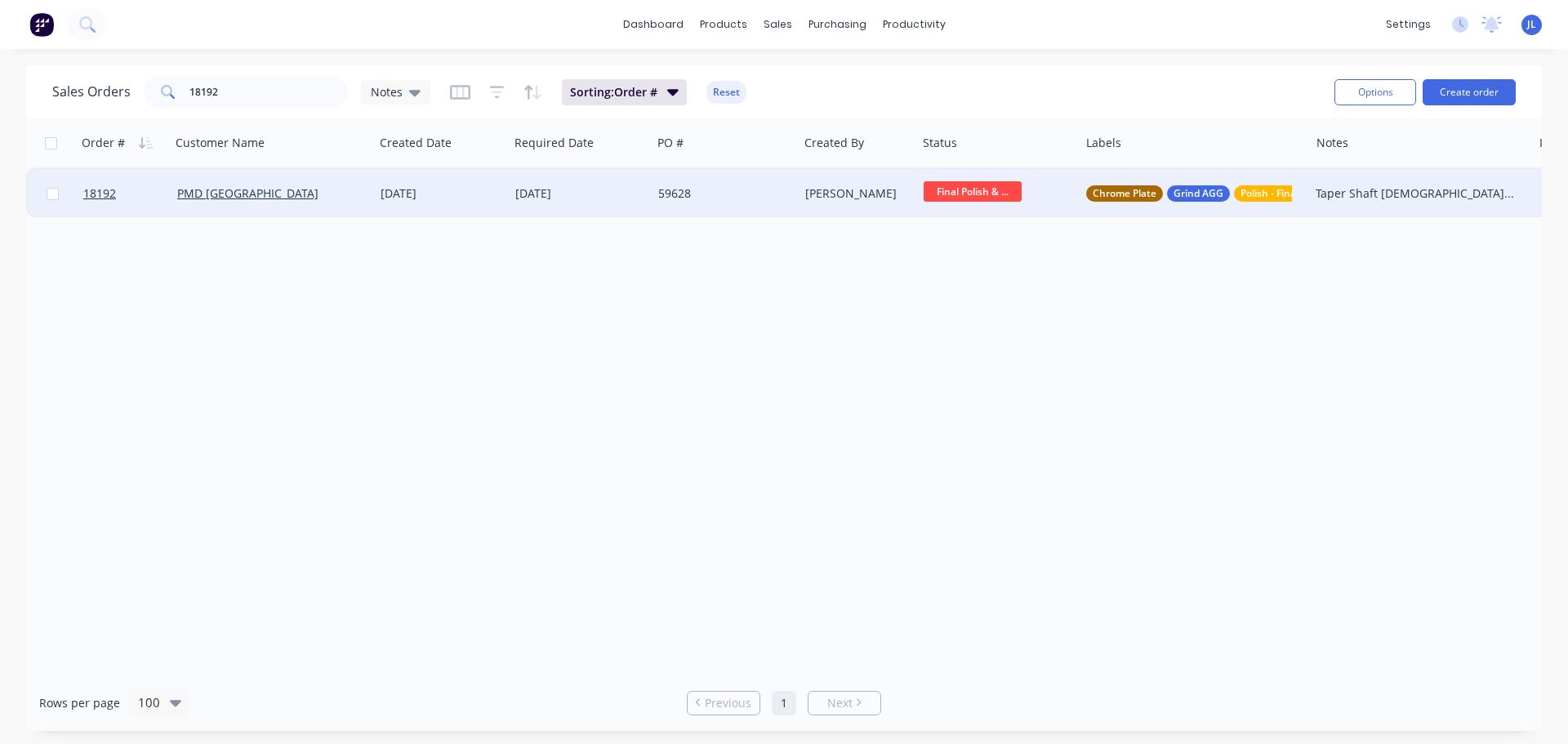
click at [941, 186] on span "Final Polish & ..." at bounding box center [972, 191] width 98 height 20
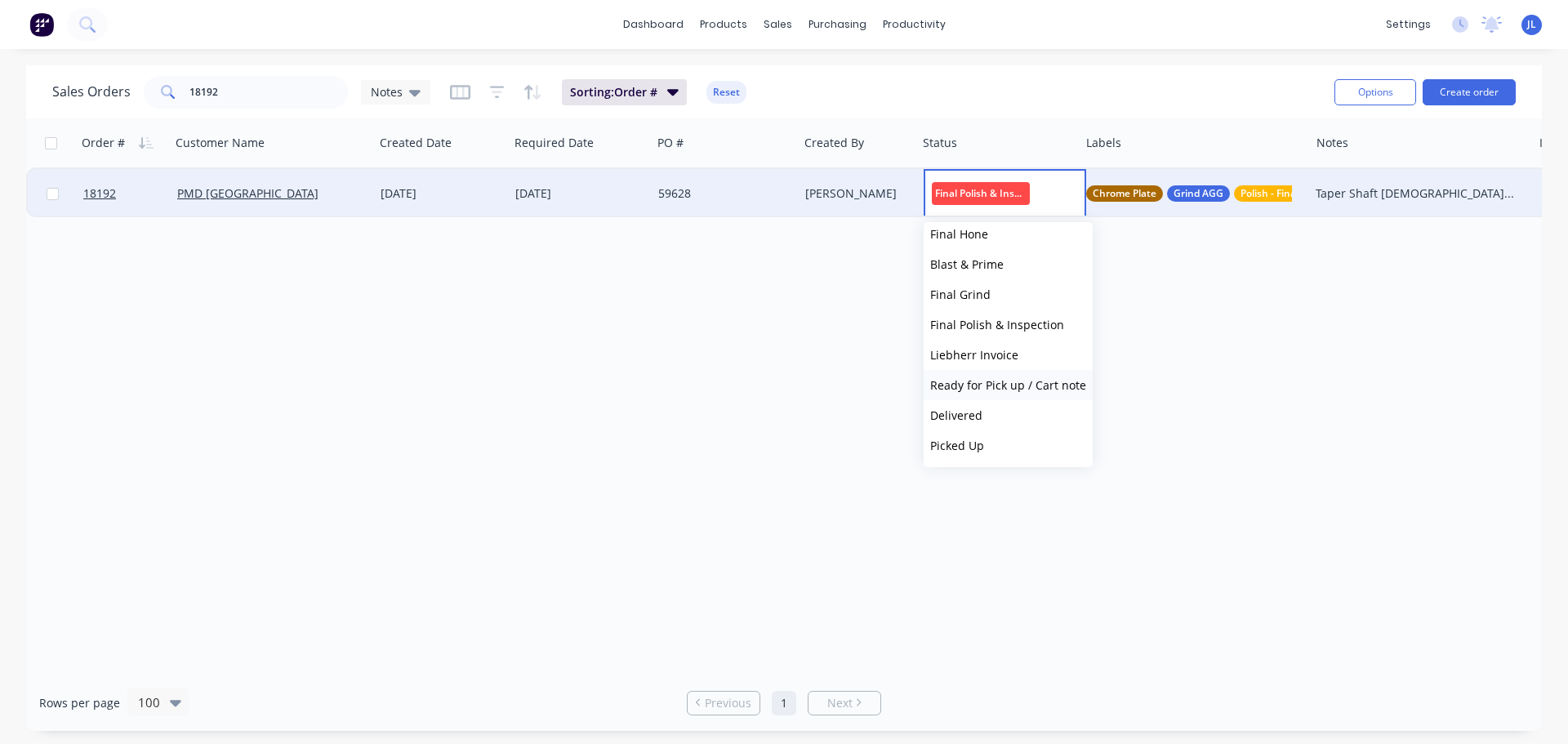
click at [1020, 383] on span "Ready for Pick up / Cart note" at bounding box center [1008, 385] width 156 height 16
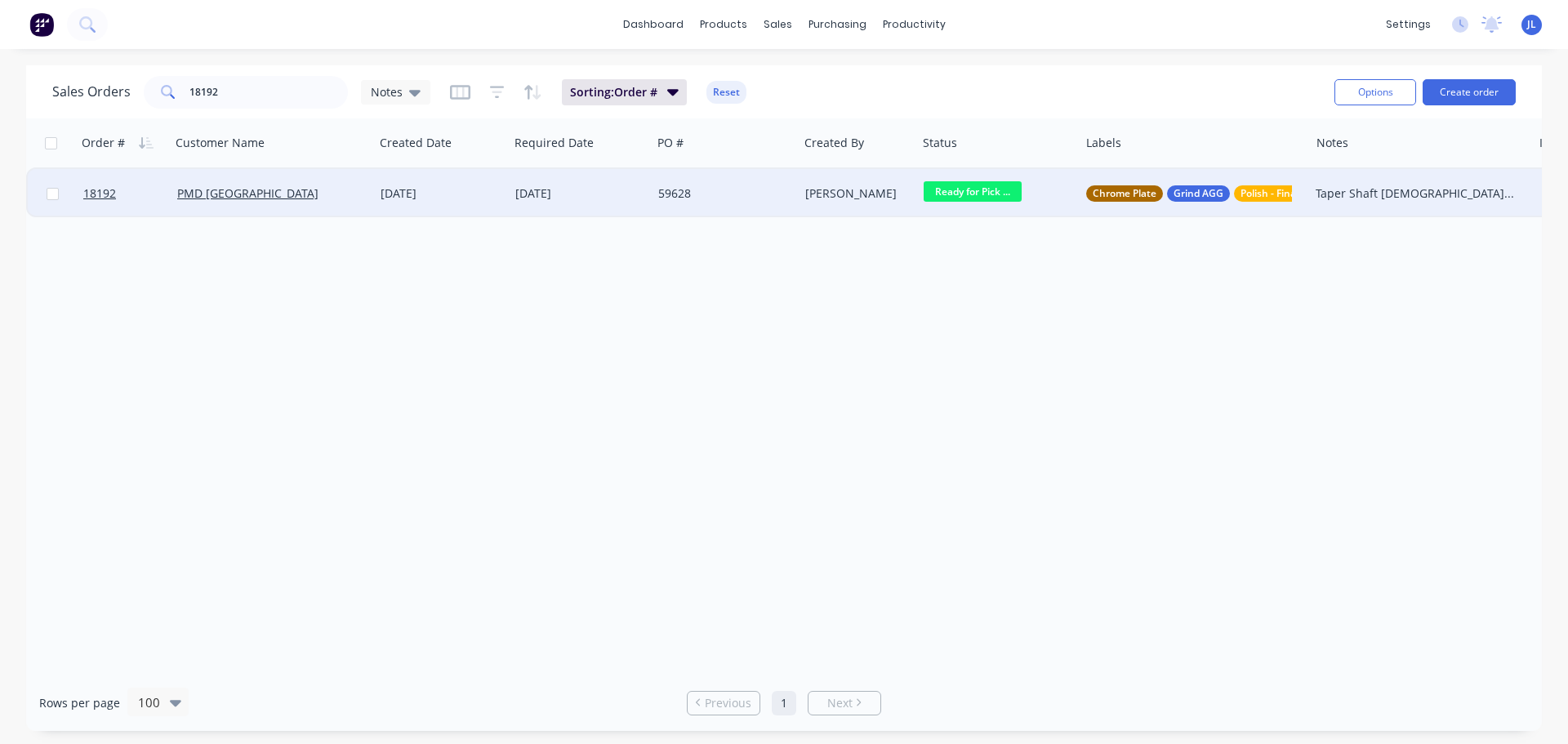
click at [787, 189] on div "59628" at bounding box center [725, 193] width 133 height 17
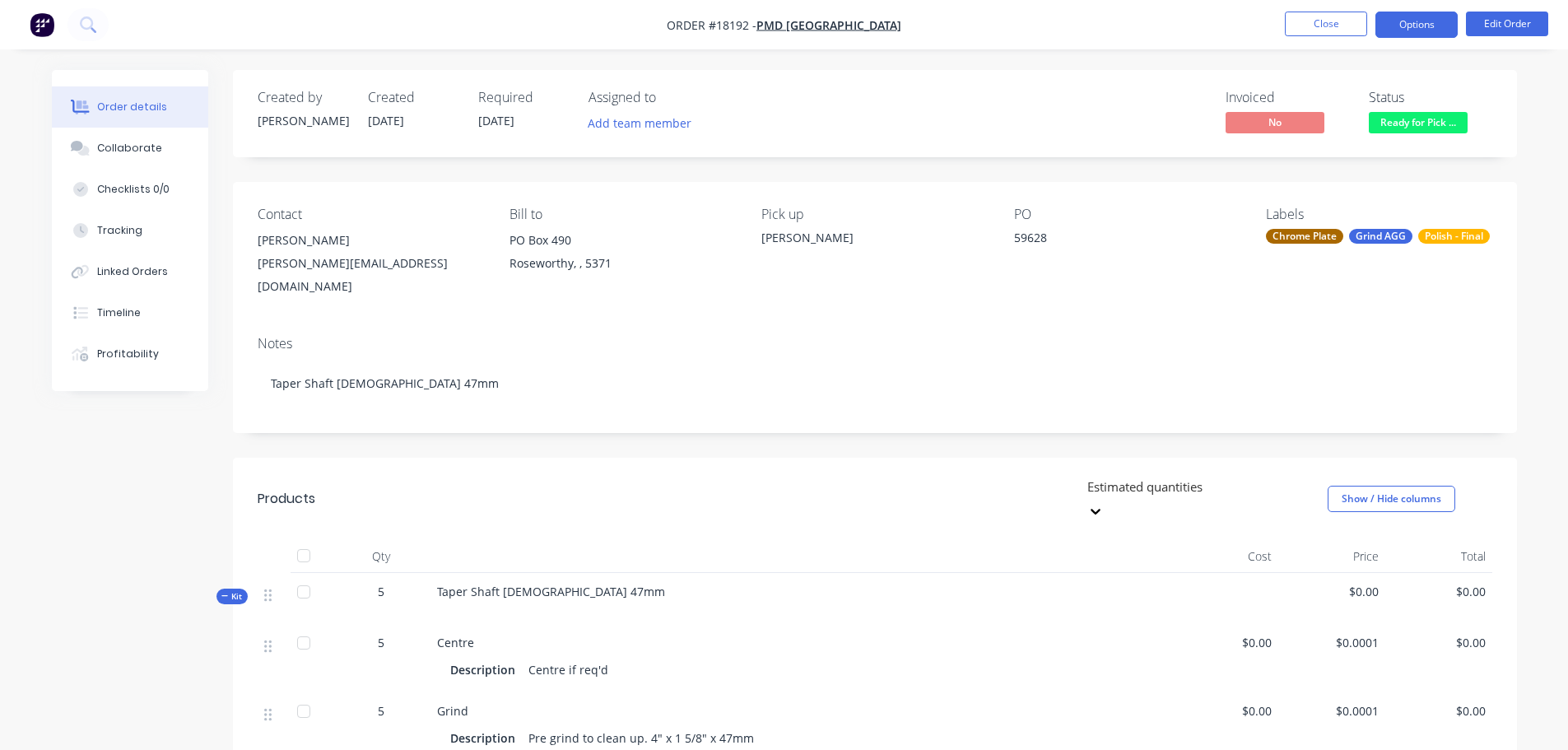
click at [1415, 26] on button "Options" at bounding box center [1416, 25] width 82 height 27
click at [1502, 27] on button "Edit Order" at bounding box center [1507, 24] width 82 height 25
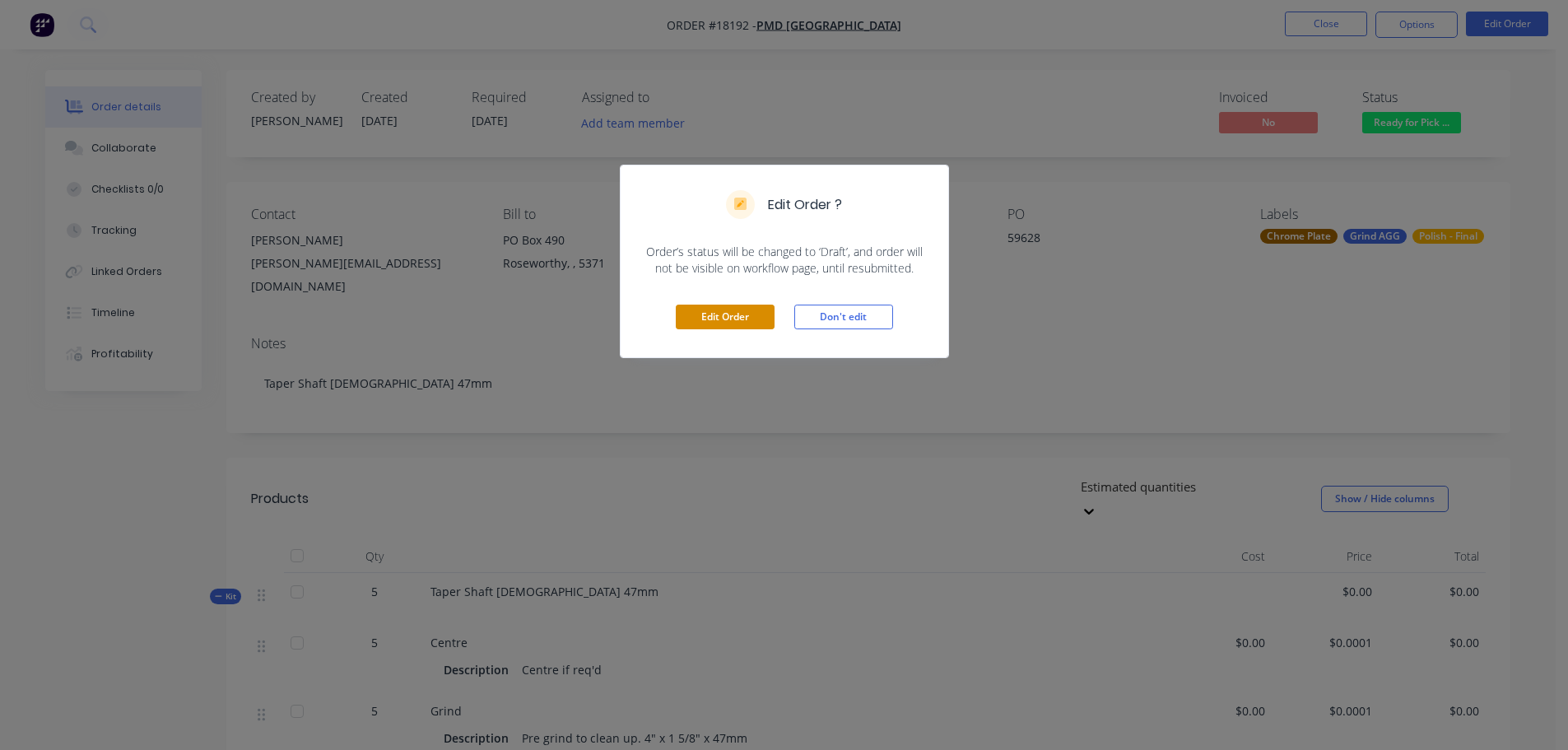
click at [718, 321] on button "Edit Order" at bounding box center [725, 317] width 98 height 25
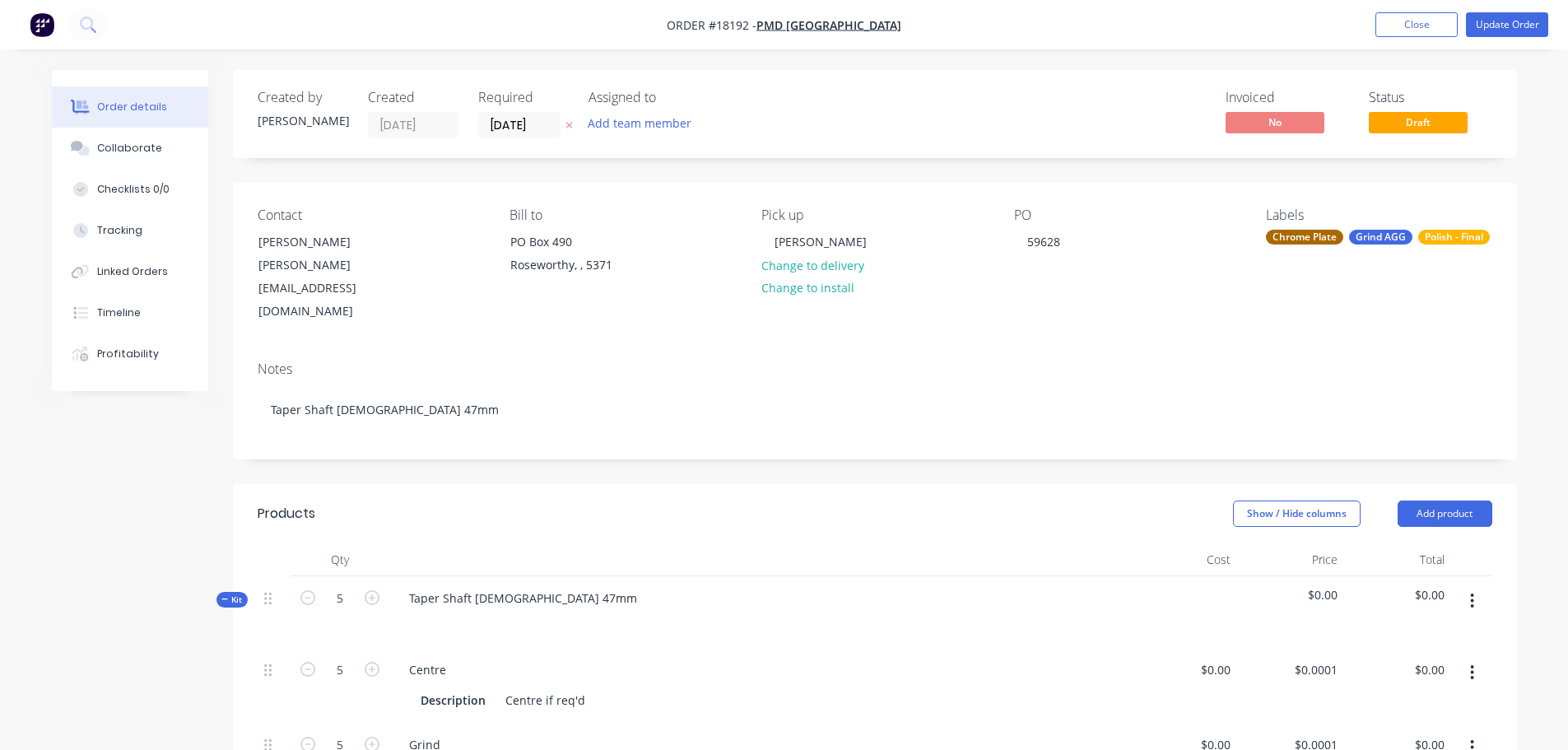
click at [437, 610] on div at bounding box center [760, 621] width 728 height 24
click at [430, 610] on div at bounding box center [423, 621] width 27 height 24
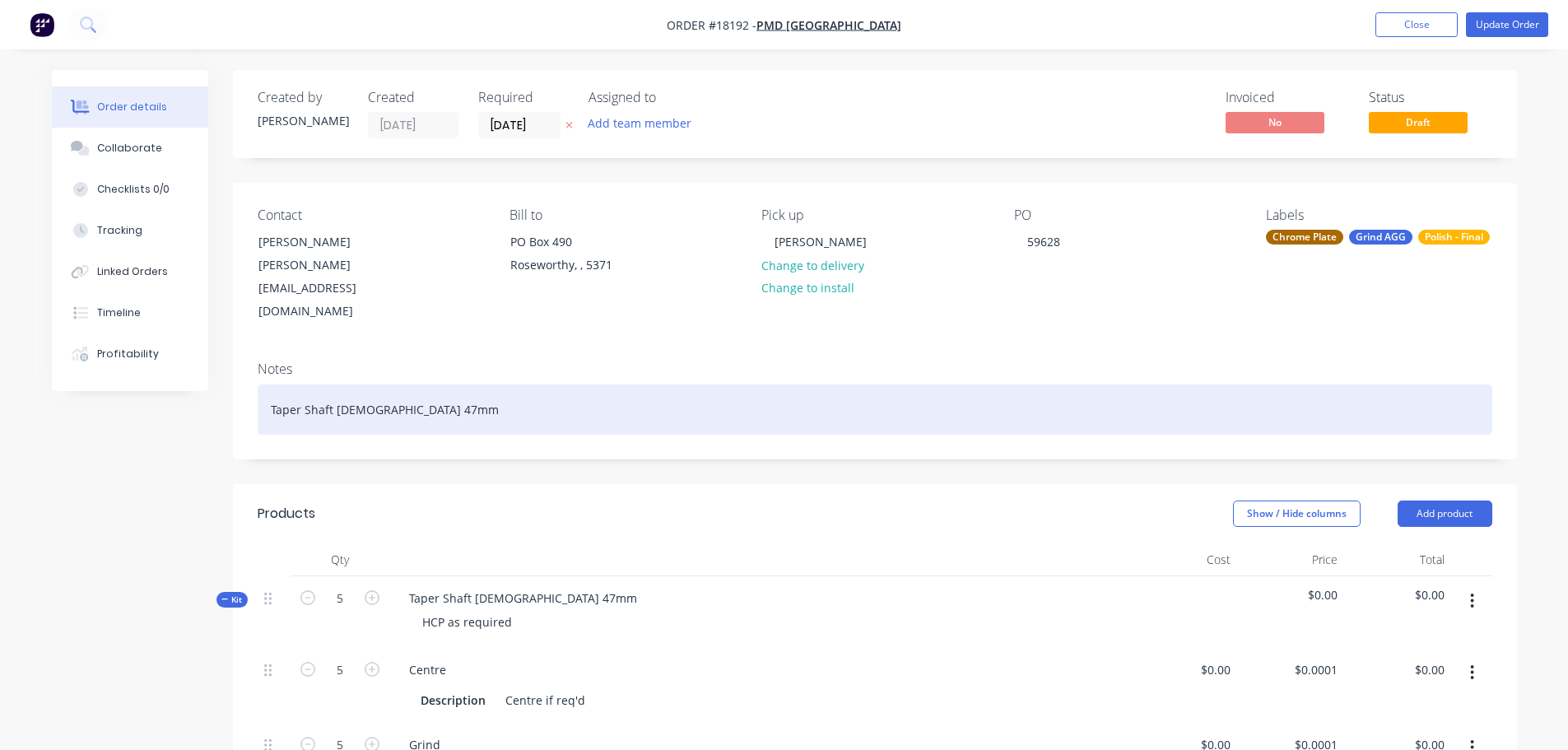
click at [1145, 387] on div "Taper Shaft [DEMOGRAPHIC_DATA] 47mm" at bounding box center [875, 410] width 1235 height 51
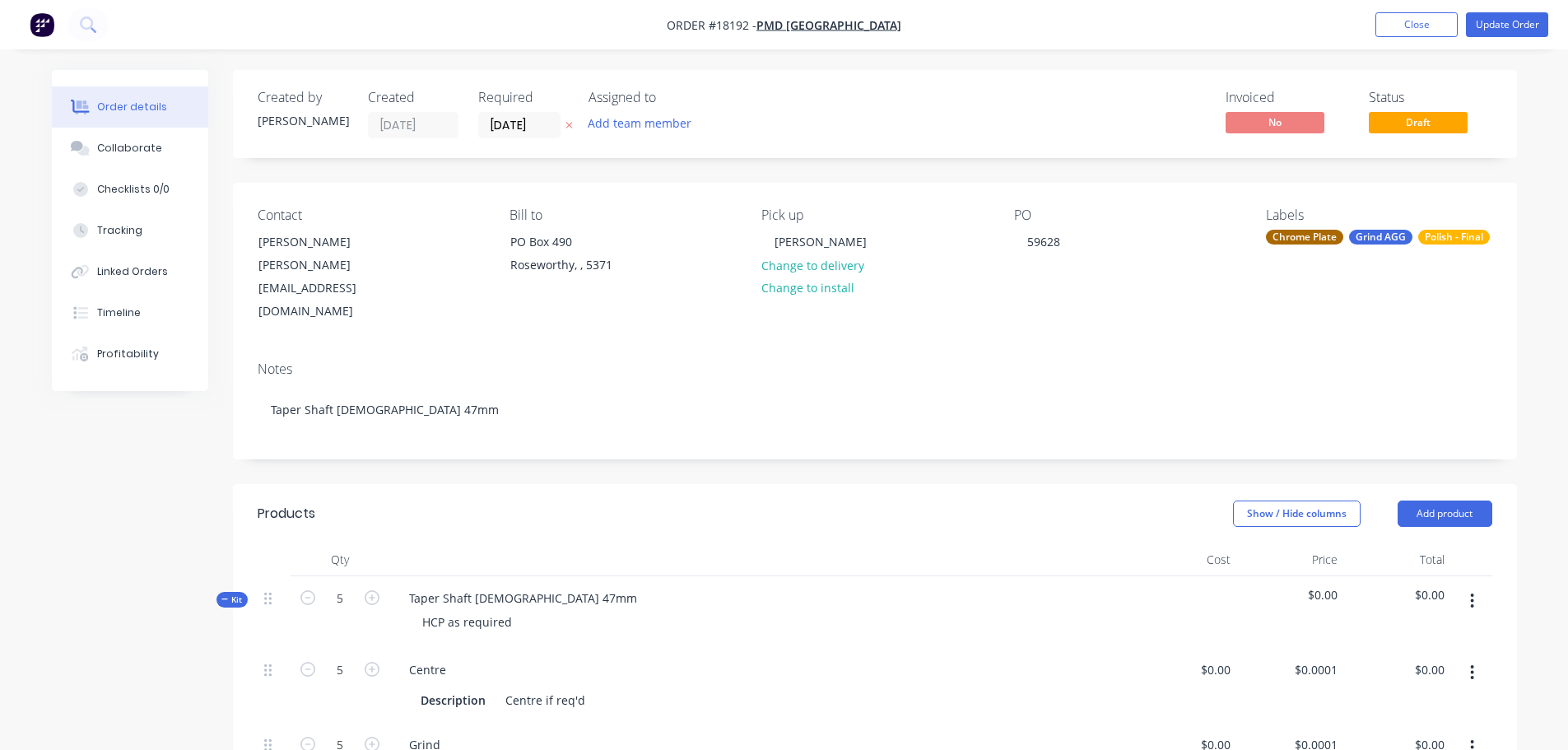
click at [1506, 19] on button "Update Order" at bounding box center [1507, 25] width 82 height 25
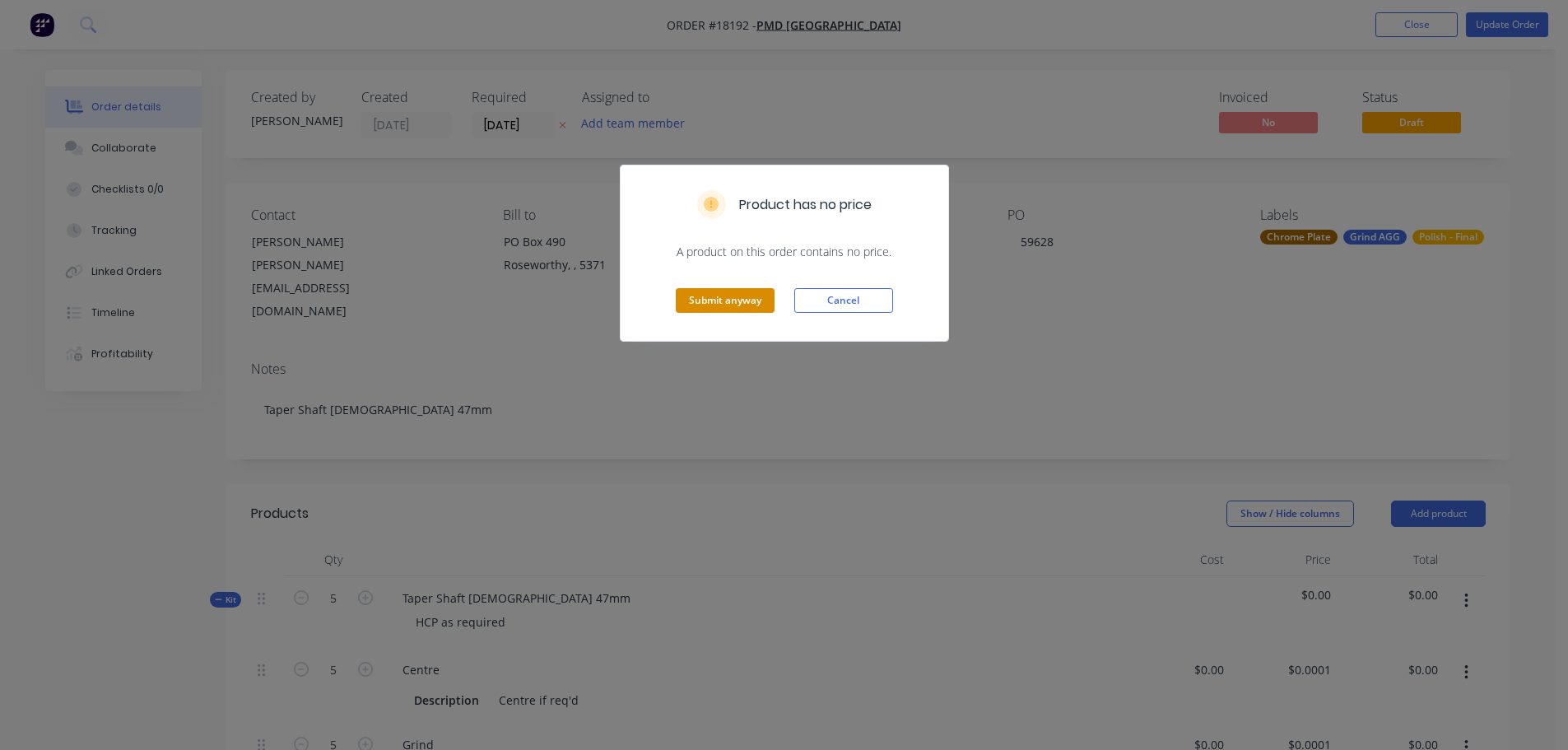
click at [735, 293] on button "Submit anyway" at bounding box center [725, 301] width 98 height 25
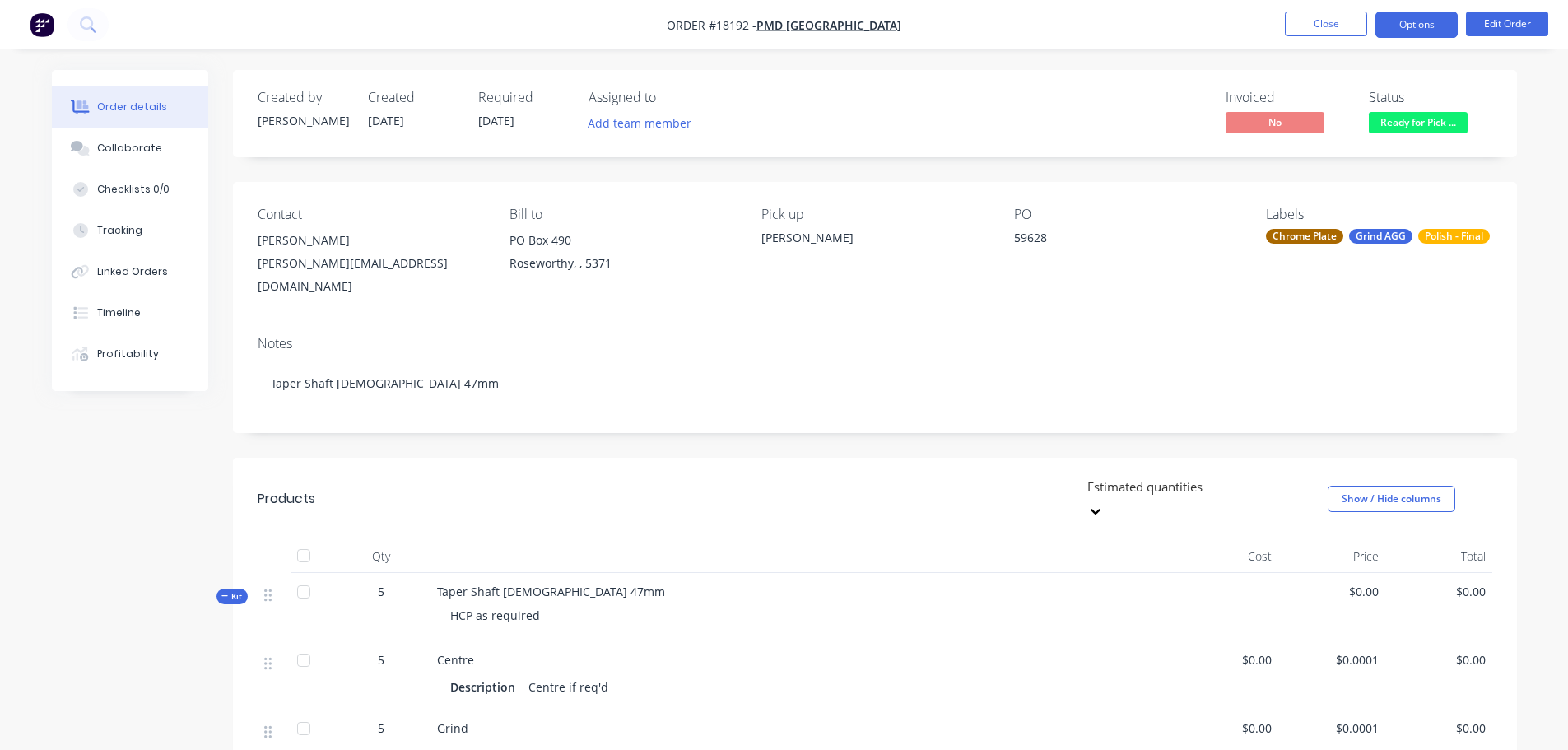
click at [1410, 13] on button "Options" at bounding box center [1416, 25] width 82 height 27
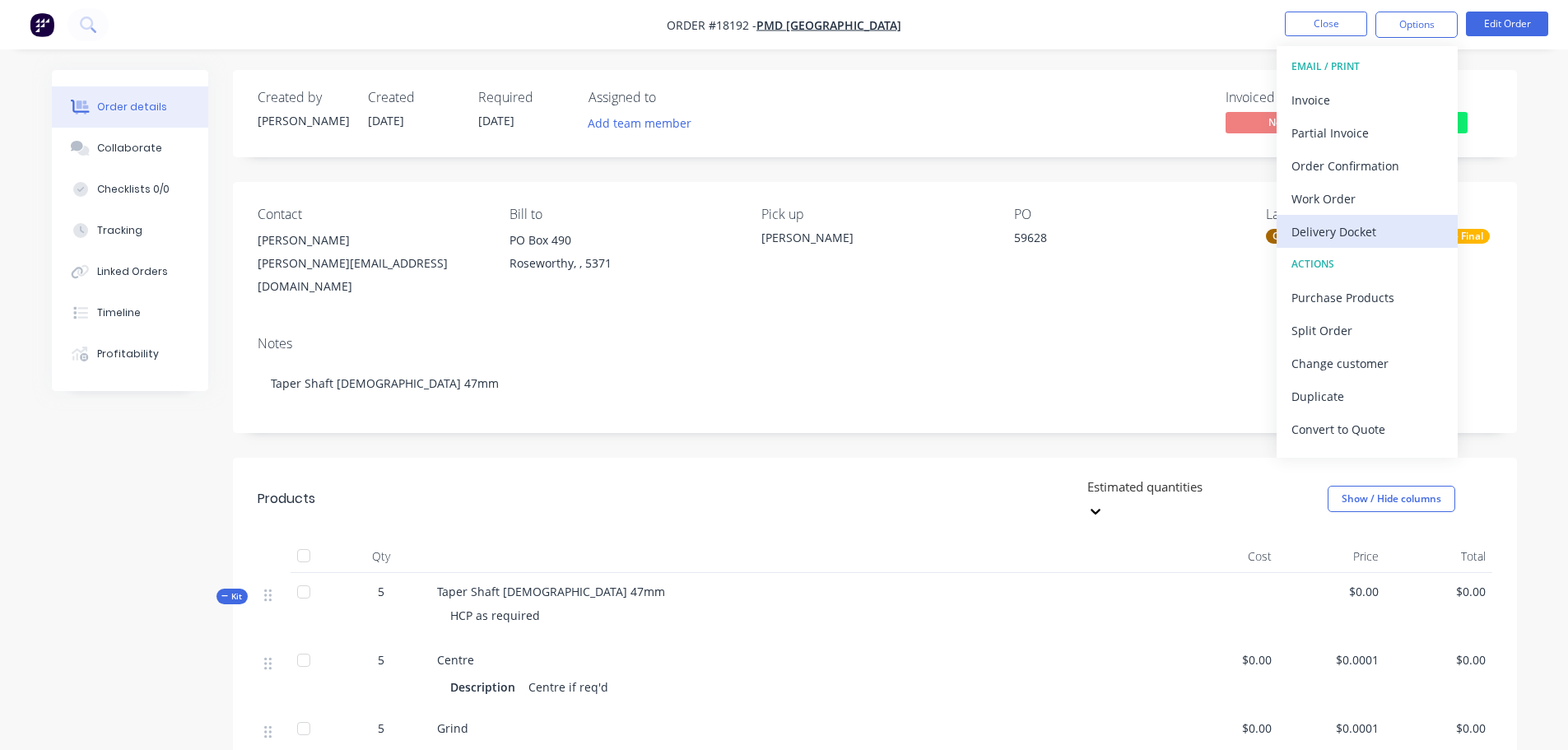
click at [1369, 226] on div "Delivery Docket" at bounding box center [1367, 231] width 152 height 24
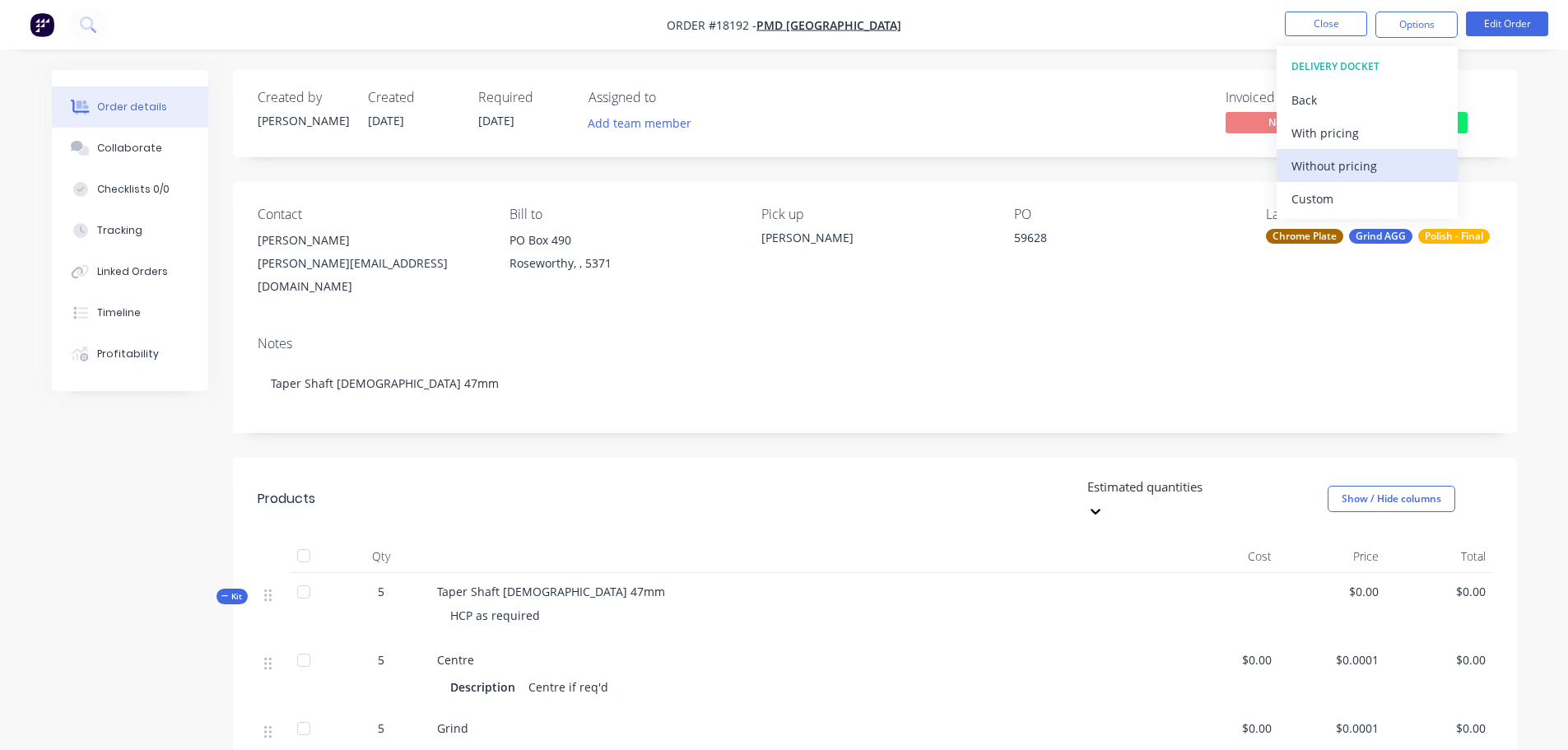
click at [1358, 161] on div "Without pricing" at bounding box center [1367, 166] width 152 height 24
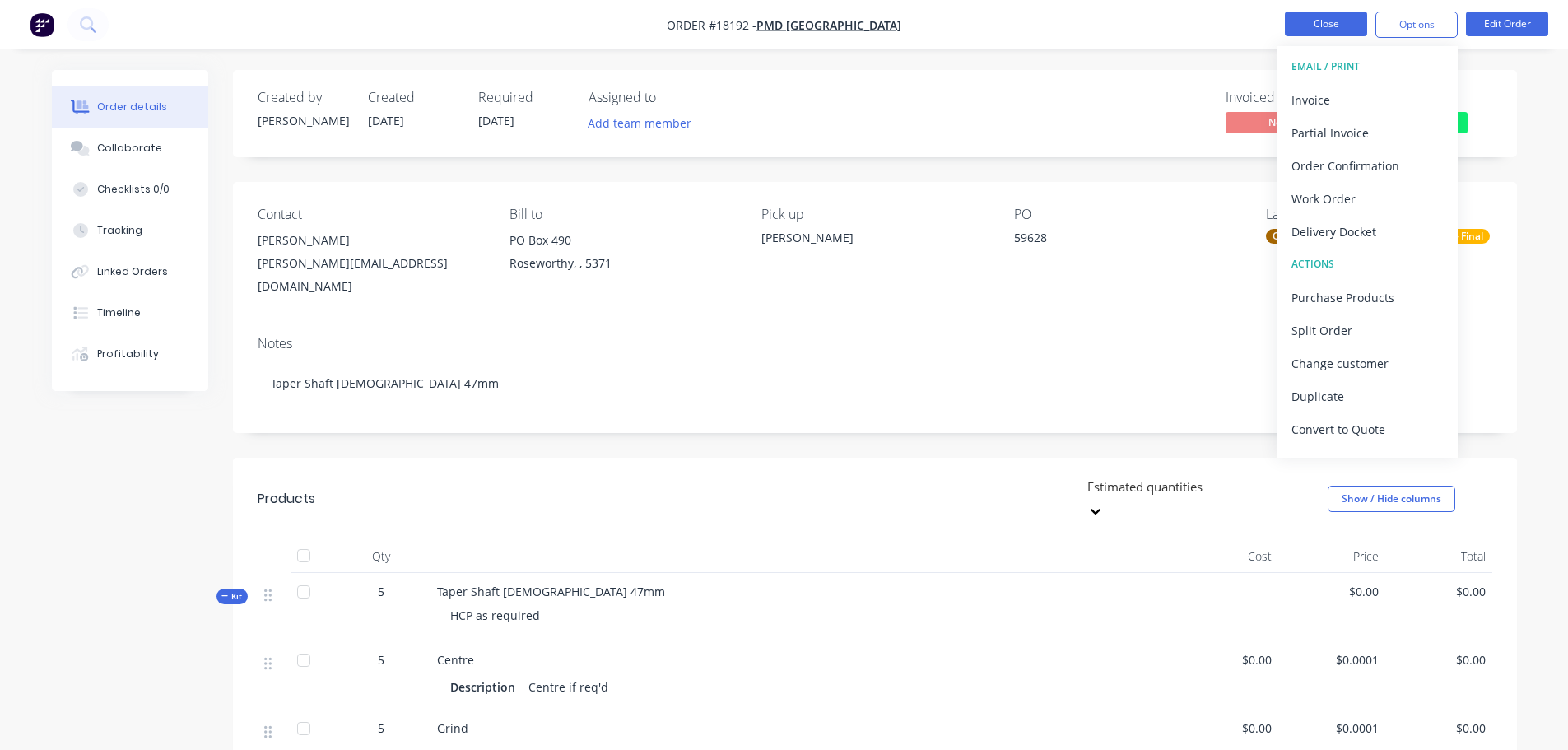
click at [1317, 27] on button "Close" at bounding box center [1326, 24] width 82 height 25
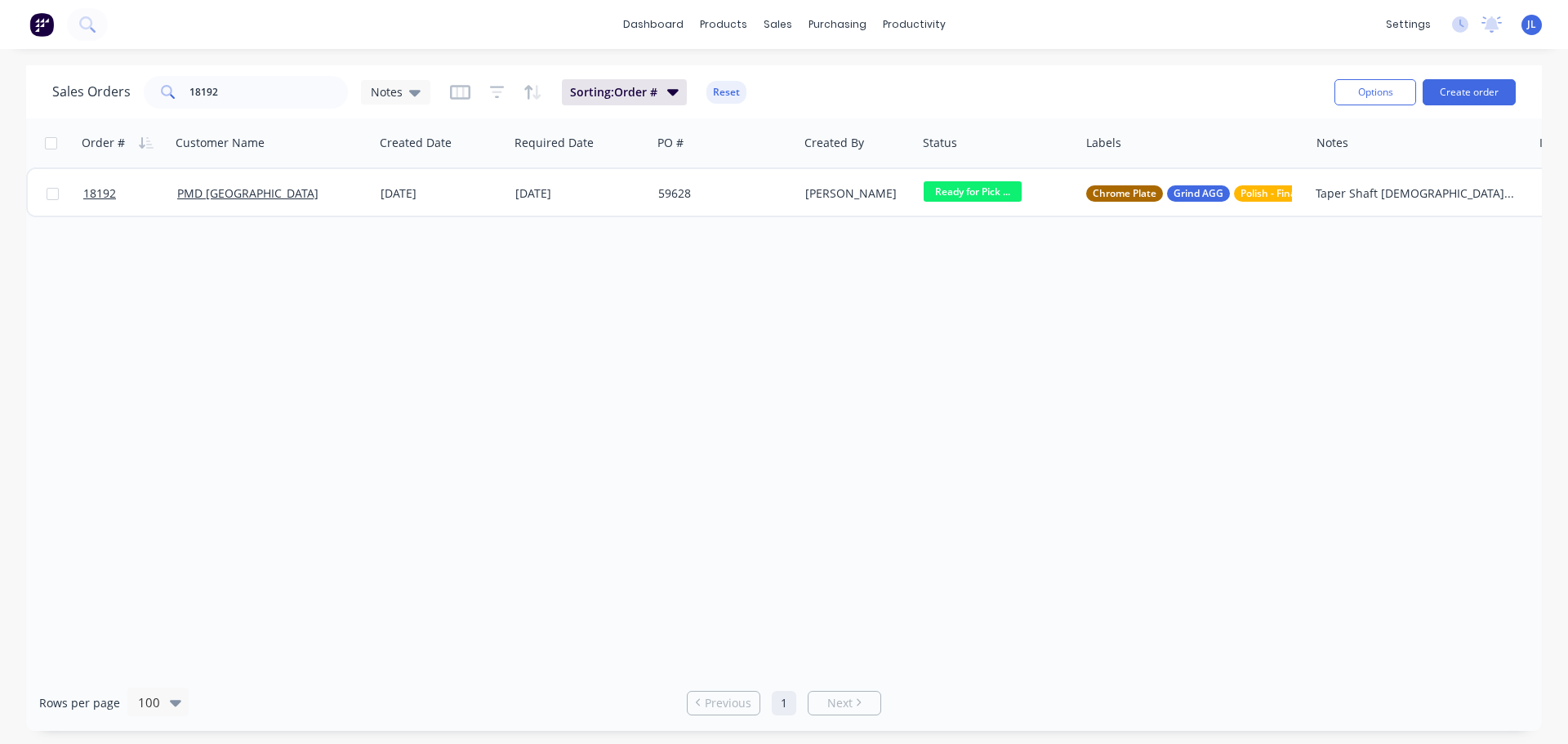
click at [266, 109] on div "Sales Orders 18192 Notes Sorting: Order # Reset" at bounding box center [686, 92] width 1269 height 40
click at [266, 102] on input "18192" at bounding box center [268, 91] width 159 height 33
type input "18193"
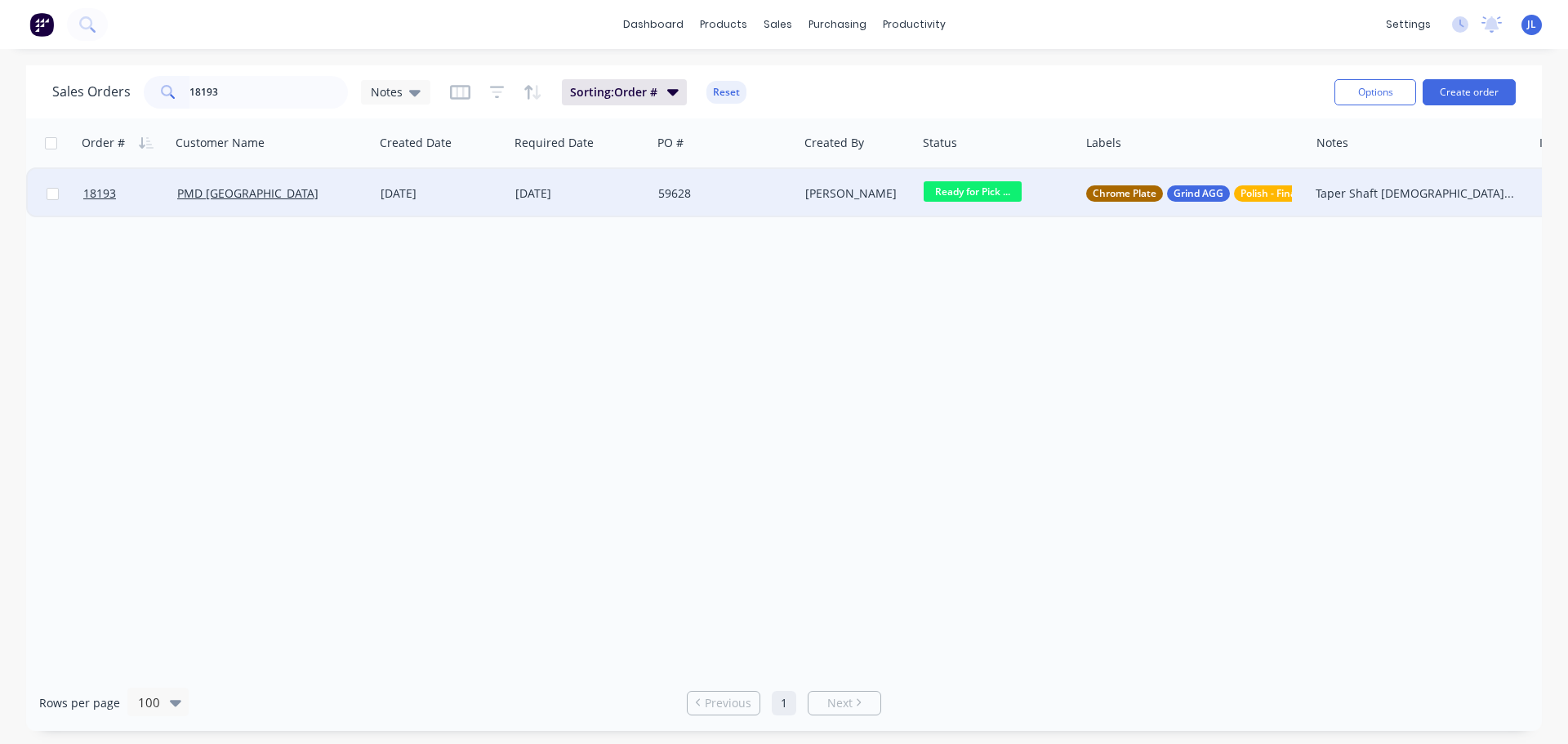
click at [322, 196] on div "PMD [GEOGRAPHIC_DATA]" at bounding box center [267, 193] width 180 height 17
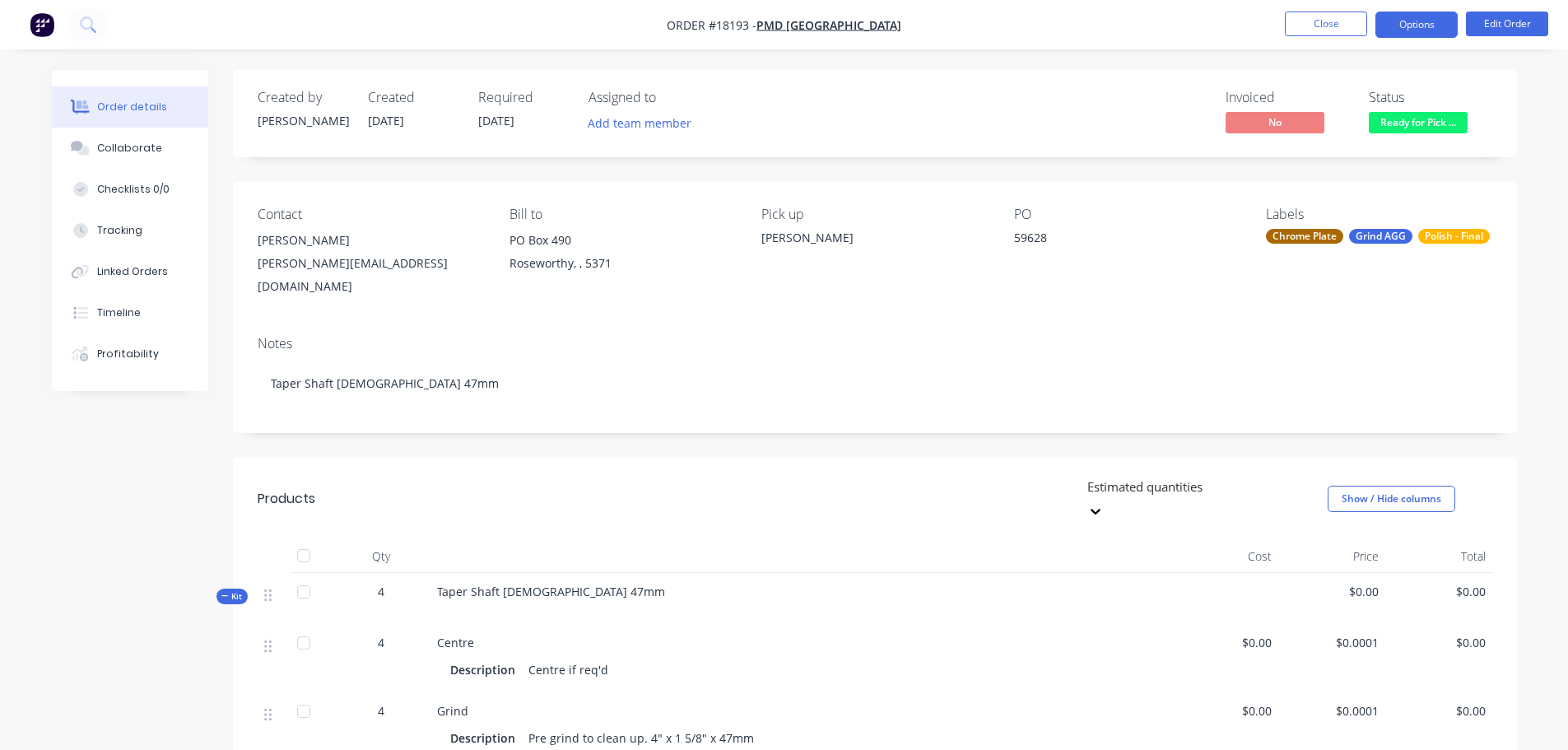
click at [1438, 31] on button "Options" at bounding box center [1416, 25] width 82 height 27
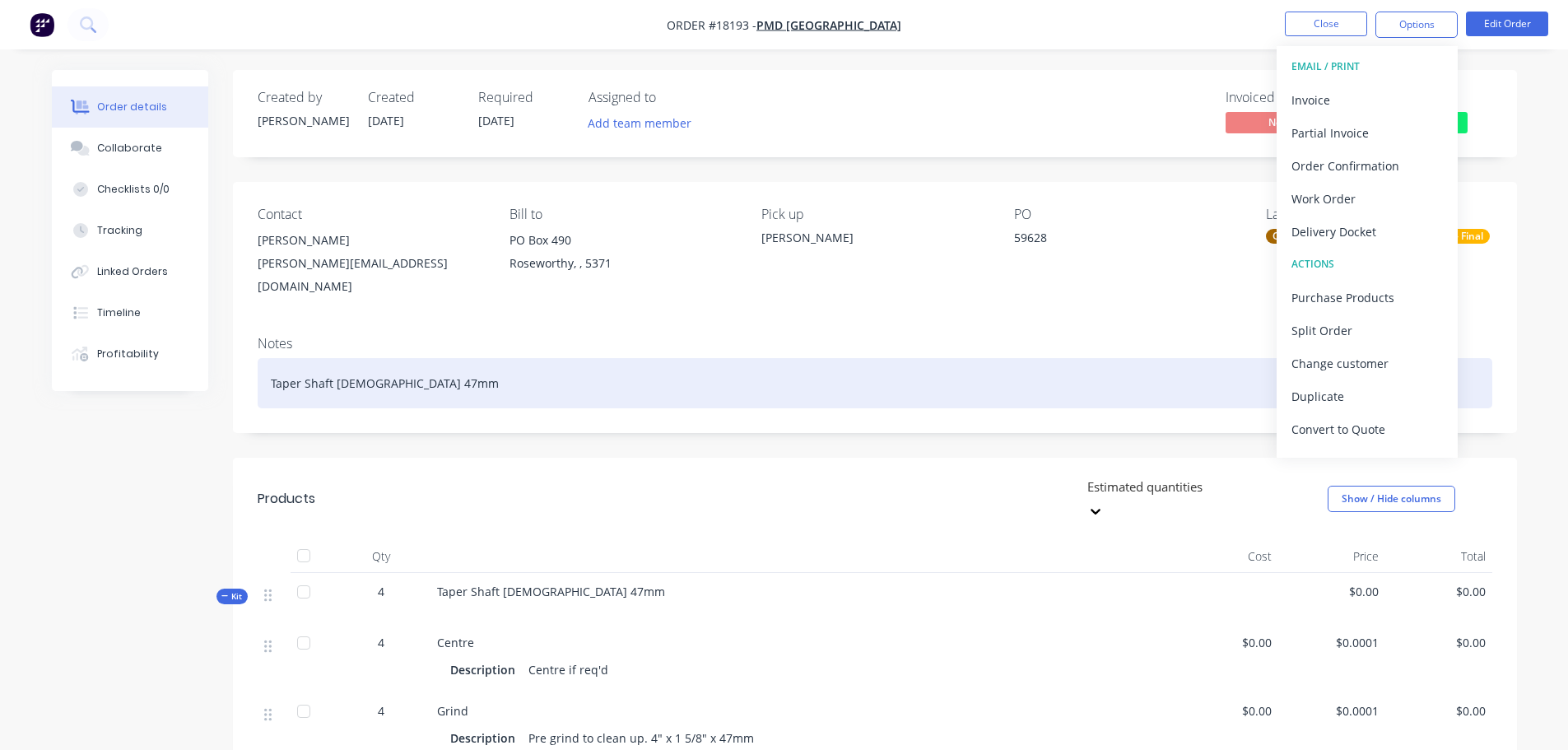
click at [930, 358] on div "Taper Shaft [DEMOGRAPHIC_DATA] 47mm" at bounding box center [875, 383] width 1235 height 51
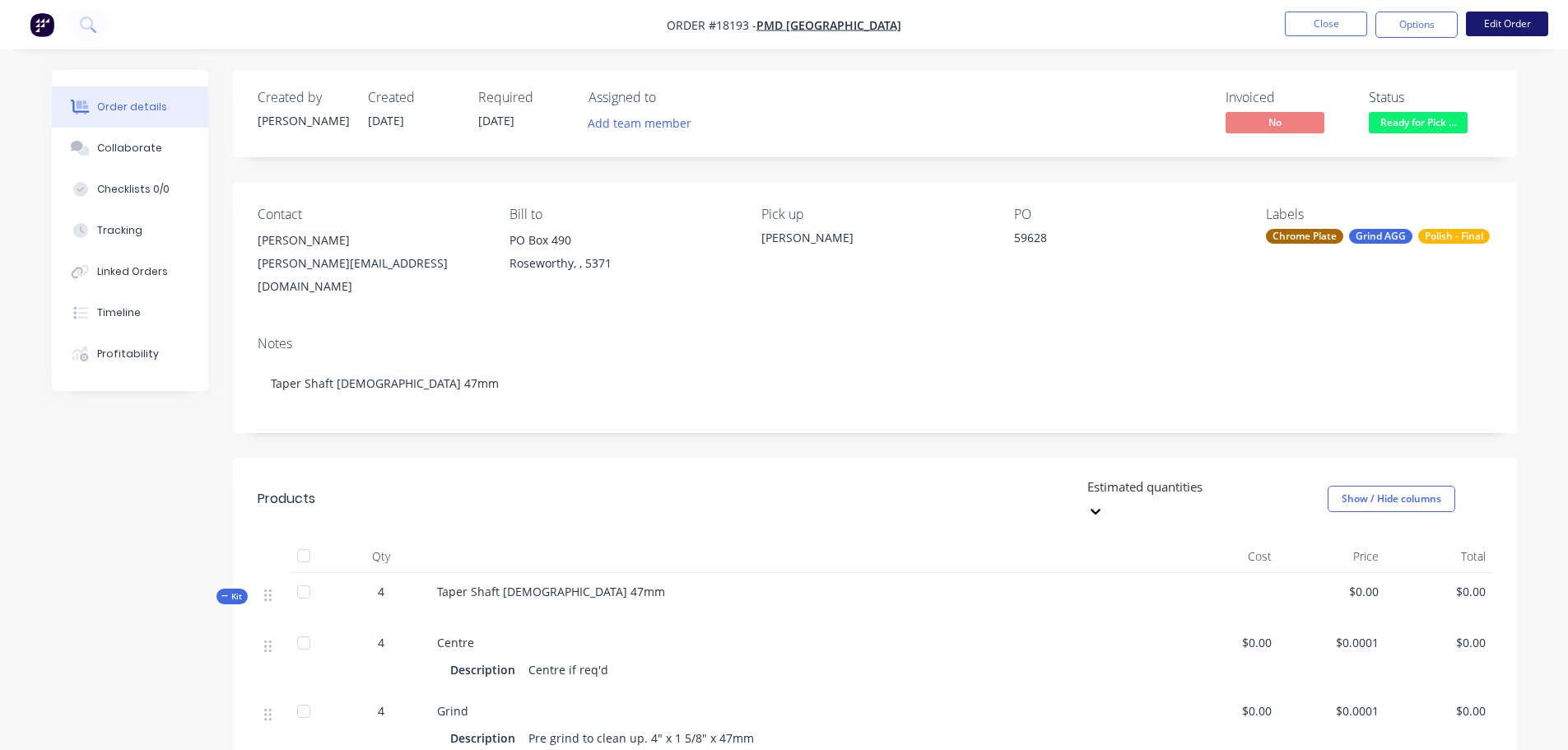
click at [1517, 35] on button "Edit Order" at bounding box center [1507, 24] width 82 height 25
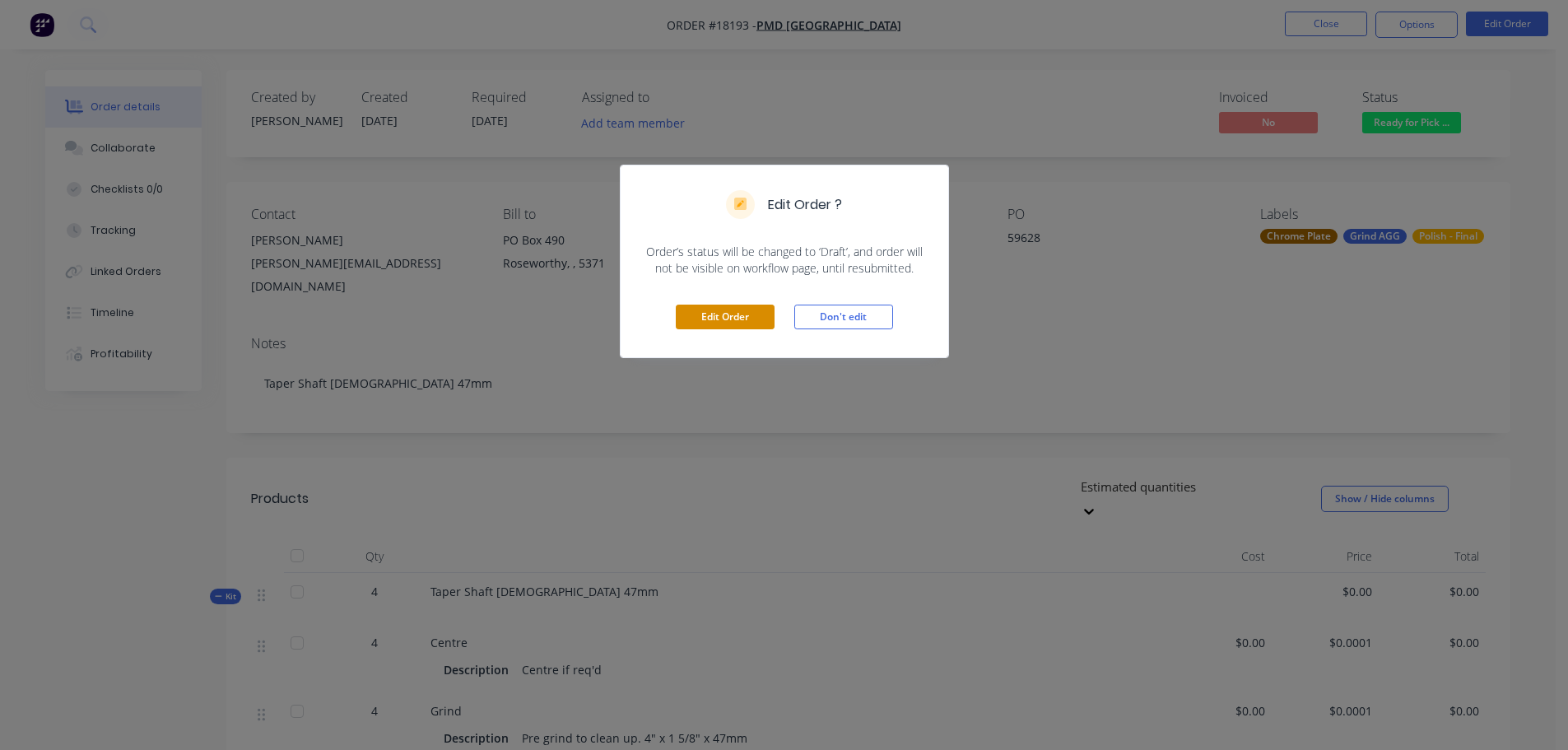
click at [735, 322] on button "Edit Order" at bounding box center [725, 317] width 98 height 25
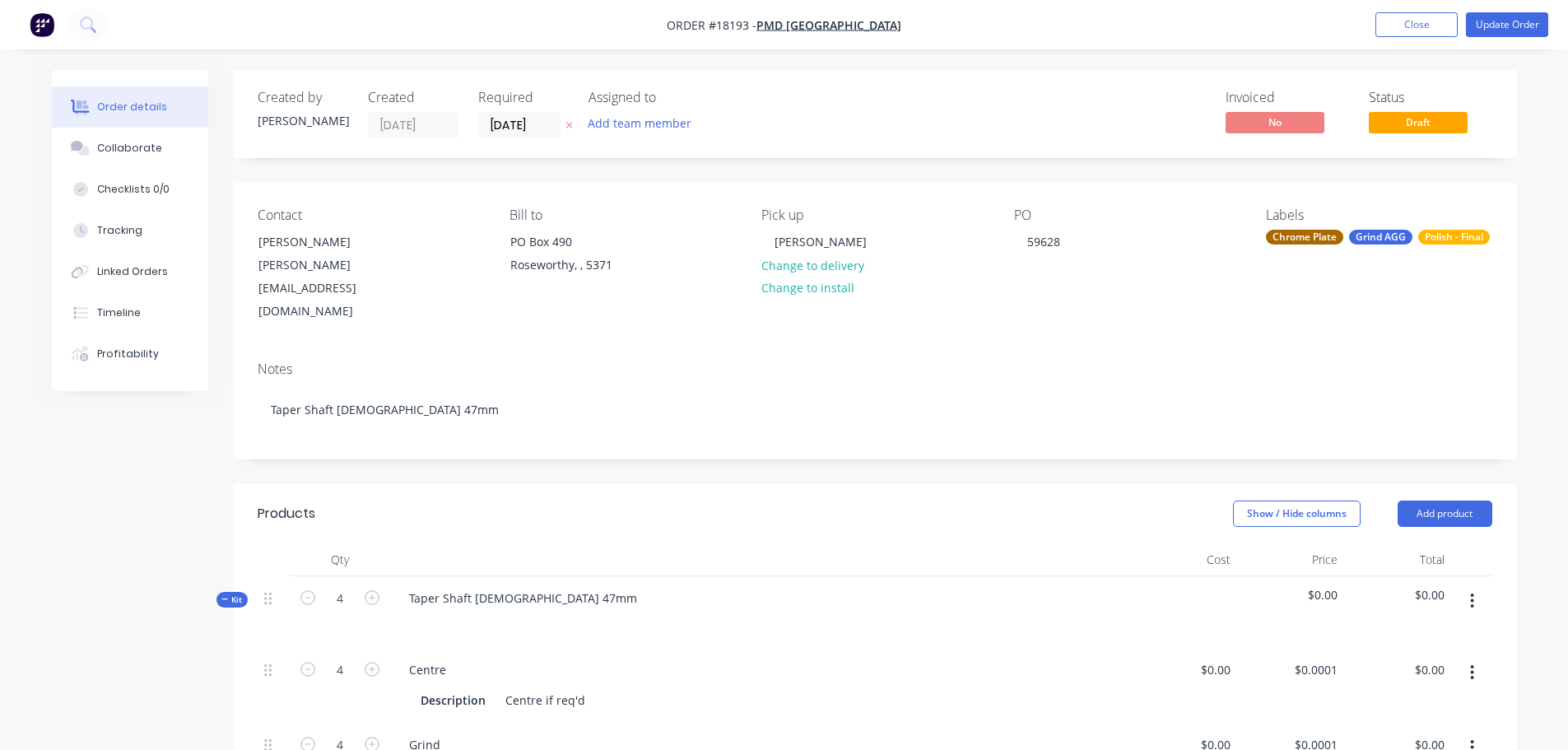
click at [439, 610] on div at bounding box center [760, 621] width 728 height 24
click at [433, 610] on div at bounding box center [423, 621] width 27 height 24
click at [756, 501] on div "Show / Hide columns Add product" at bounding box center [1005, 514] width 972 height 27
click at [1517, 25] on button "Update Order" at bounding box center [1507, 25] width 82 height 25
type input "$0.0001"
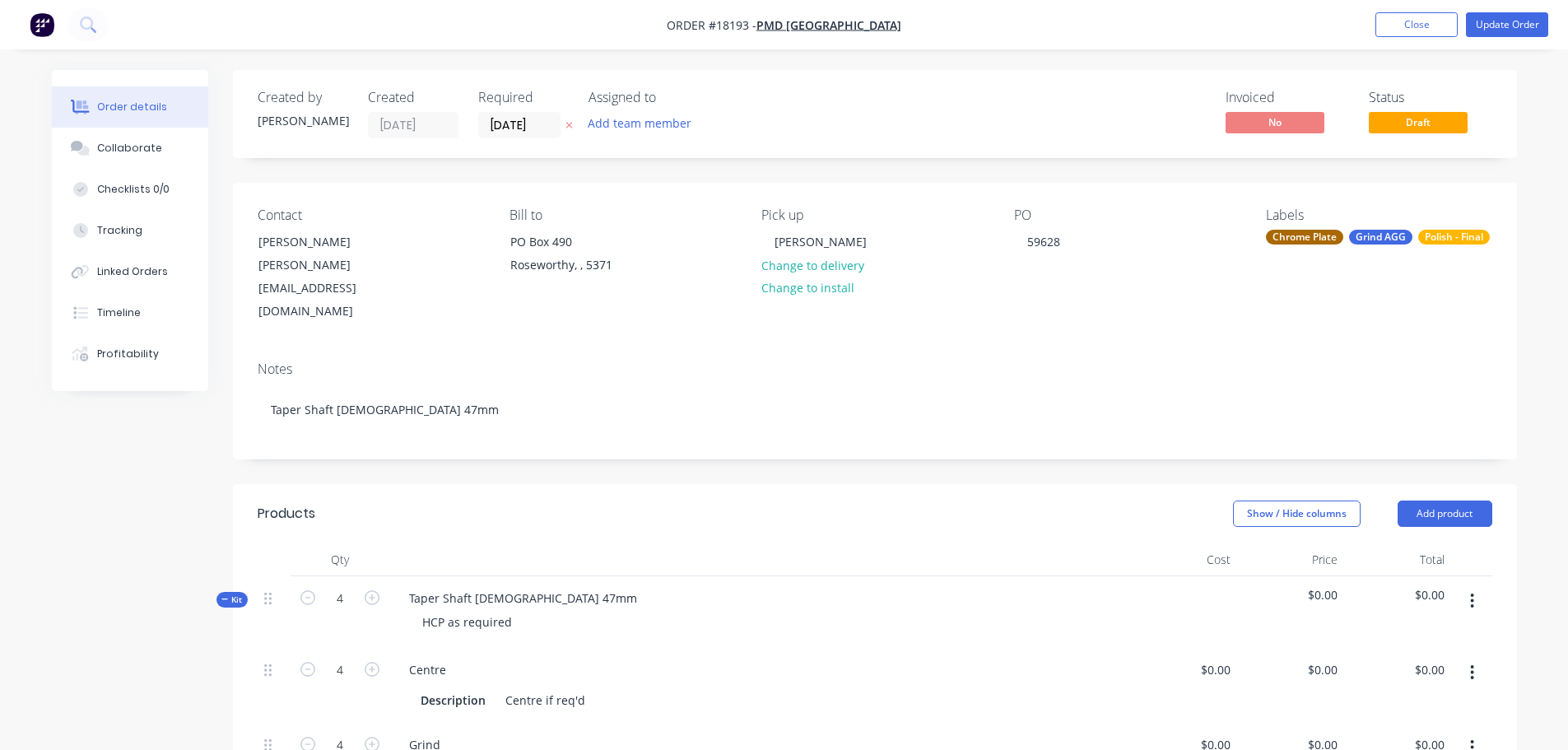
type input "$0.0001"
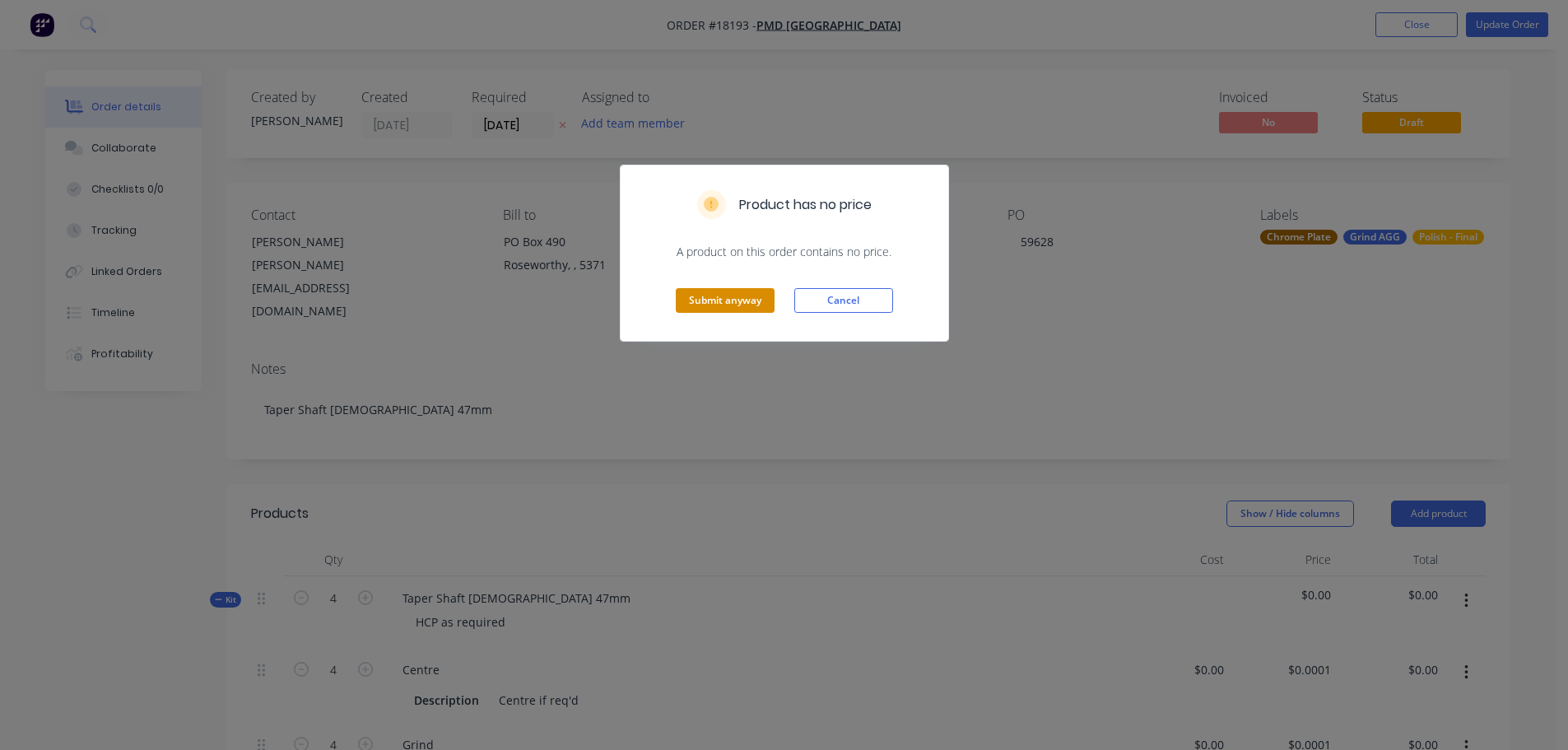
click at [688, 299] on button "Submit anyway" at bounding box center [725, 301] width 98 height 25
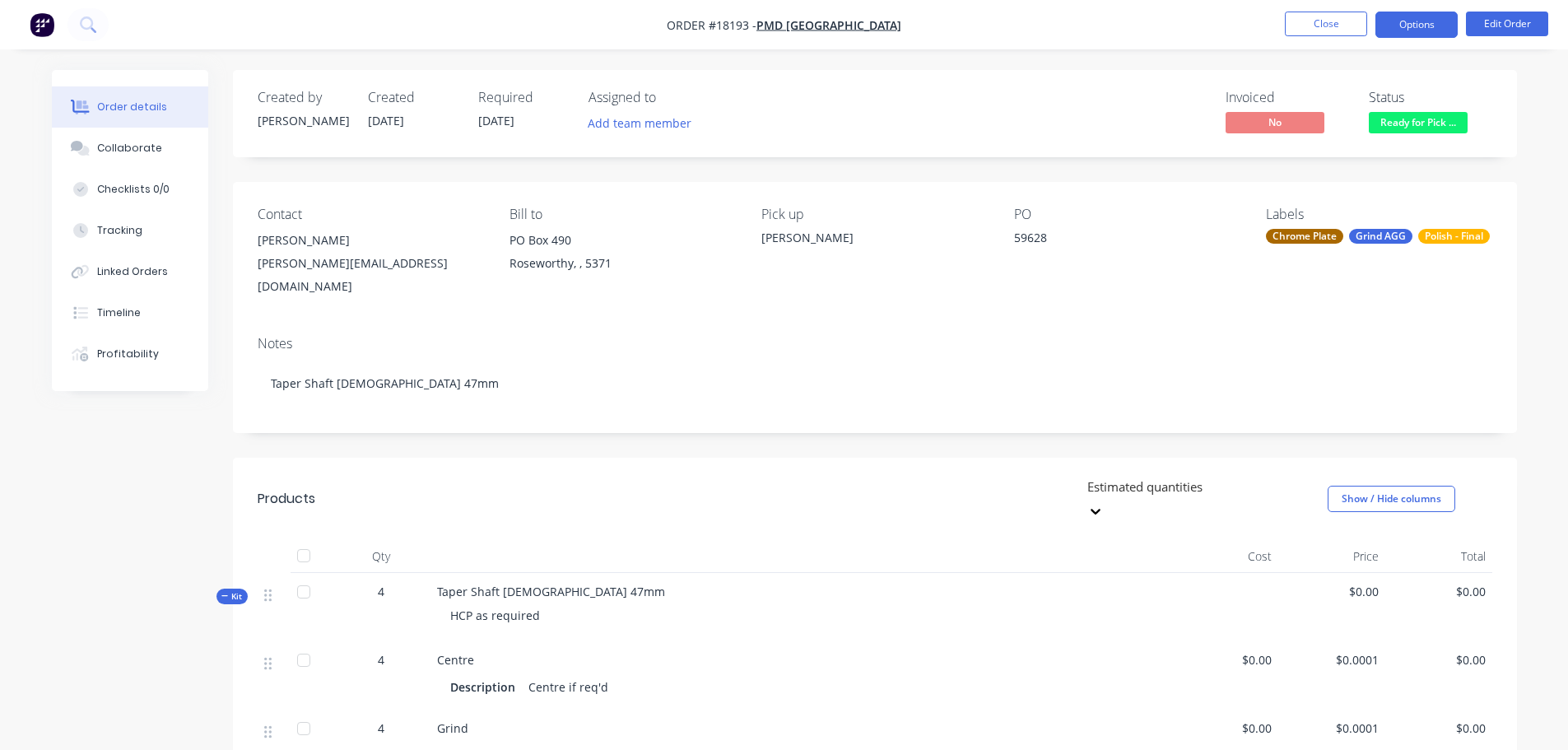
click at [1424, 27] on button "Options" at bounding box center [1416, 25] width 82 height 27
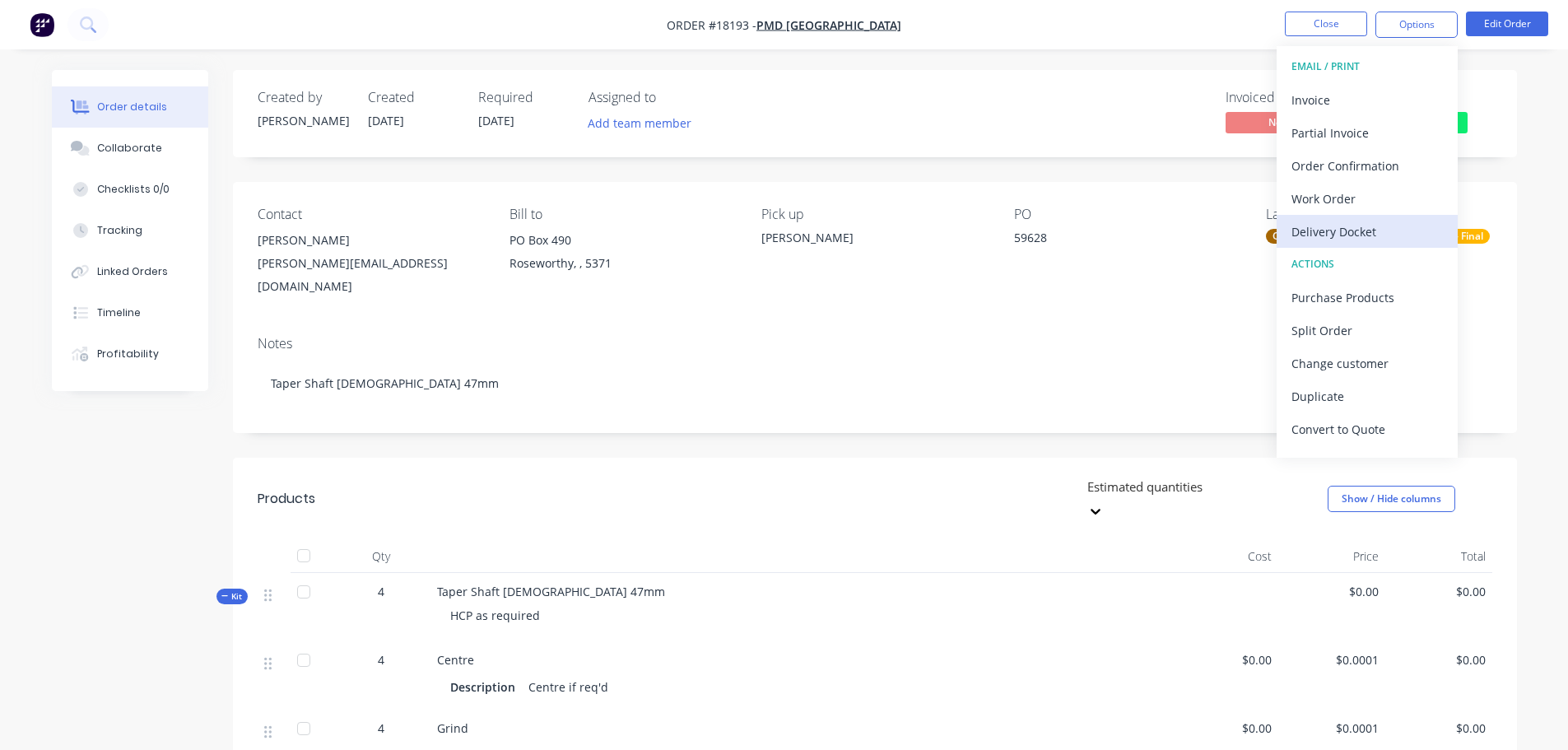
click at [1346, 237] on div "Delivery Docket" at bounding box center [1367, 231] width 152 height 24
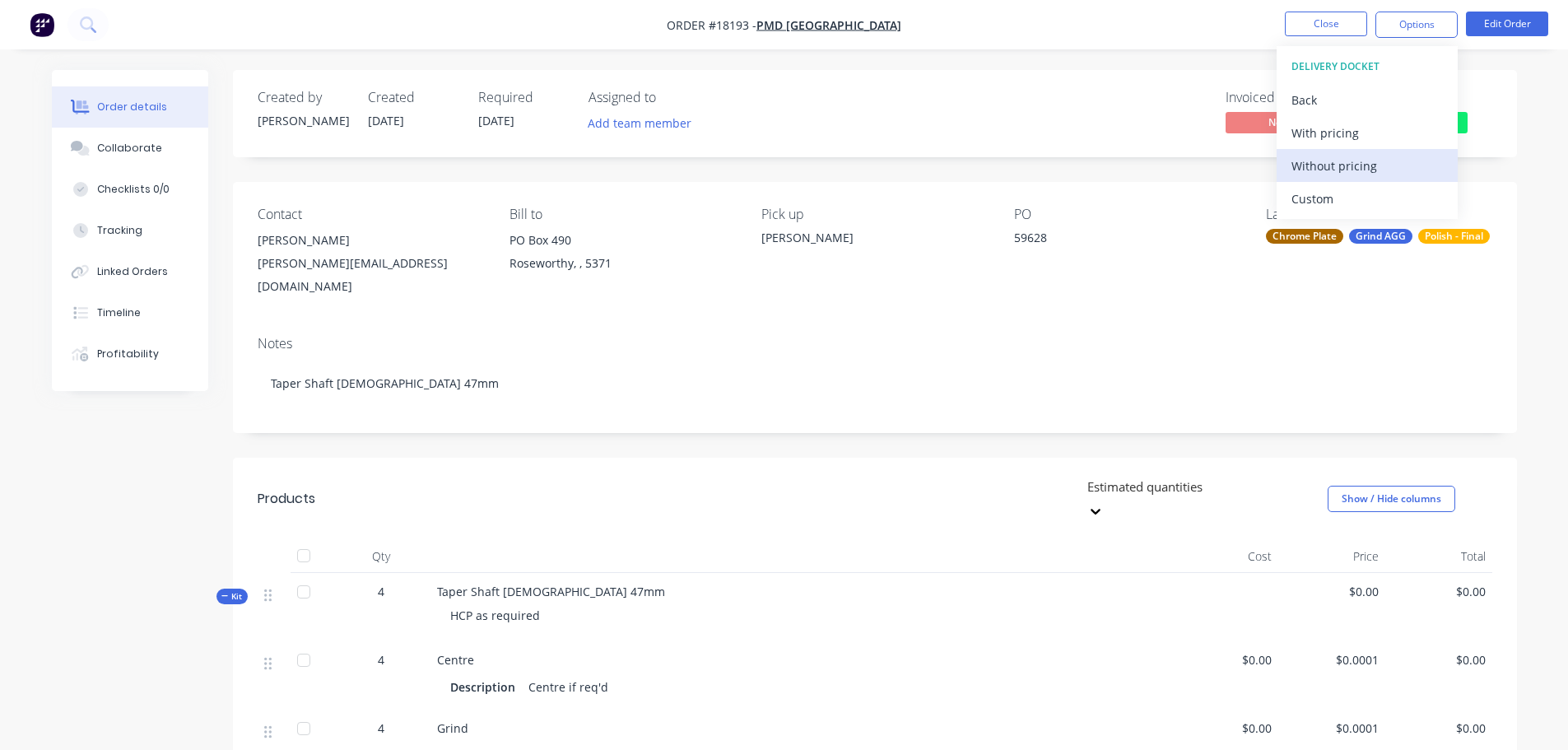
click at [1338, 168] on div "Without pricing" at bounding box center [1367, 166] width 152 height 24
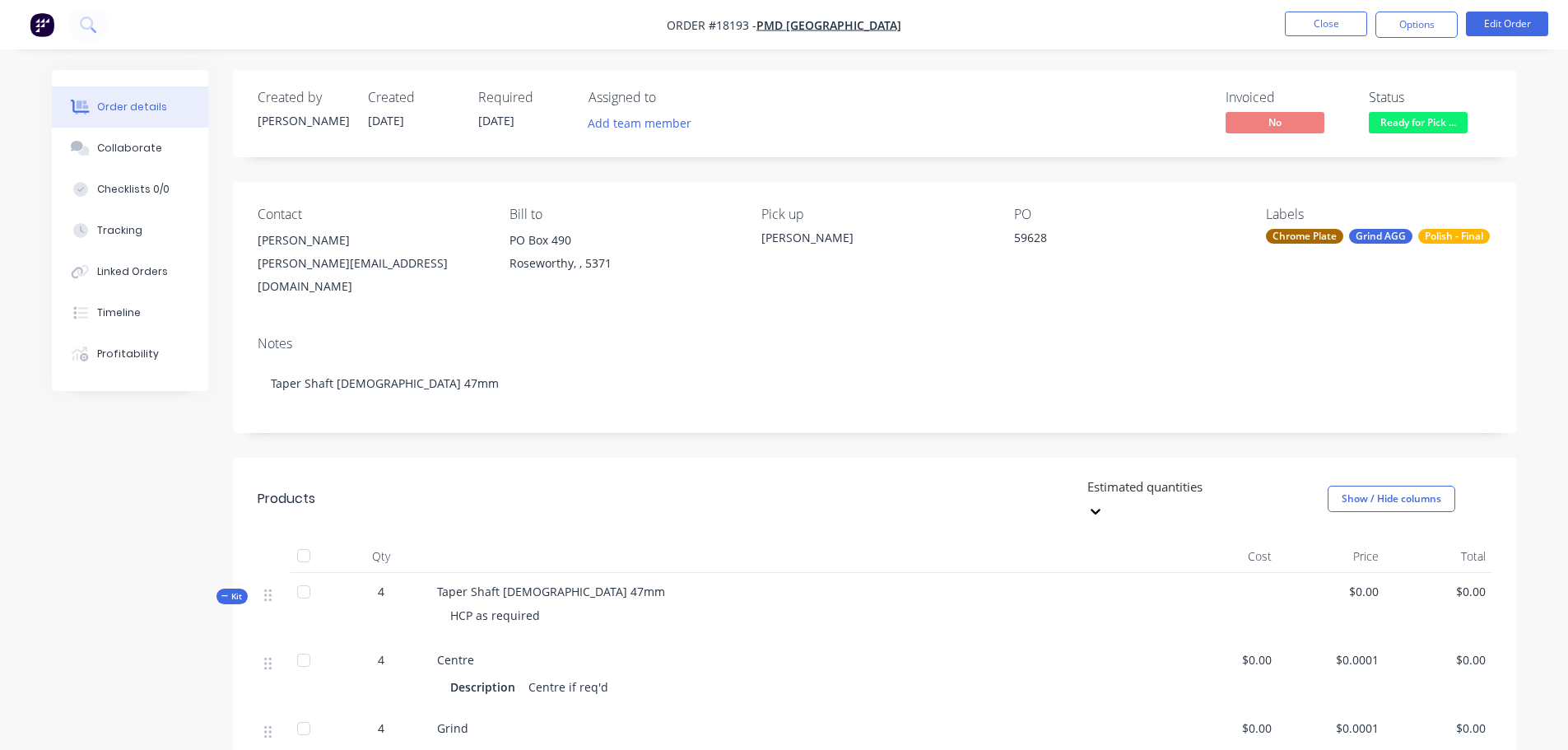
click at [1062, 6] on nav "Order #18193 - PMD [GEOGRAPHIC_DATA] Close Options Edit Order" at bounding box center [784, 25] width 1568 height 50
click at [1335, 34] on button "Close" at bounding box center [1326, 24] width 82 height 25
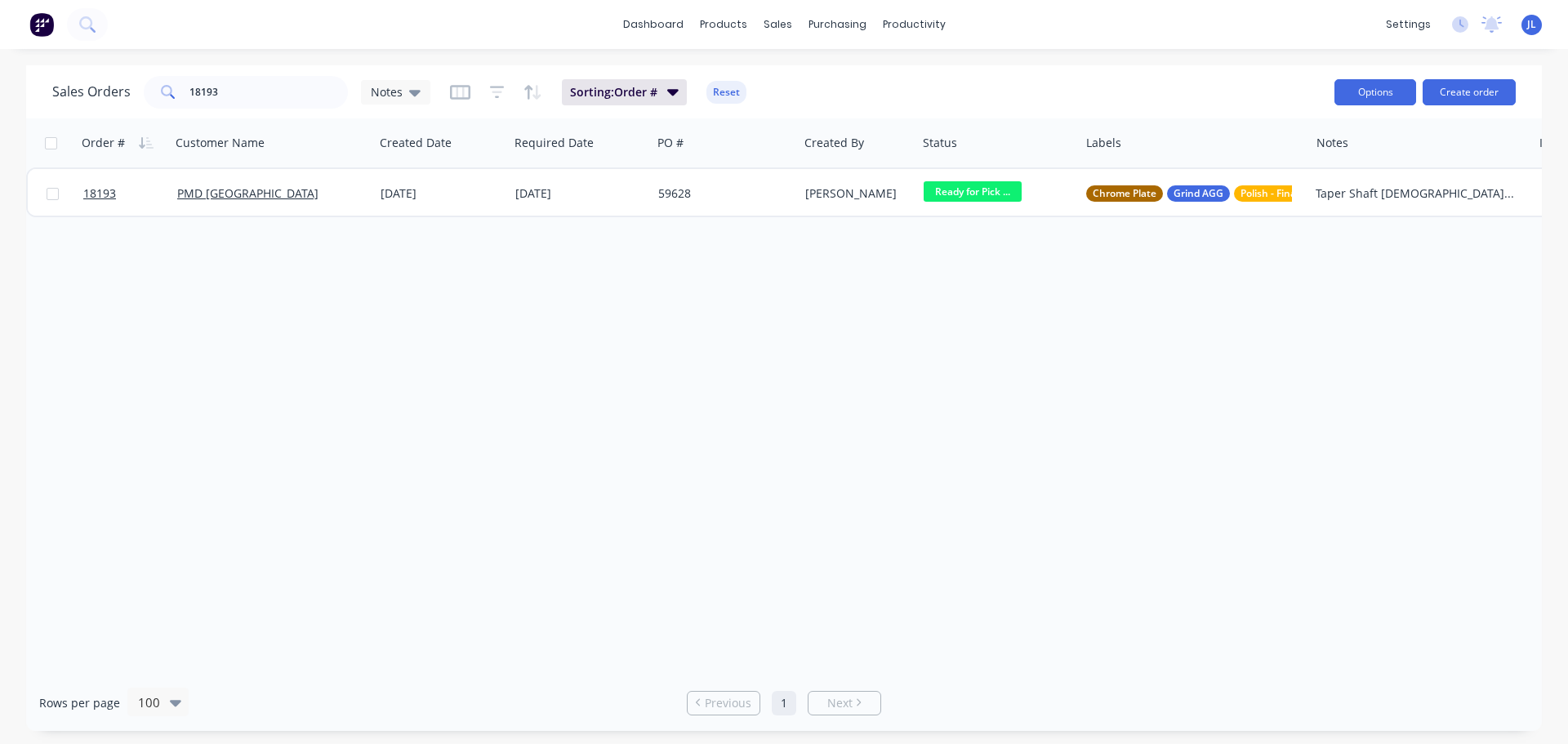
click at [1353, 93] on button "Options" at bounding box center [1375, 92] width 82 height 26
click at [1084, 116] on div "Sales Orders 18193 Notes Sorting: Order # Reset Options Change Status Archive E…" at bounding box center [784, 91] width 1516 height 53
click at [273, 88] on input "18193" at bounding box center [268, 91] width 159 height 33
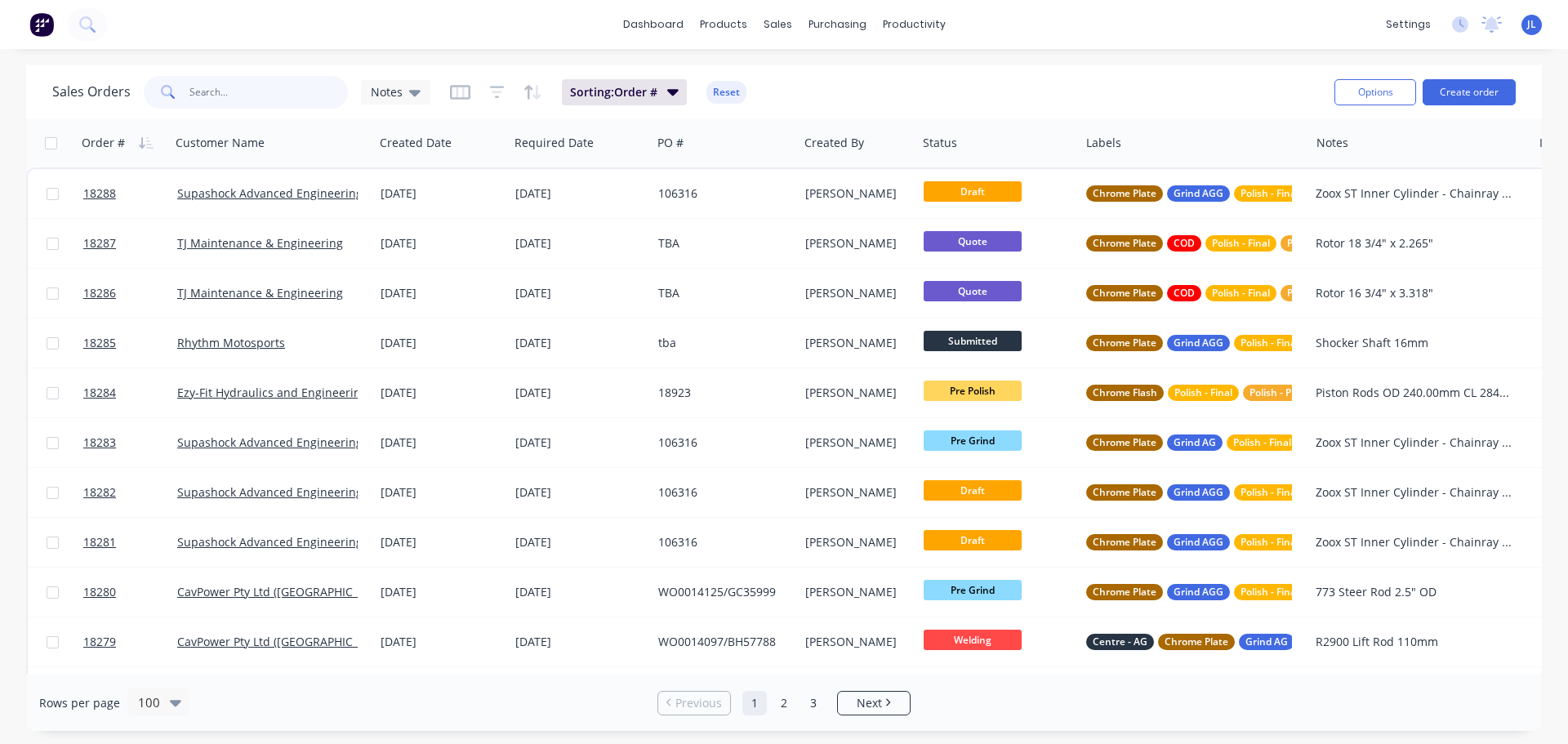
click at [237, 86] on input "text" at bounding box center [268, 91] width 159 height 33
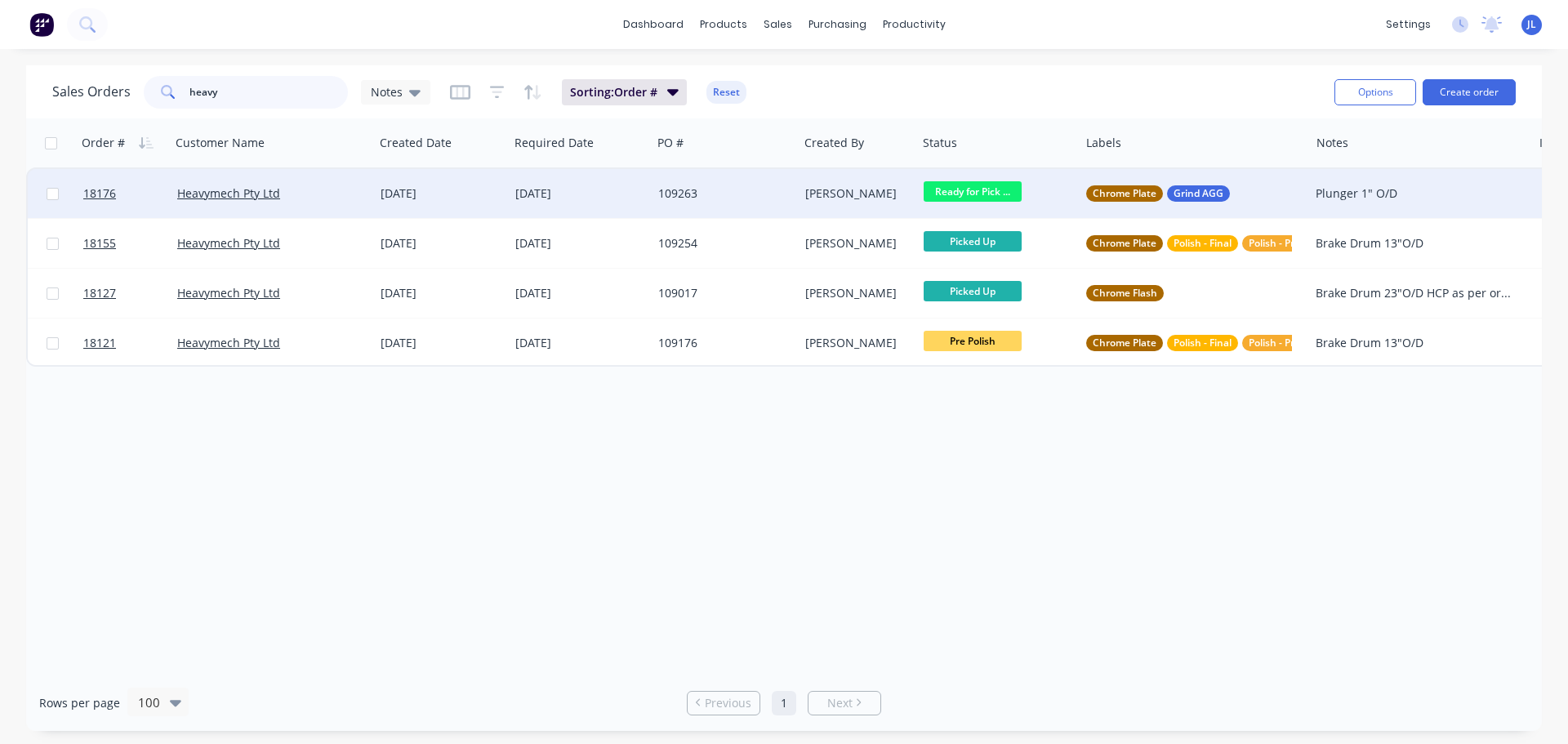
type input "heavy"
click at [754, 201] on div "109263" at bounding box center [725, 193] width 146 height 49
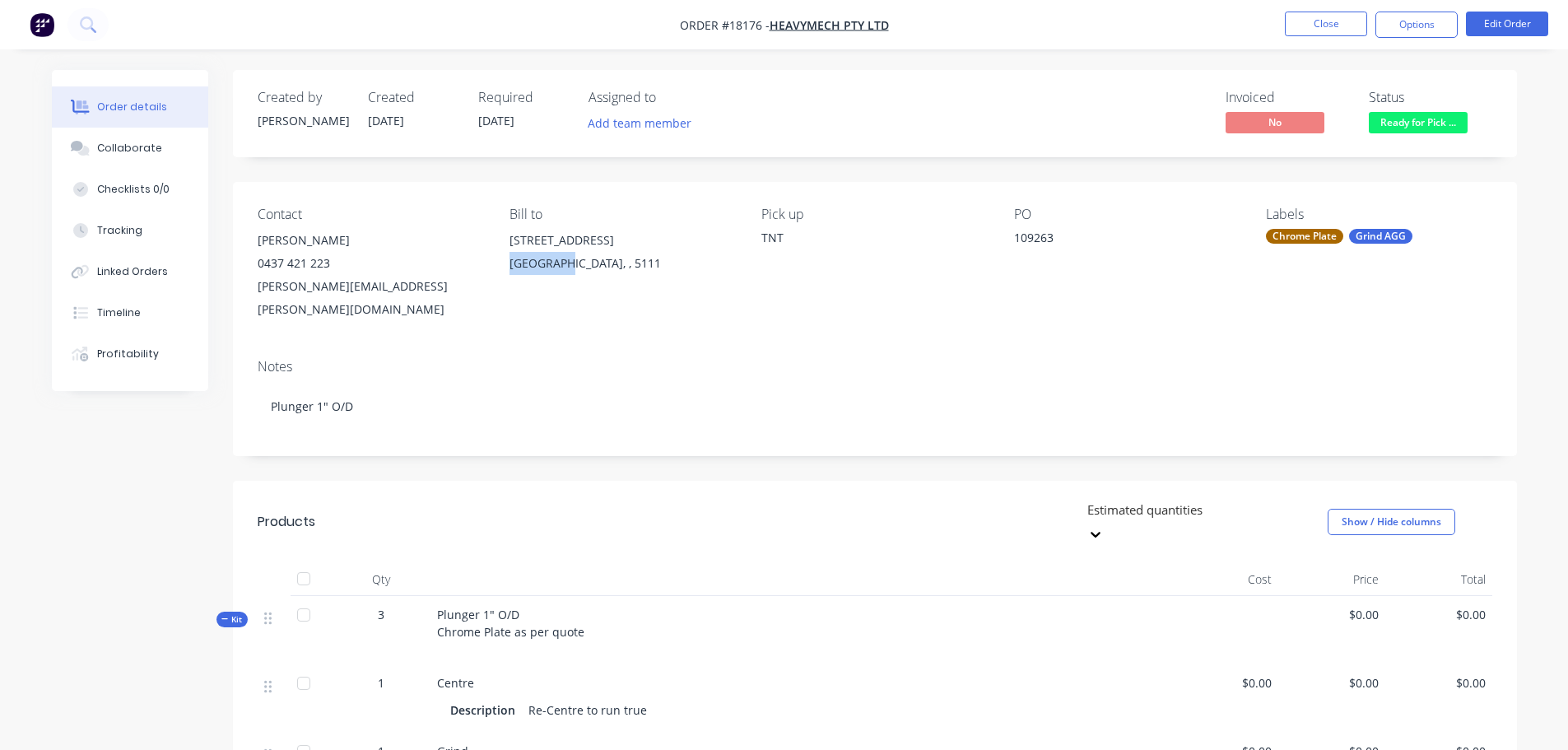
drag, startPoint x: 508, startPoint y: 261, endPoint x: 576, endPoint y: 264, distance: 68.1
click at [576, 264] on div "Contact [PERSON_NAME] [PHONE_NUMBER] [PERSON_NAME][EMAIL_ADDRESS][PERSON_NAME][…" at bounding box center [875, 263] width 1284 height 164
copy div "[GEOGRAPHIC_DATA]"
drag, startPoint x: 252, startPoint y: 287, endPoint x: 456, endPoint y: 296, distance: 204.2
click at [456, 296] on div "Contact [PERSON_NAME] [PHONE_NUMBER] [PERSON_NAME][EMAIL_ADDRESS][PERSON_NAME][…" at bounding box center [875, 263] width 1284 height 164
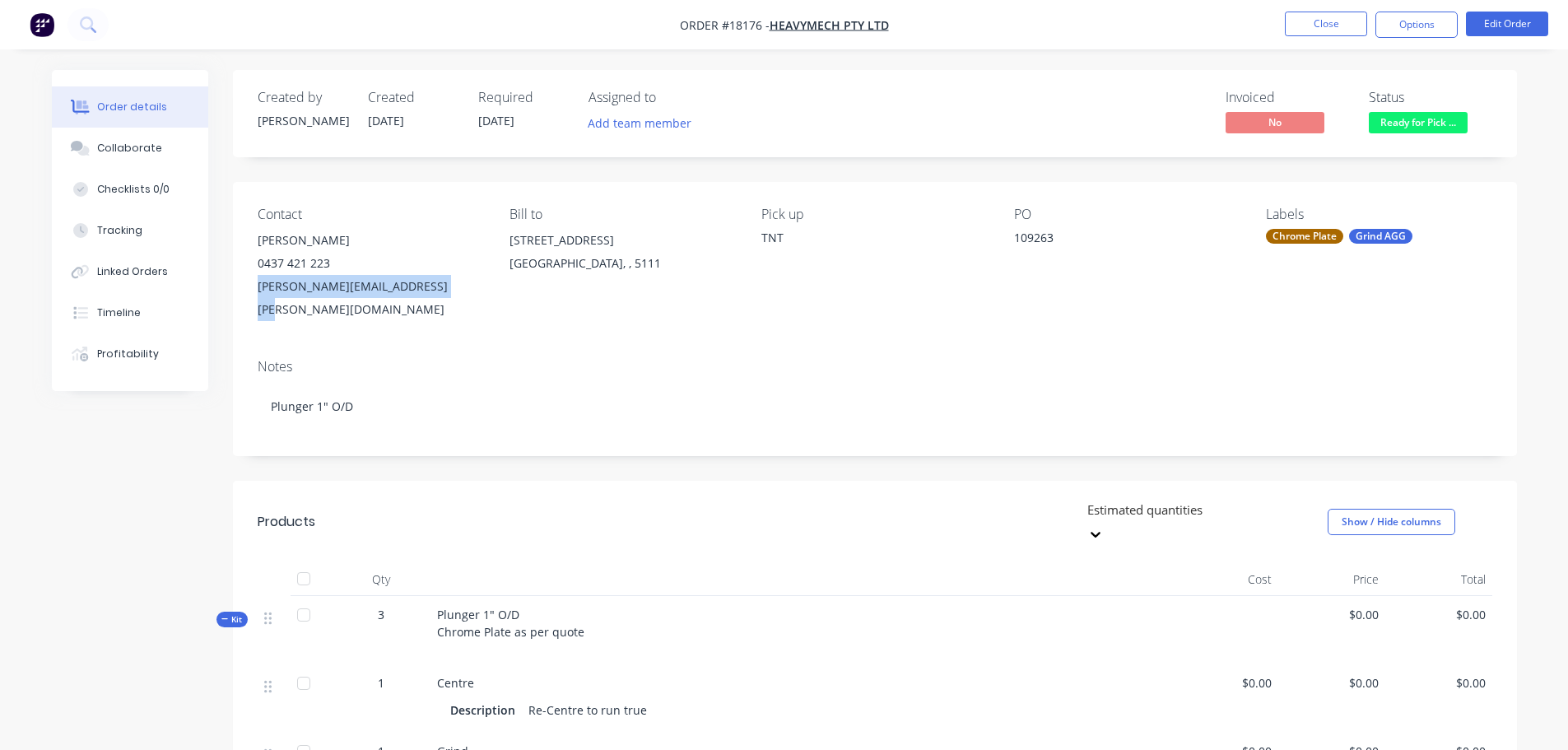
copy div "[PERSON_NAME][EMAIL_ADDRESS][PERSON_NAME][DOMAIN_NAME]"
click at [144, 465] on div "Created by [PERSON_NAME] Created [DATE] Required [DATE] Assigned to Add team me…" at bounding box center [784, 762] width 1465 height 1384
click at [1323, 18] on button "Close" at bounding box center [1326, 24] width 82 height 25
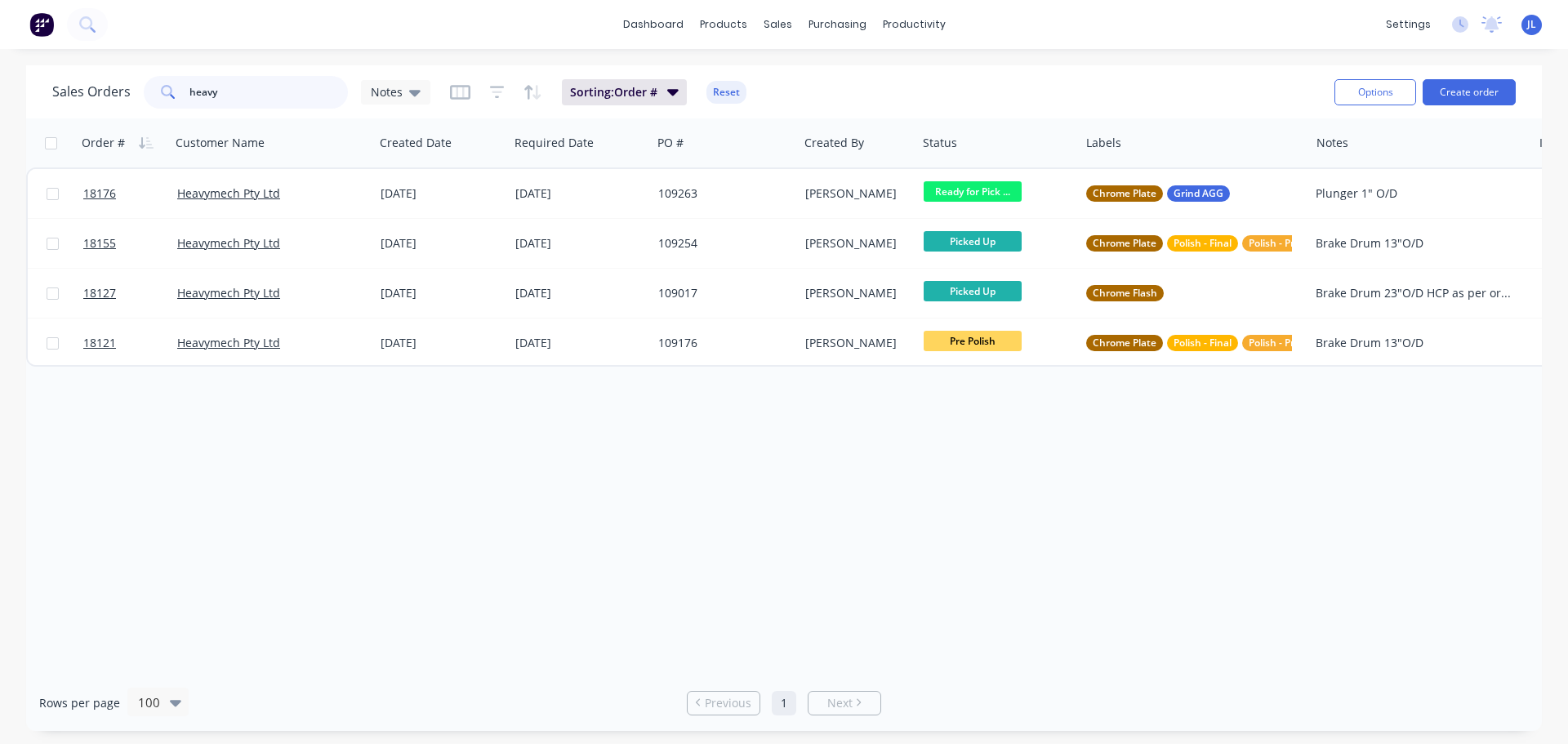
click at [240, 99] on input "heavy" at bounding box center [268, 91] width 159 height 33
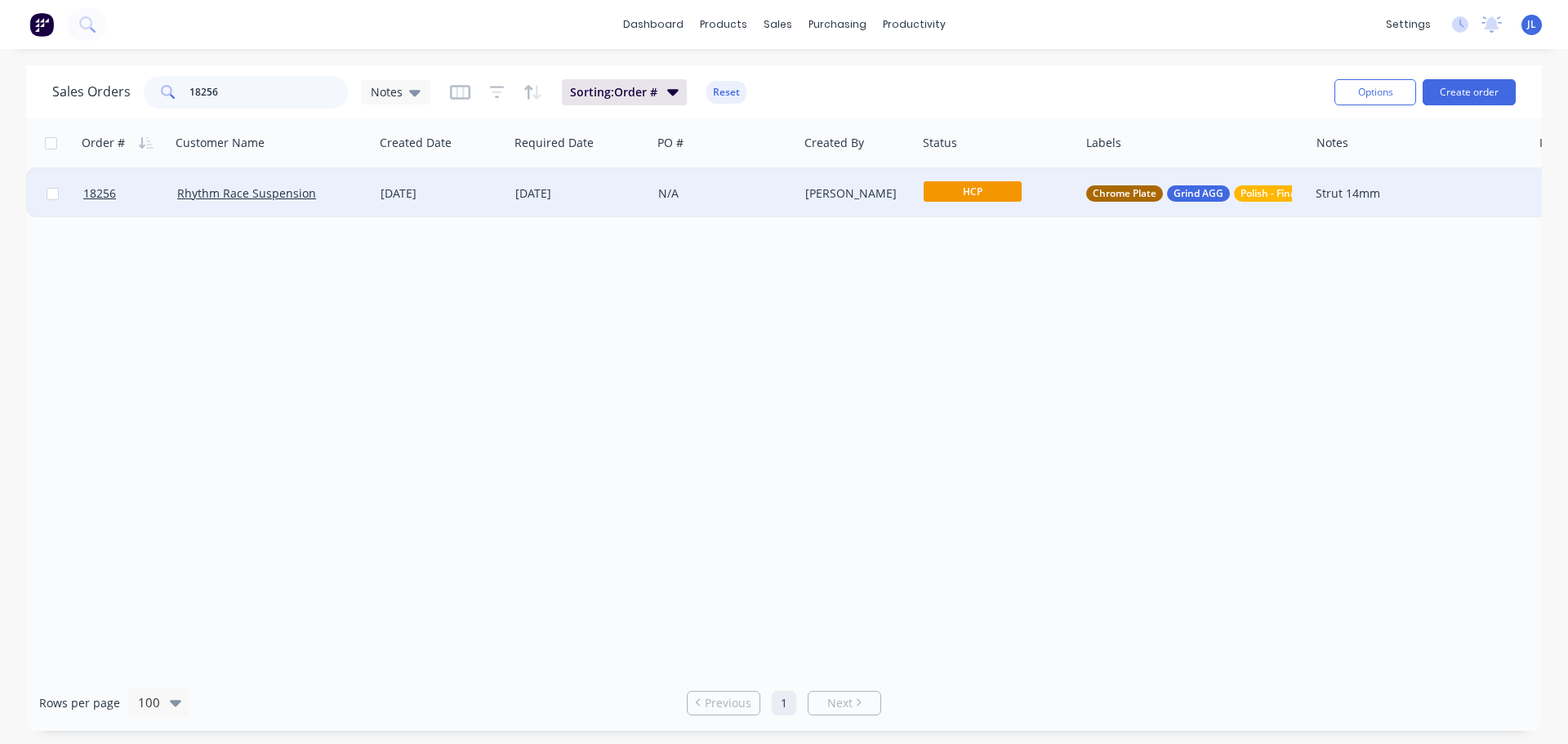
type input "18256"
click at [959, 191] on span "HCP" at bounding box center [972, 191] width 98 height 20
click at [29, 32] on img at bounding box center [41, 25] width 25 height 25
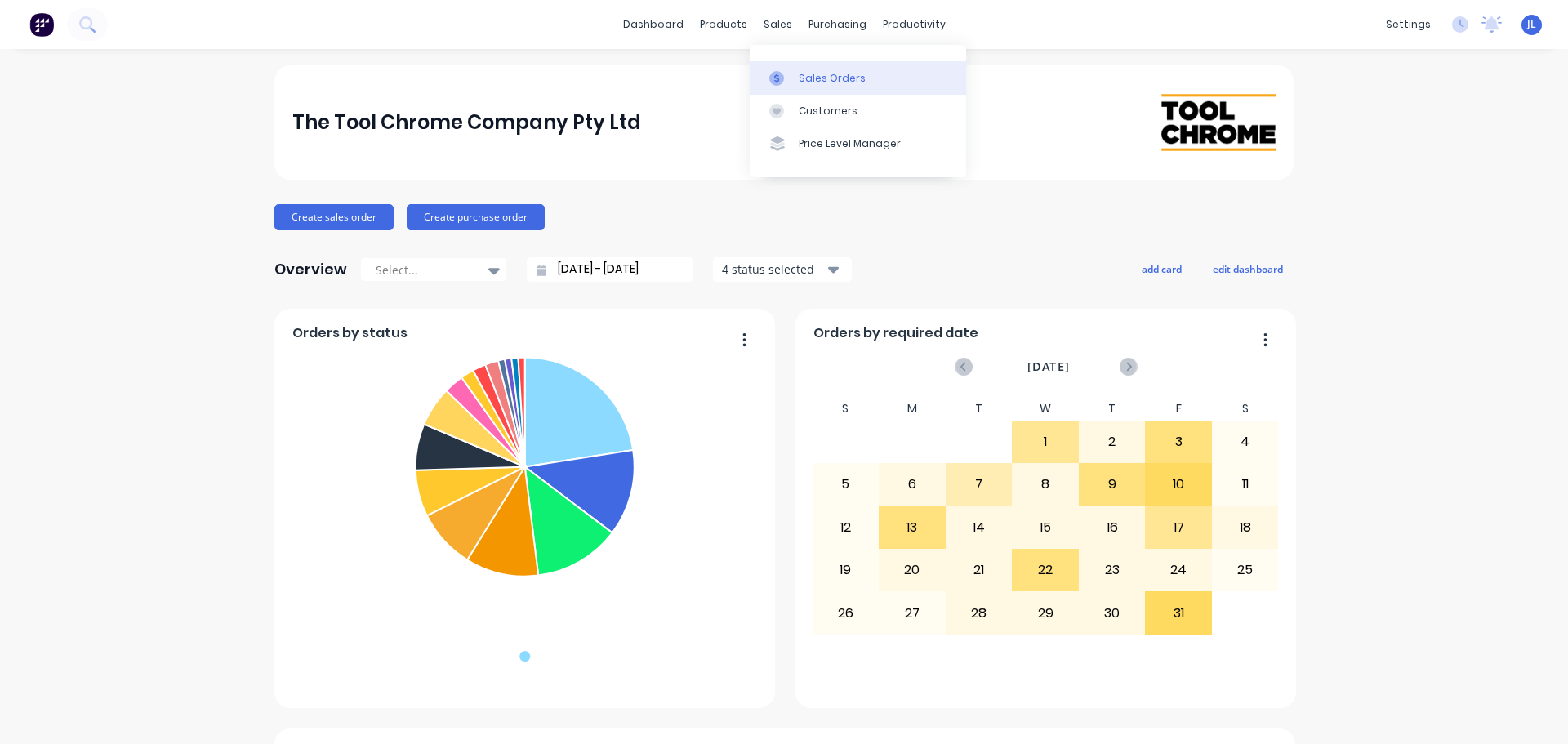
click at [788, 71] on div at bounding box center [782, 78] width 25 height 15
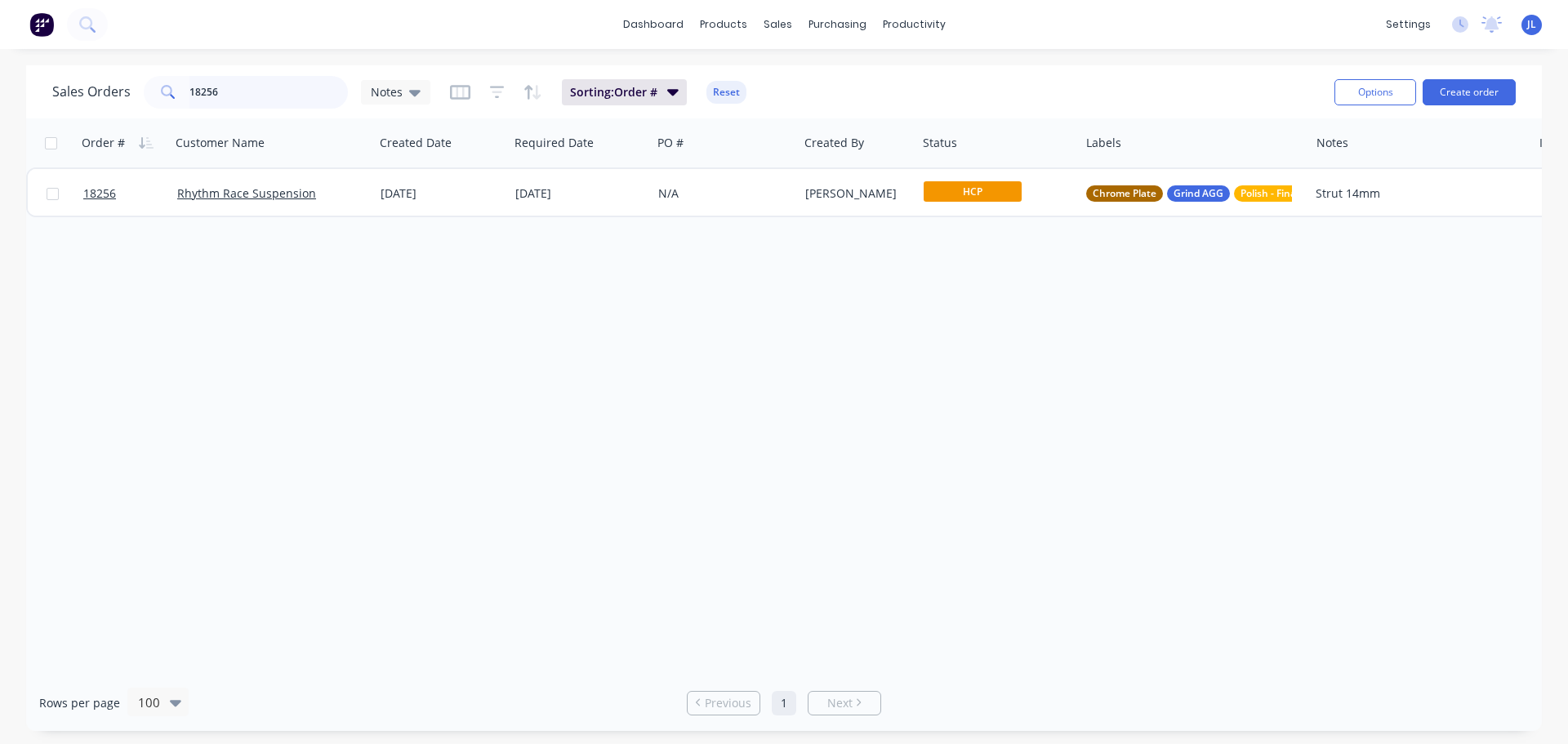
click at [252, 99] on input "18256" at bounding box center [268, 91] width 159 height 33
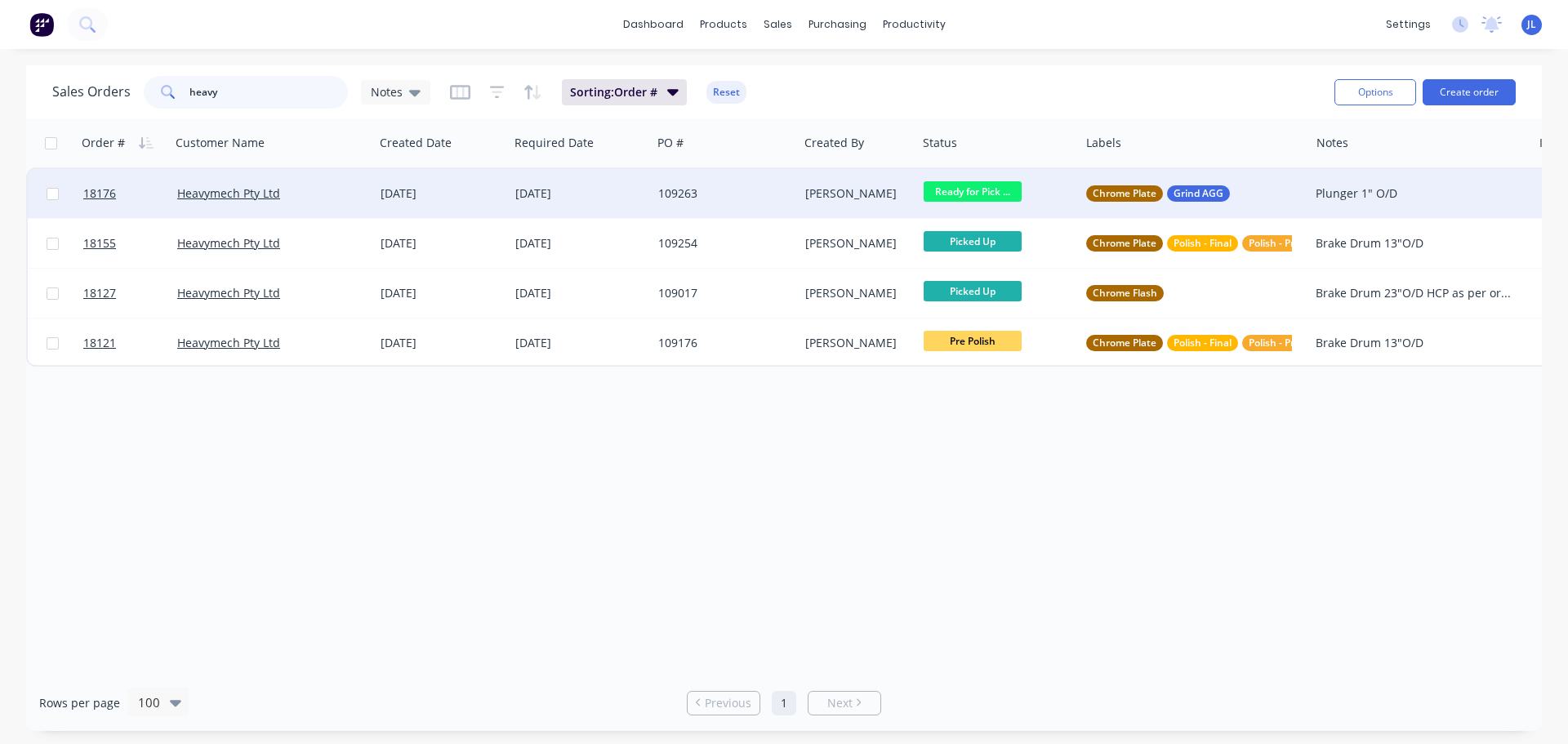
type input "heavy"
click at [734, 199] on div "109263" at bounding box center [722, 193] width 127 height 17
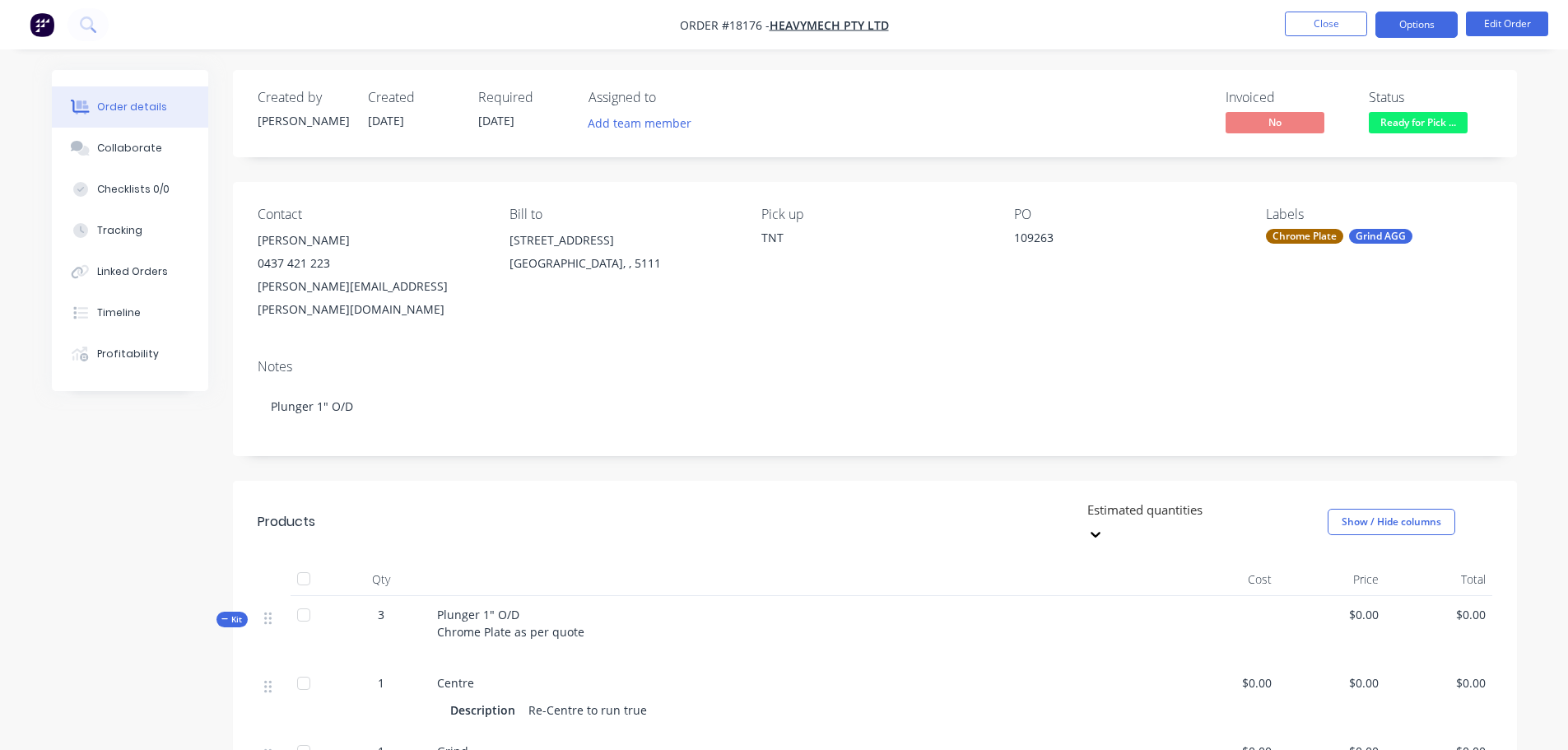
click at [1431, 25] on button "Options" at bounding box center [1416, 25] width 82 height 27
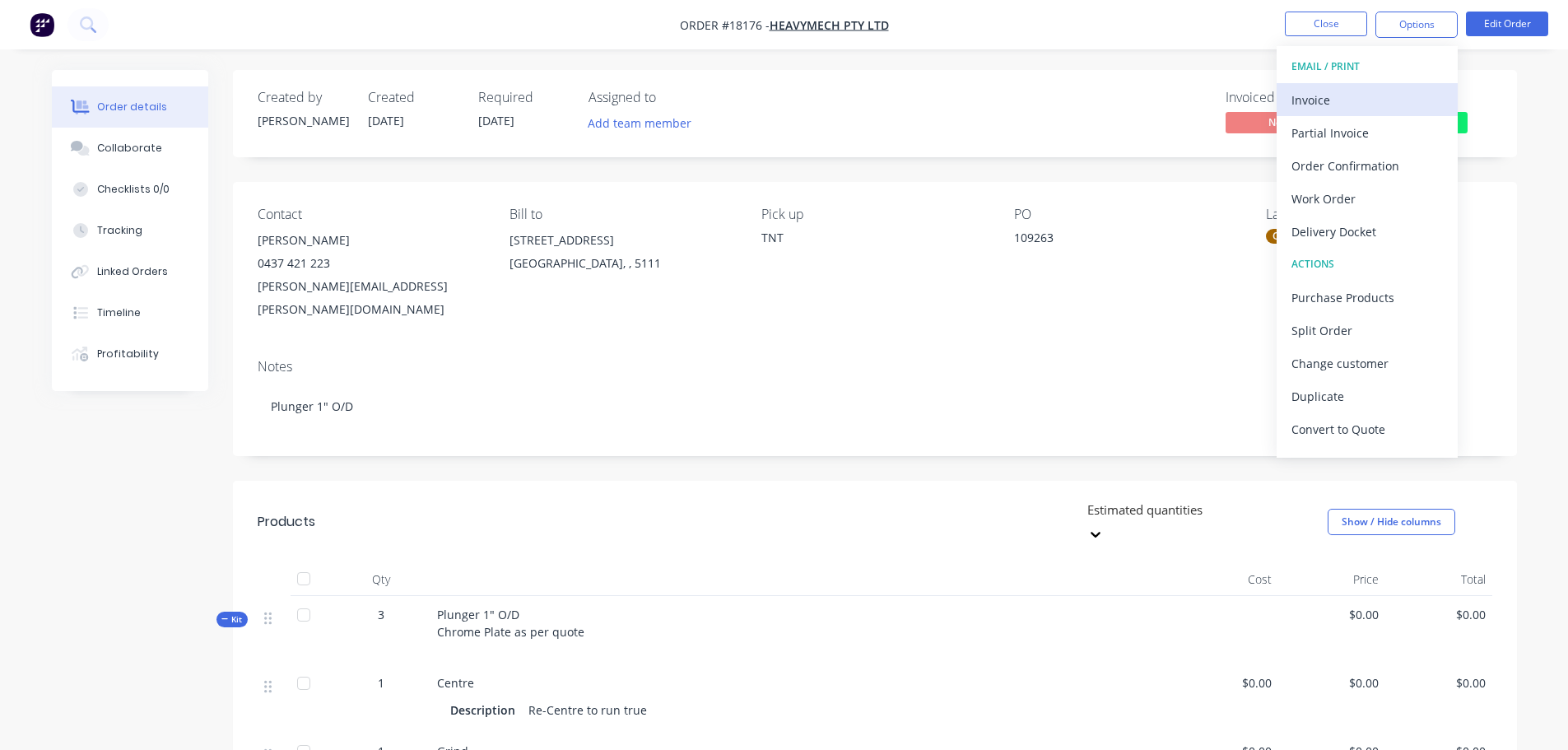
click at [1402, 94] on div "Invoice" at bounding box center [1367, 99] width 152 height 24
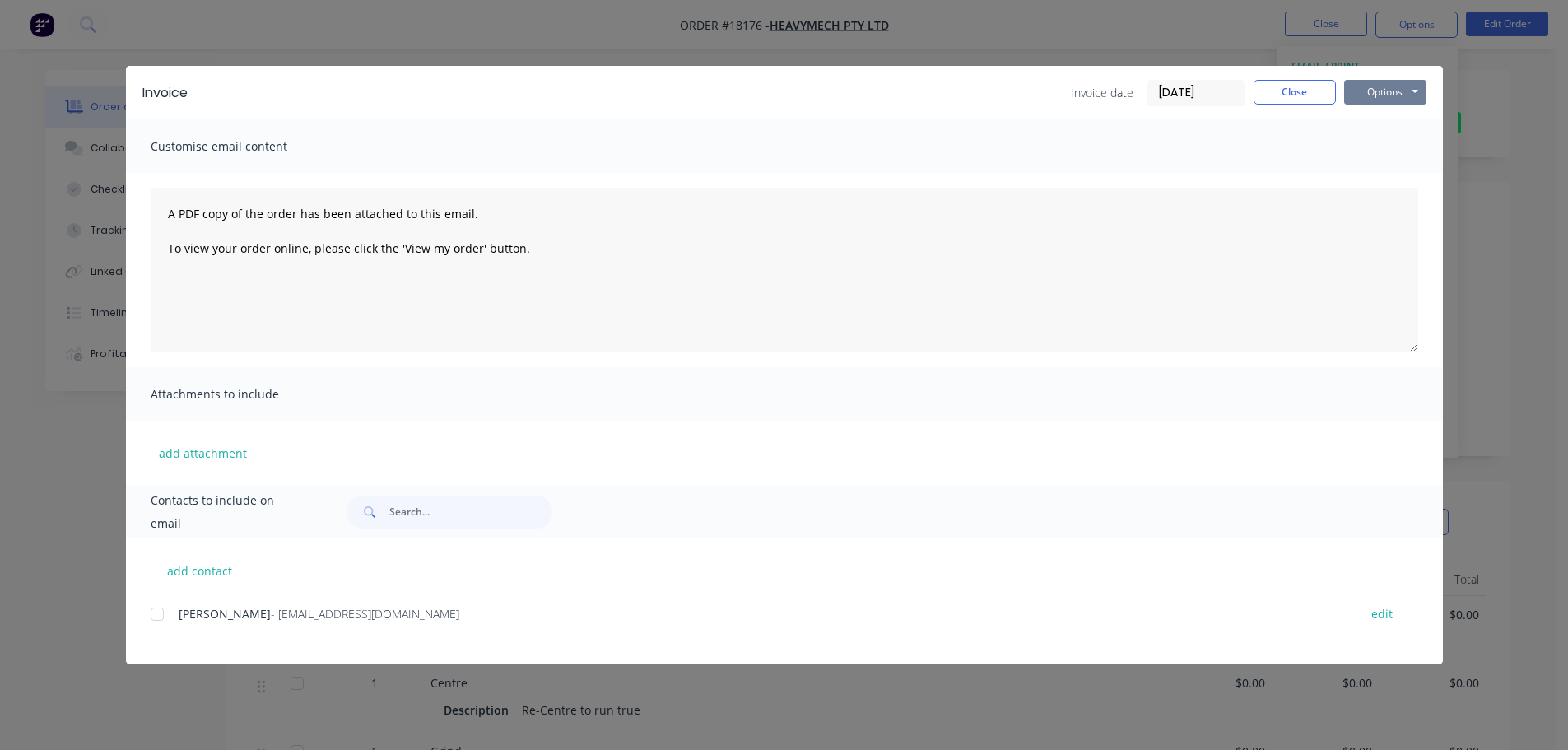
click at [1385, 96] on button "Options" at bounding box center [1385, 92] width 82 height 25
click at [1385, 112] on button "Preview" at bounding box center [1397, 121] width 105 height 27
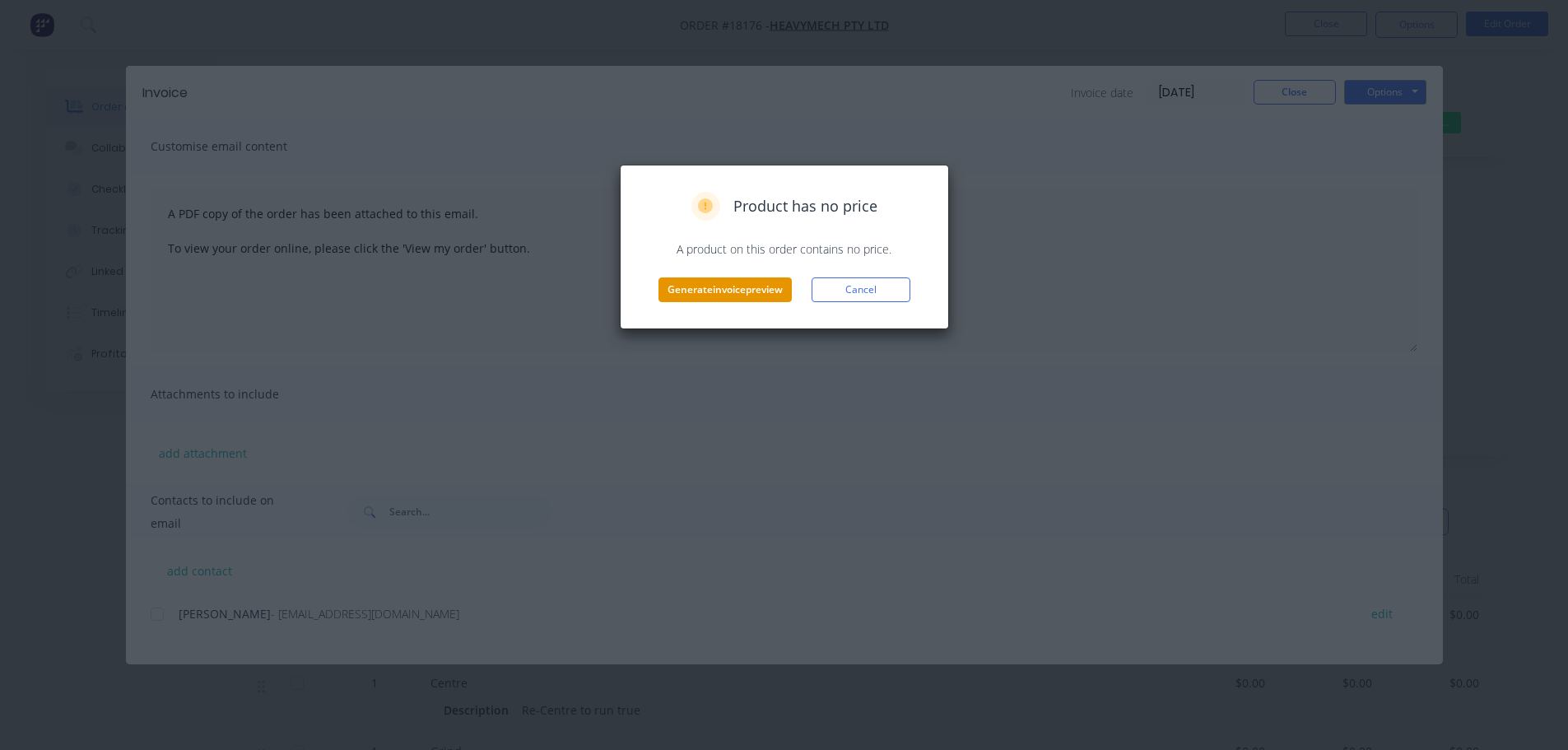
click at [740, 289] on button "Generate invoice preview" at bounding box center [725, 290] width 133 height 25
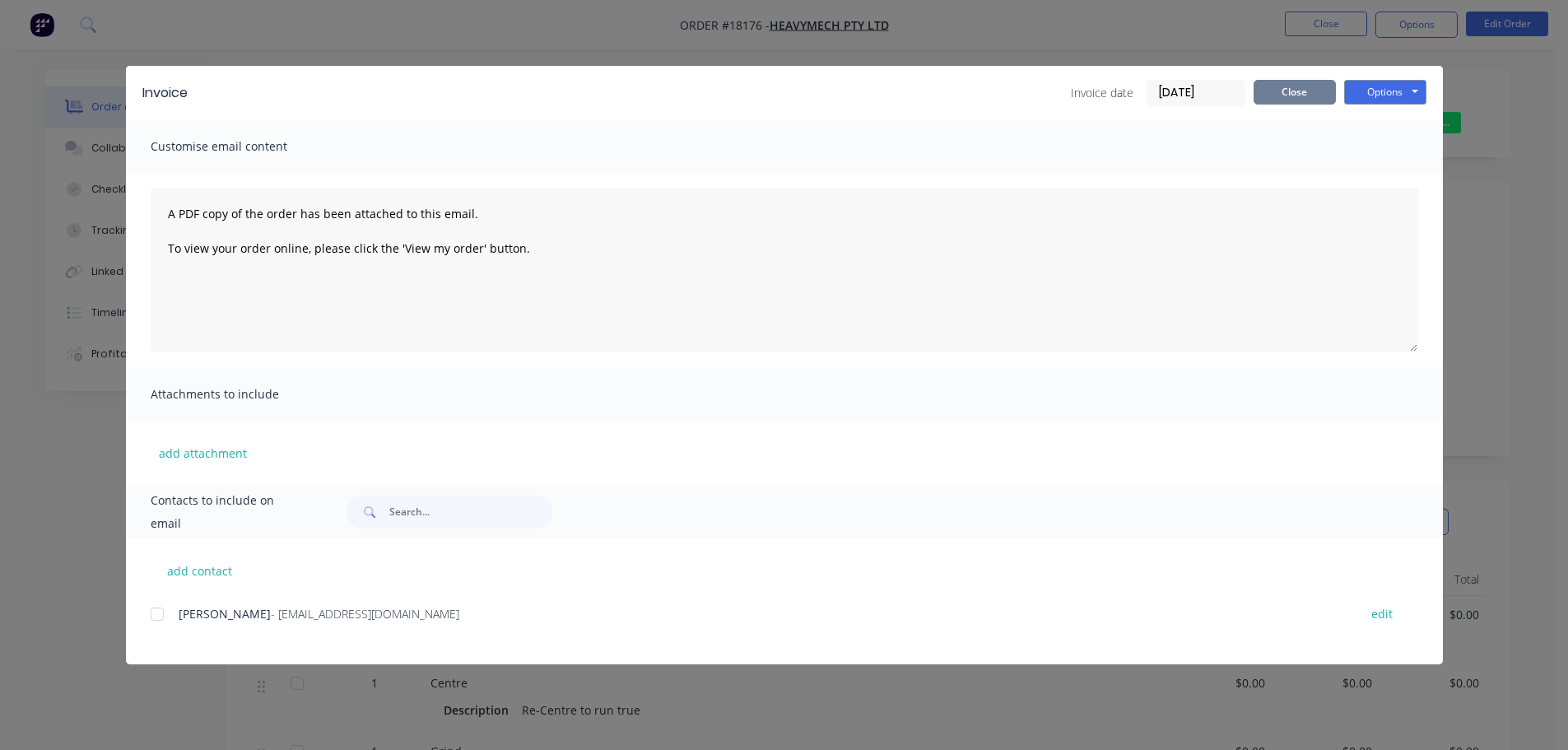
click at [1314, 89] on button "Close" at bounding box center [1294, 92] width 82 height 25
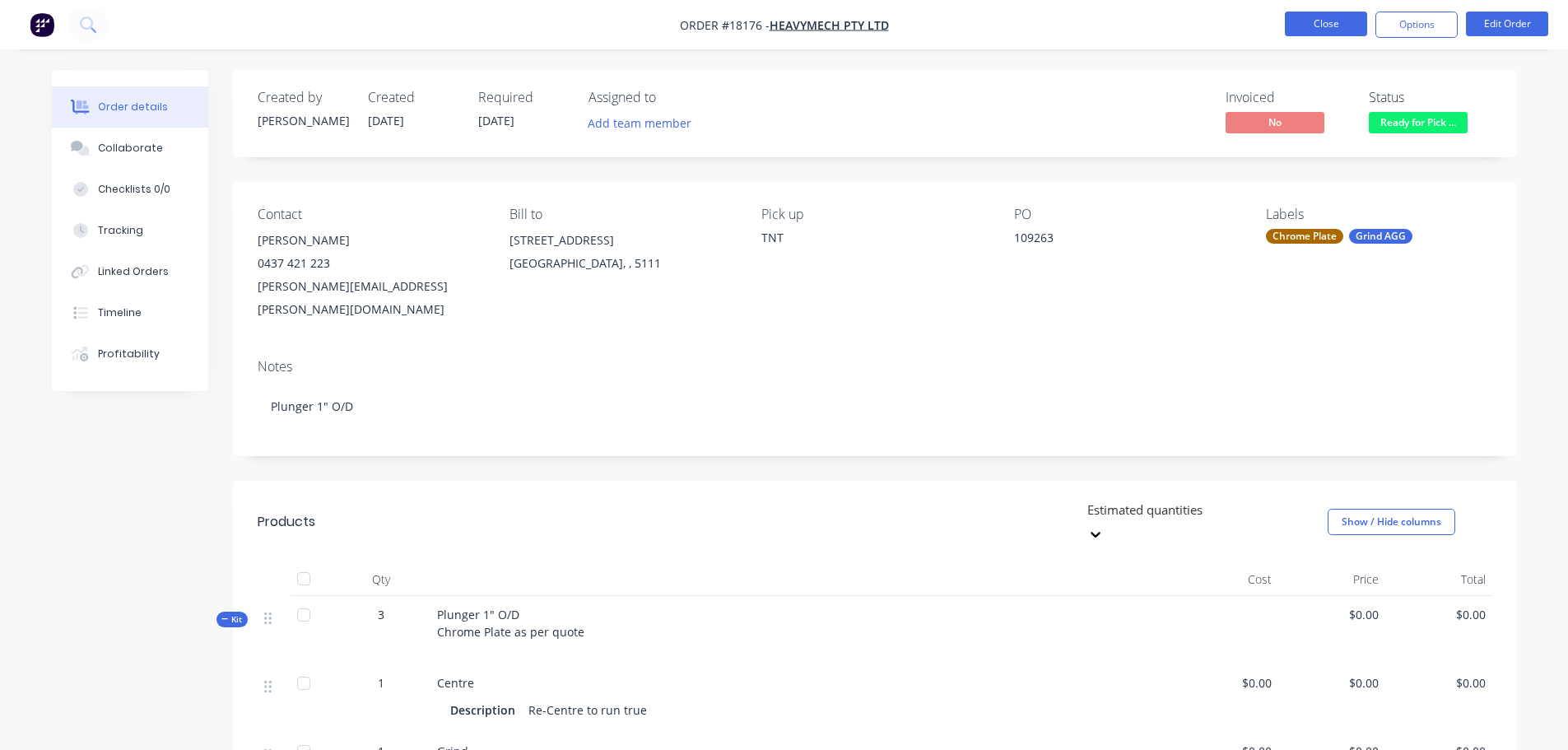
click at [1316, 34] on button "Close" at bounding box center [1326, 24] width 82 height 25
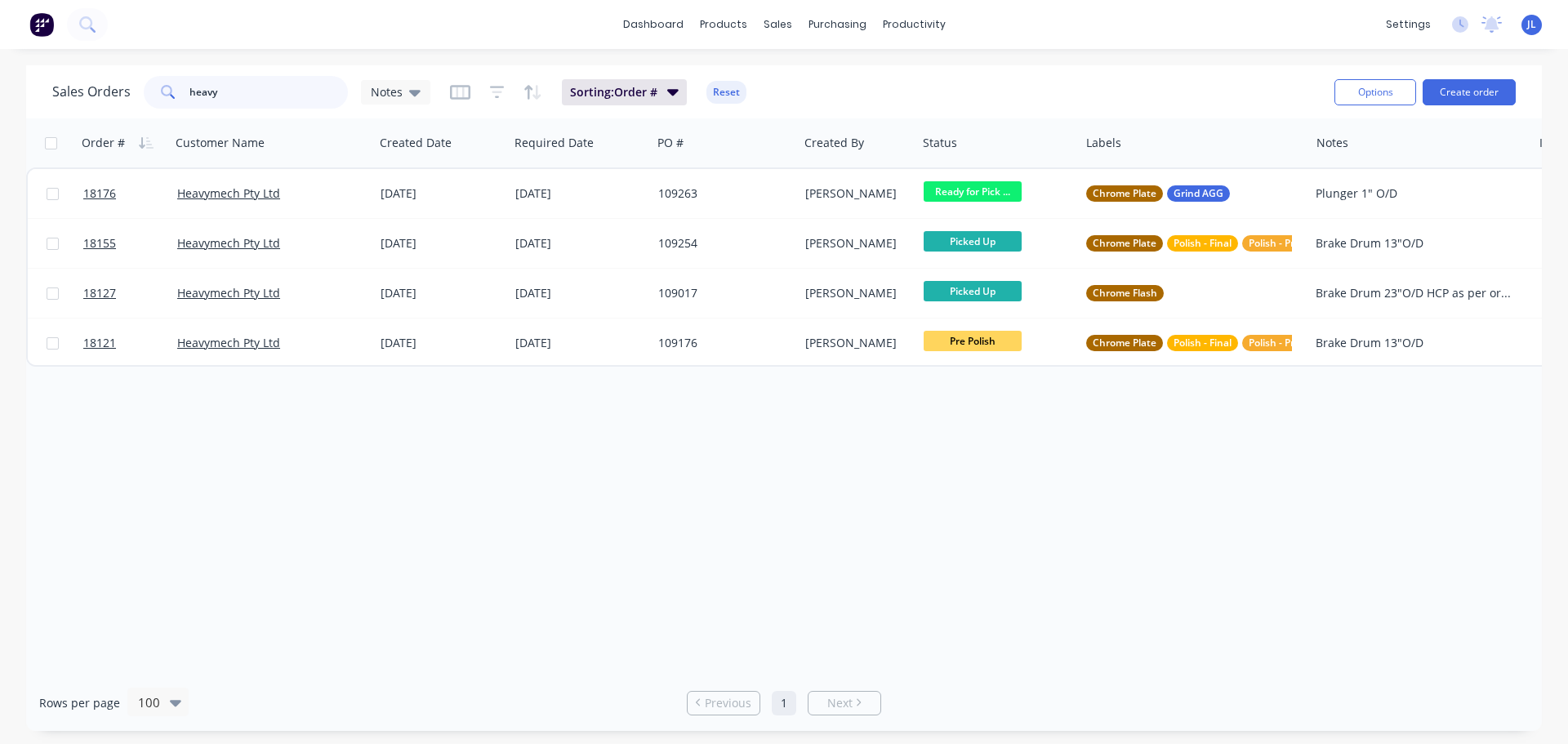
click at [243, 86] on input "heavy" at bounding box center [268, 91] width 159 height 33
click at [248, 101] on input "heavy" at bounding box center [268, 91] width 159 height 33
type input "h"
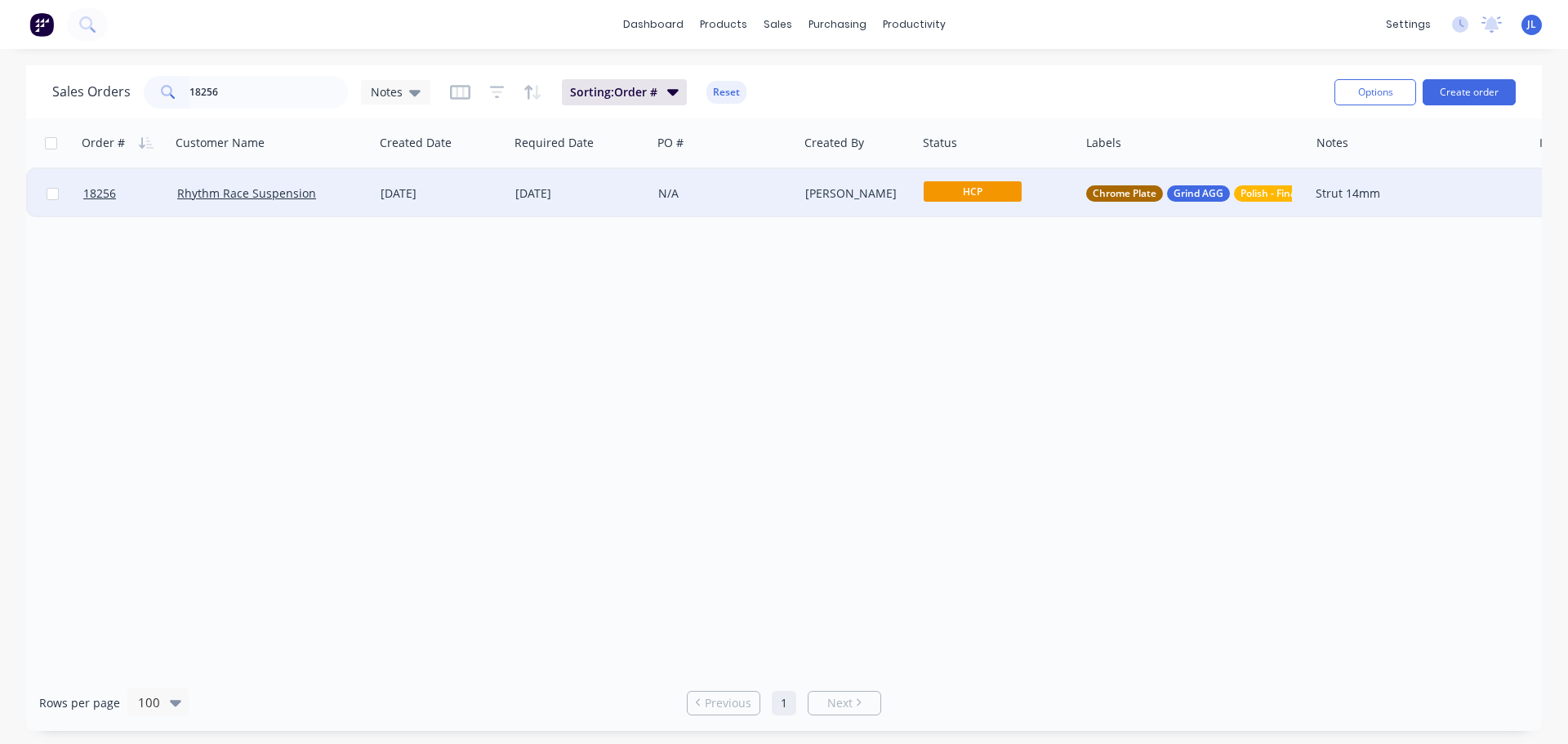
click at [992, 201] on span "HCP" at bounding box center [972, 191] width 98 height 20
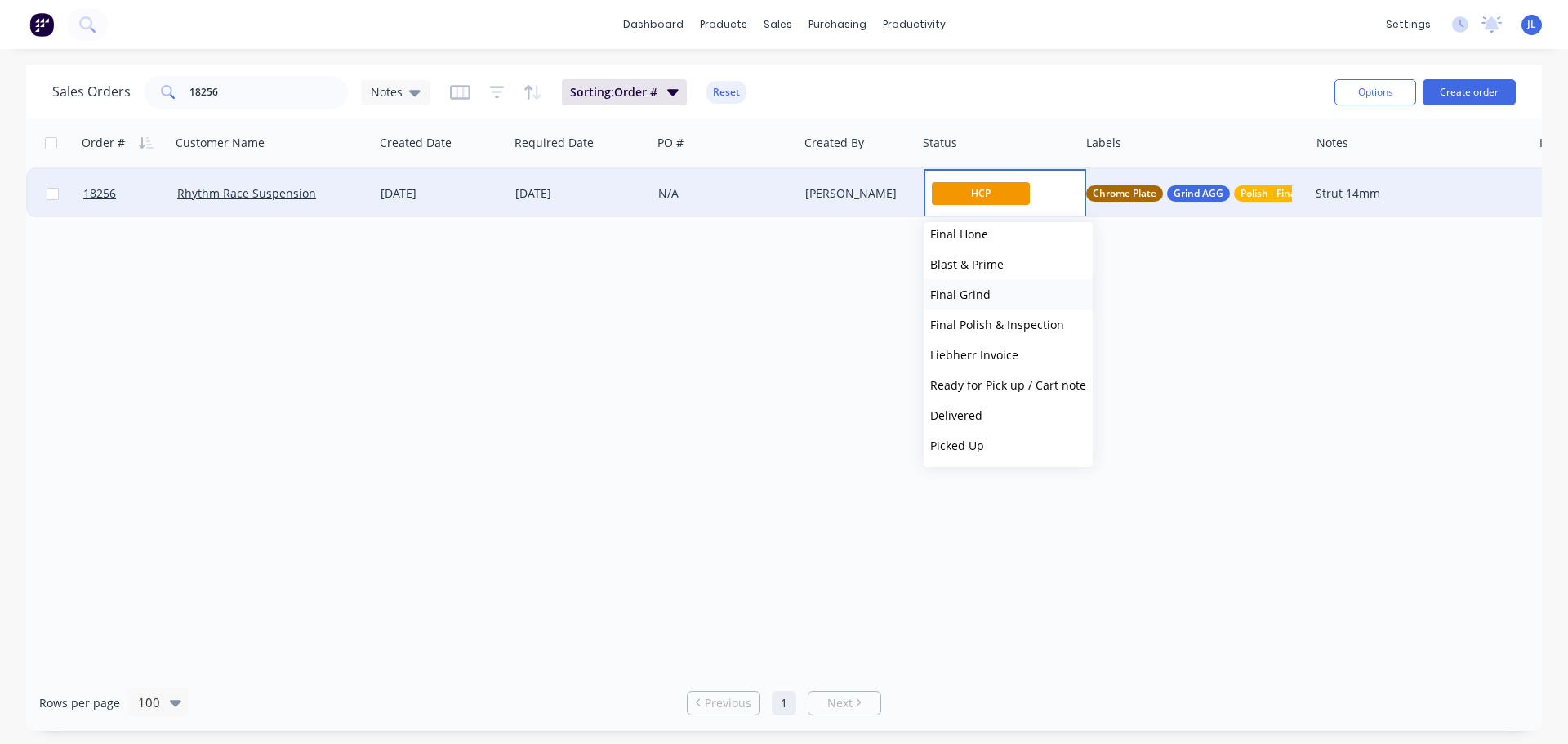
click at [970, 298] on span "Final Grind" at bounding box center [960, 295] width 61 height 16
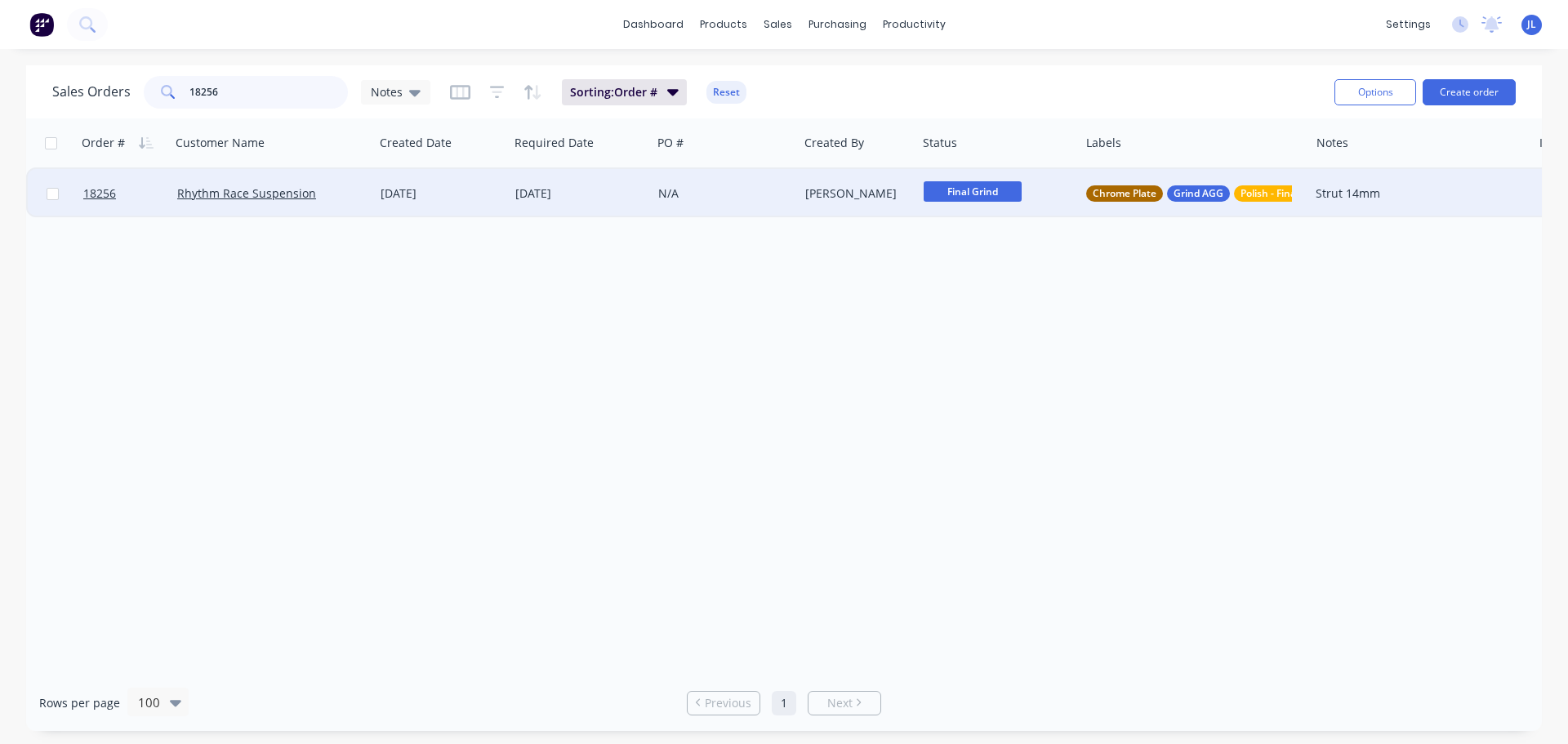
click at [290, 97] on input "18256" at bounding box center [268, 91] width 159 height 33
type input "18141"
click at [974, 198] on span "Pre Grind" at bounding box center [972, 191] width 98 height 20
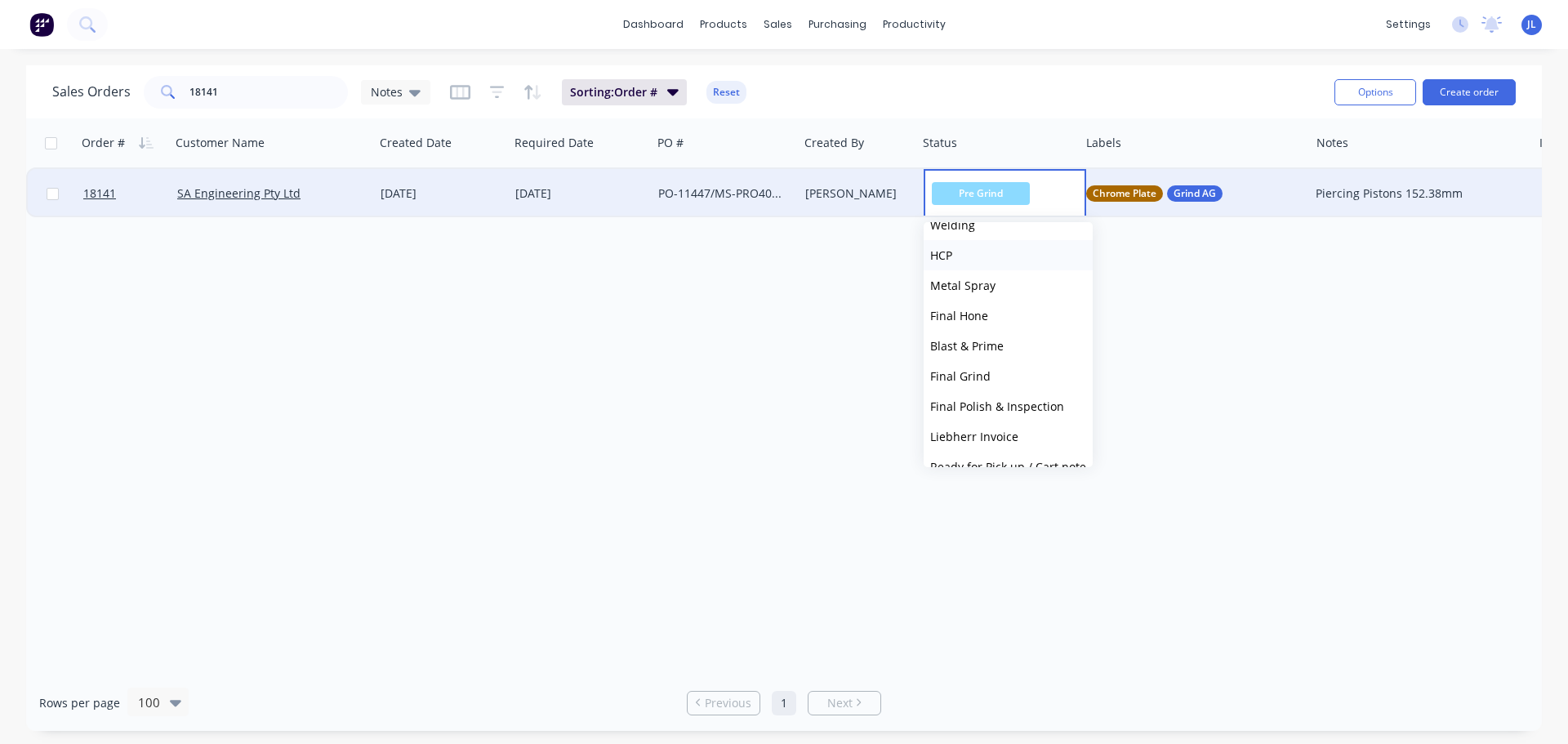
scroll to position [327, 0]
click at [1007, 369] on button "Final Grind" at bounding box center [1008, 370] width 169 height 30
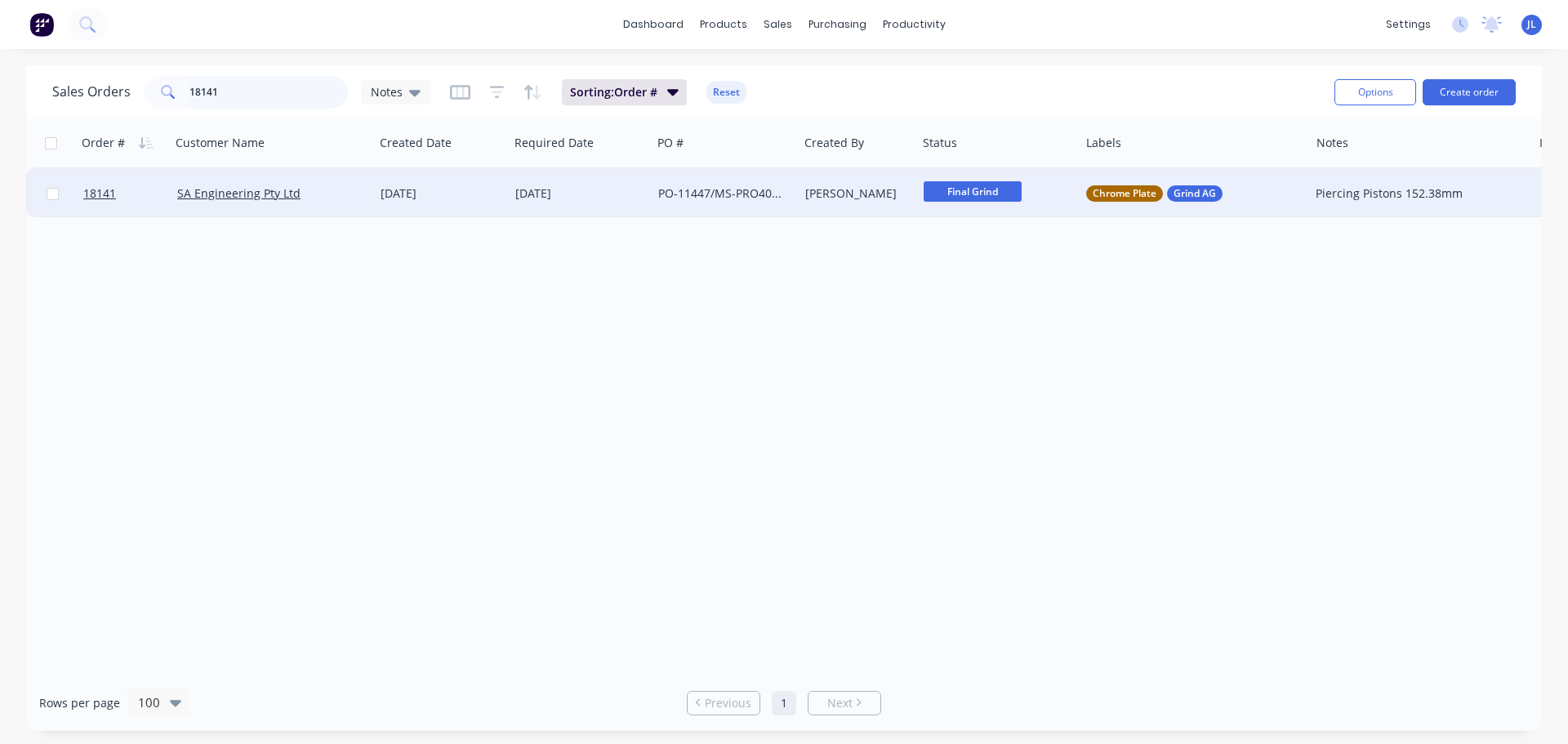
click at [266, 86] on input "18141" at bounding box center [268, 91] width 159 height 33
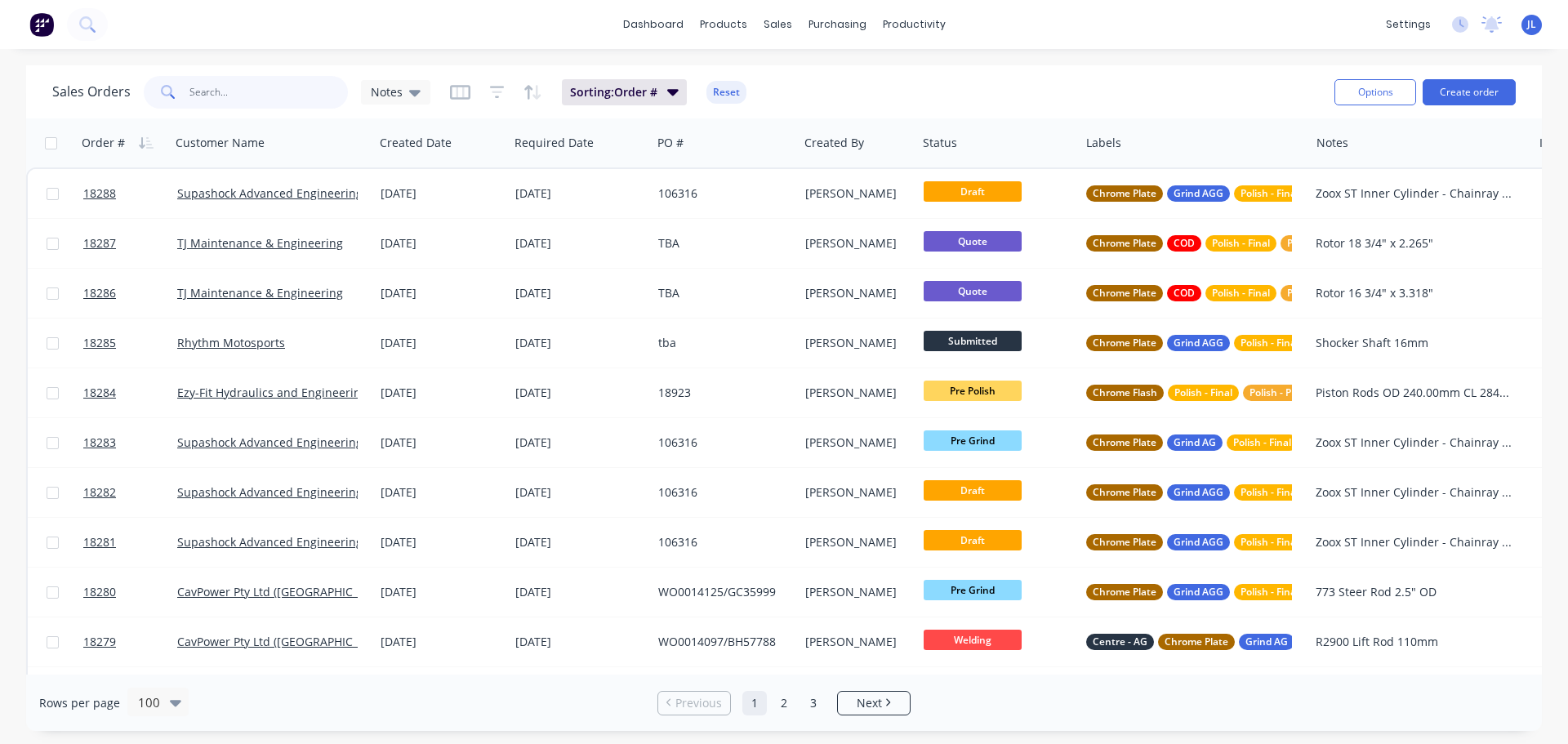
click at [230, 91] on input "text" at bounding box center [268, 91] width 159 height 33
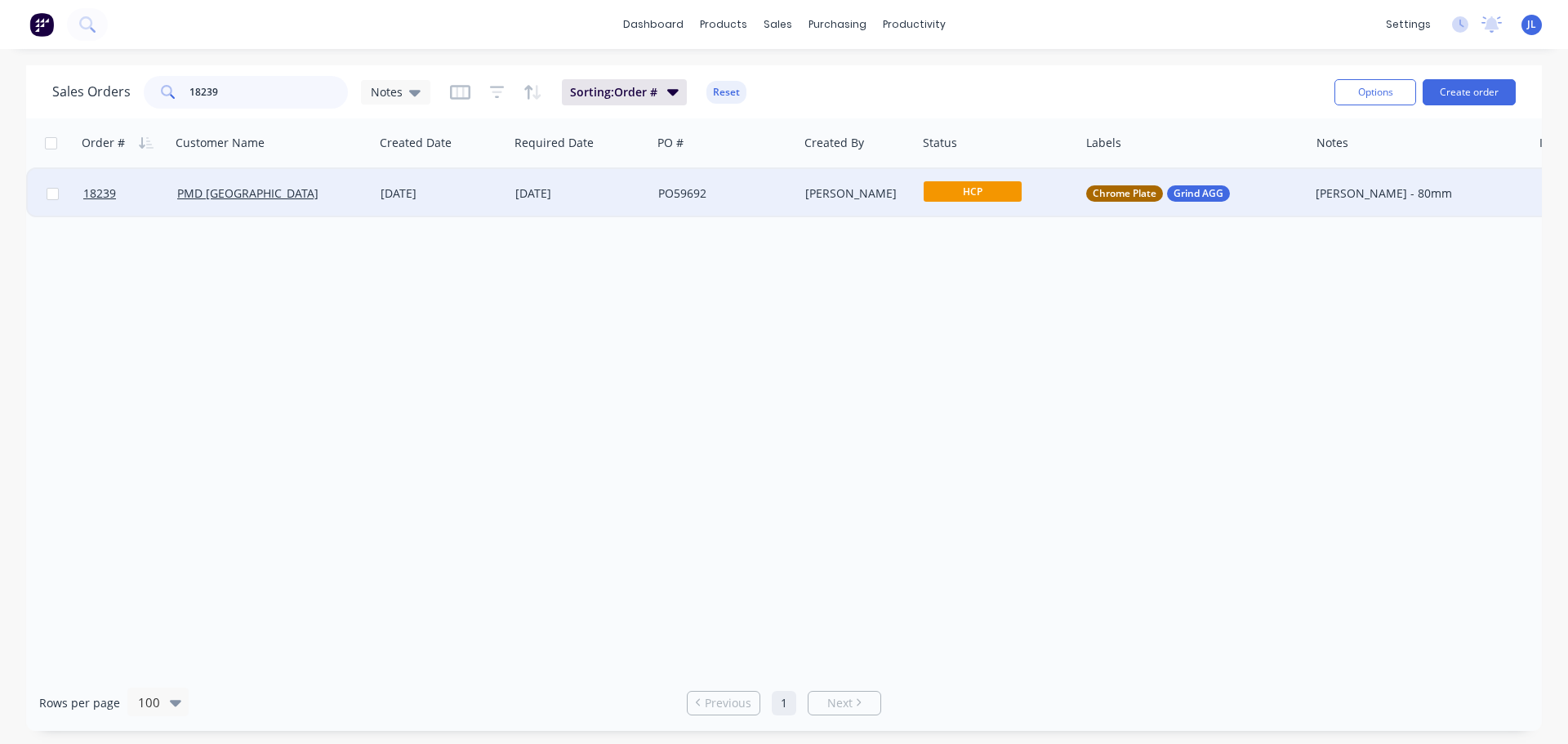
type input "18239"
click at [939, 194] on span "HCP" at bounding box center [972, 191] width 98 height 20
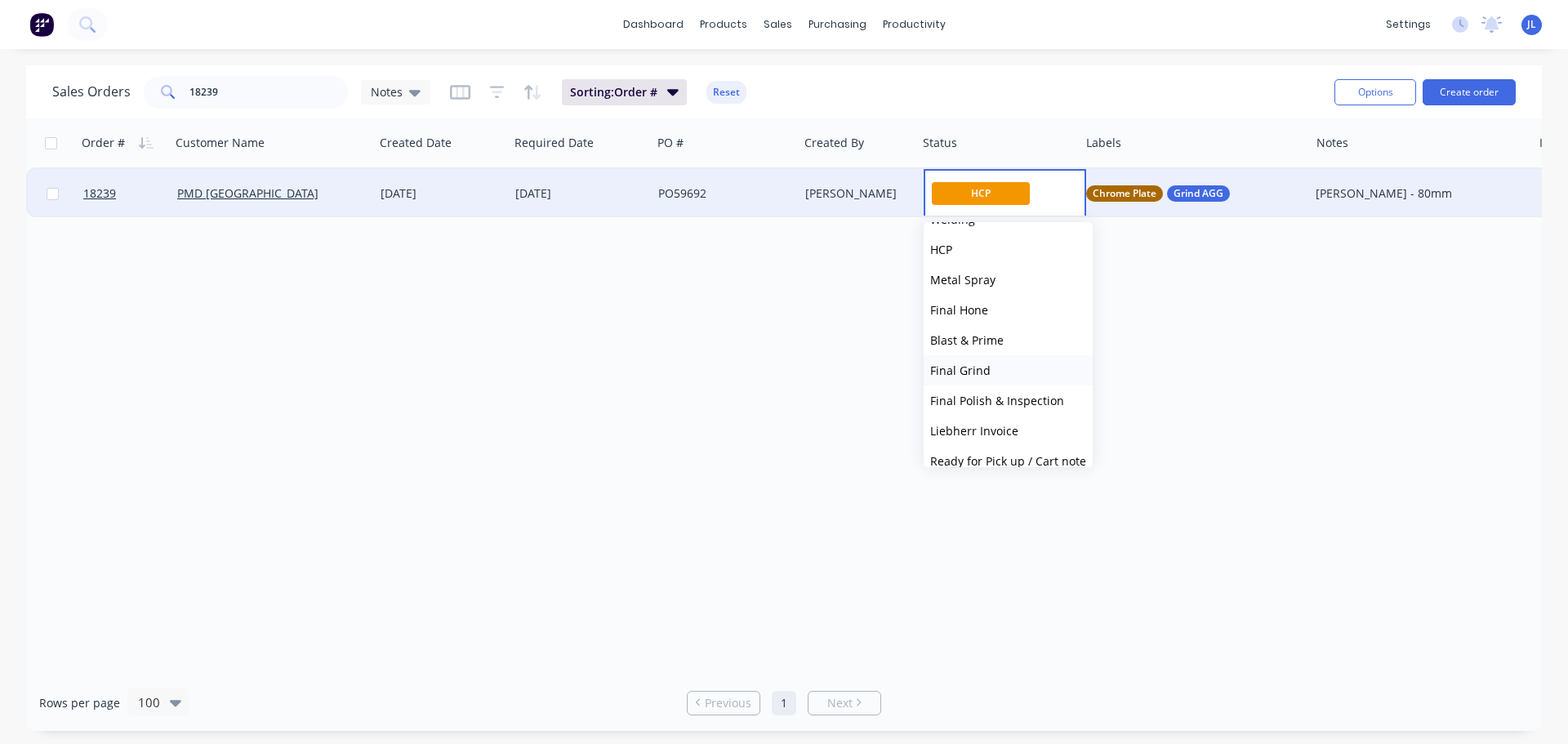
click at [974, 376] on span "Final Grind" at bounding box center [960, 370] width 61 height 16
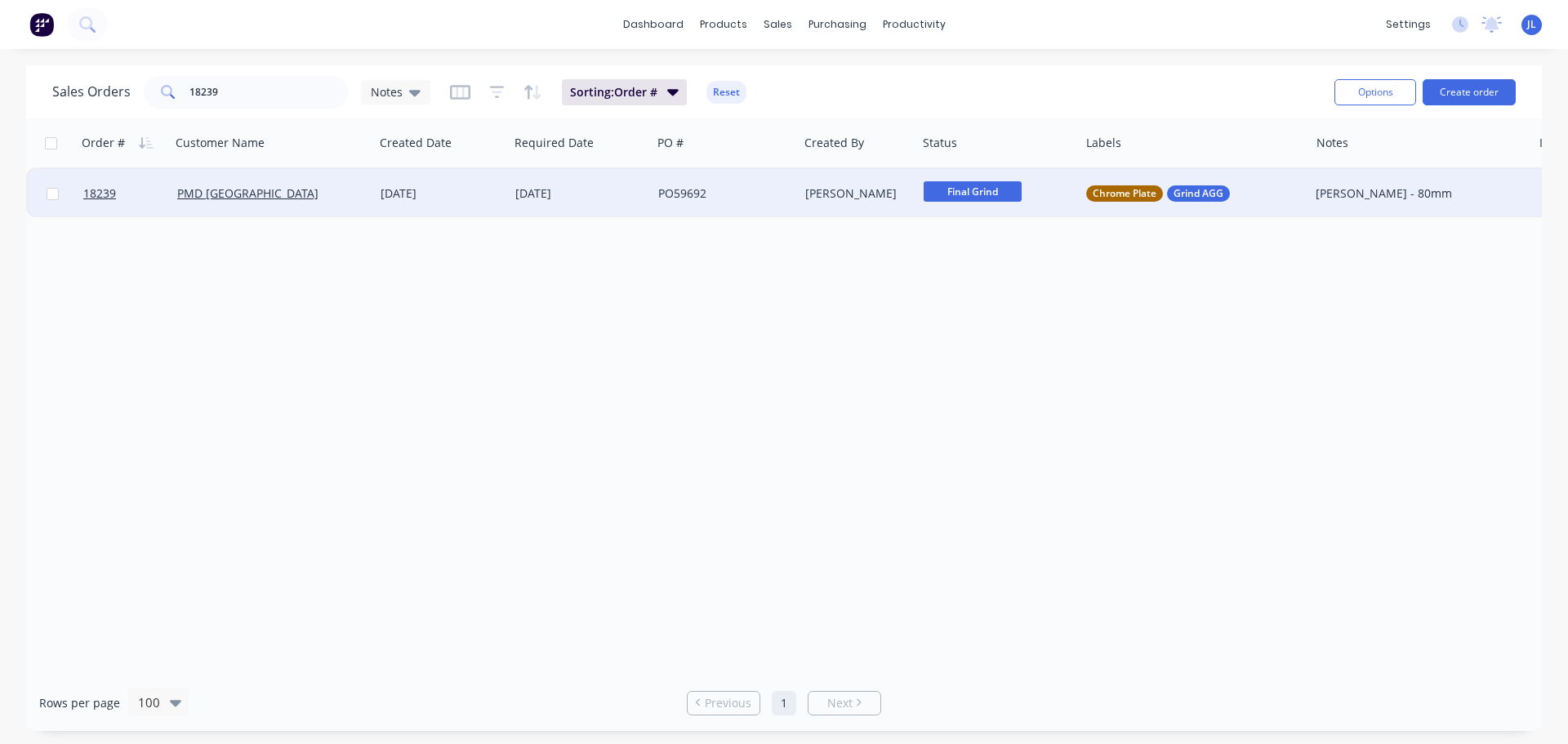
click at [723, 392] on div "Order # Customer Name Created Date Required Date PO # Created By Status Labels …" at bounding box center [784, 397] width 1516 height 556
